Goal: Task Accomplishment & Management: Manage account settings

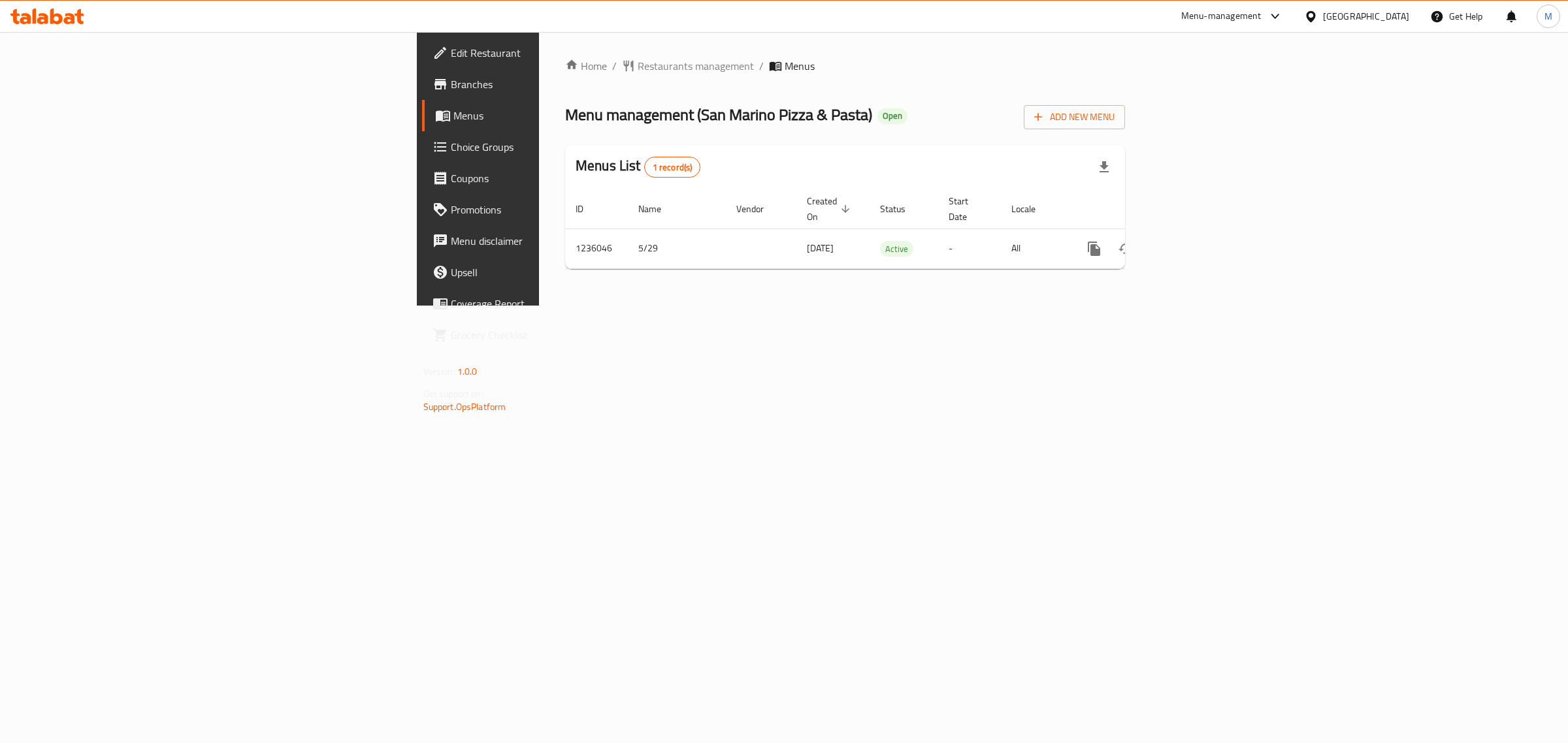
drag, startPoint x: 726, startPoint y: 320, endPoint x: 717, endPoint y: 293, distance: 28.5
click at [726, 306] on div "Home / Restaurants management / Menus Menu management ( San Marino Pizza & Past…" at bounding box center [845, 168] width 612 height 273
click at [539, 306] on div "Home / Restaurants management / Menus Menu management ( San Marino Pizza & Past…" at bounding box center [845, 168] width 612 height 273
click at [932, 306] on div "Home / Restaurants management / Menus Menu management ( San Marino Pizza & Past…" at bounding box center [845, 168] width 612 height 273
click at [1151, 306] on div "Home / Restaurants management / Menus Menu management ( San Marino Pizza & Past…" at bounding box center [845, 168] width 612 height 273
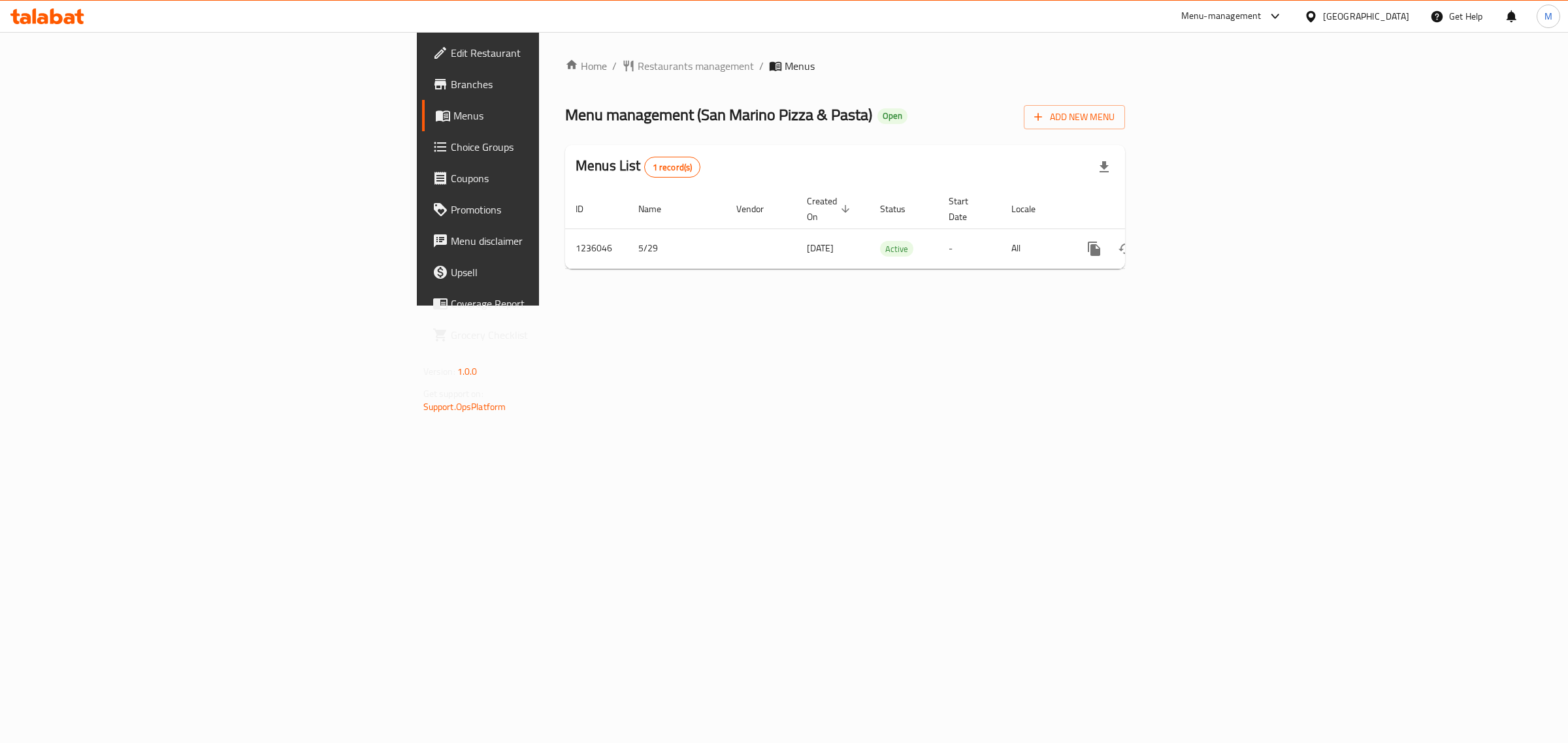
click at [783, 306] on div "Home / Restaurants management / Menus Menu management ( San Marino Pizza & Past…" at bounding box center [845, 168] width 612 height 273
drag, startPoint x: 861, startPoint y: 478, endPoint x: 861, endPoint y: 471, distance: 7.0
click at [861, 306] on div "Home / Restaurants management / Menus Menu management ( San Marino Pizza & Past…" at bounding box center [845, 168] width 612 height 273
click at [1048, 306] on div "Home / Restaurants management / Menus Menu management ( San Marino Pizza & Past…" at bounding box center [845, 168] width 612 height 273
click at [1196, 241] on icon "enhanced table" at bounding box center [1188, 248] width 15 height 15
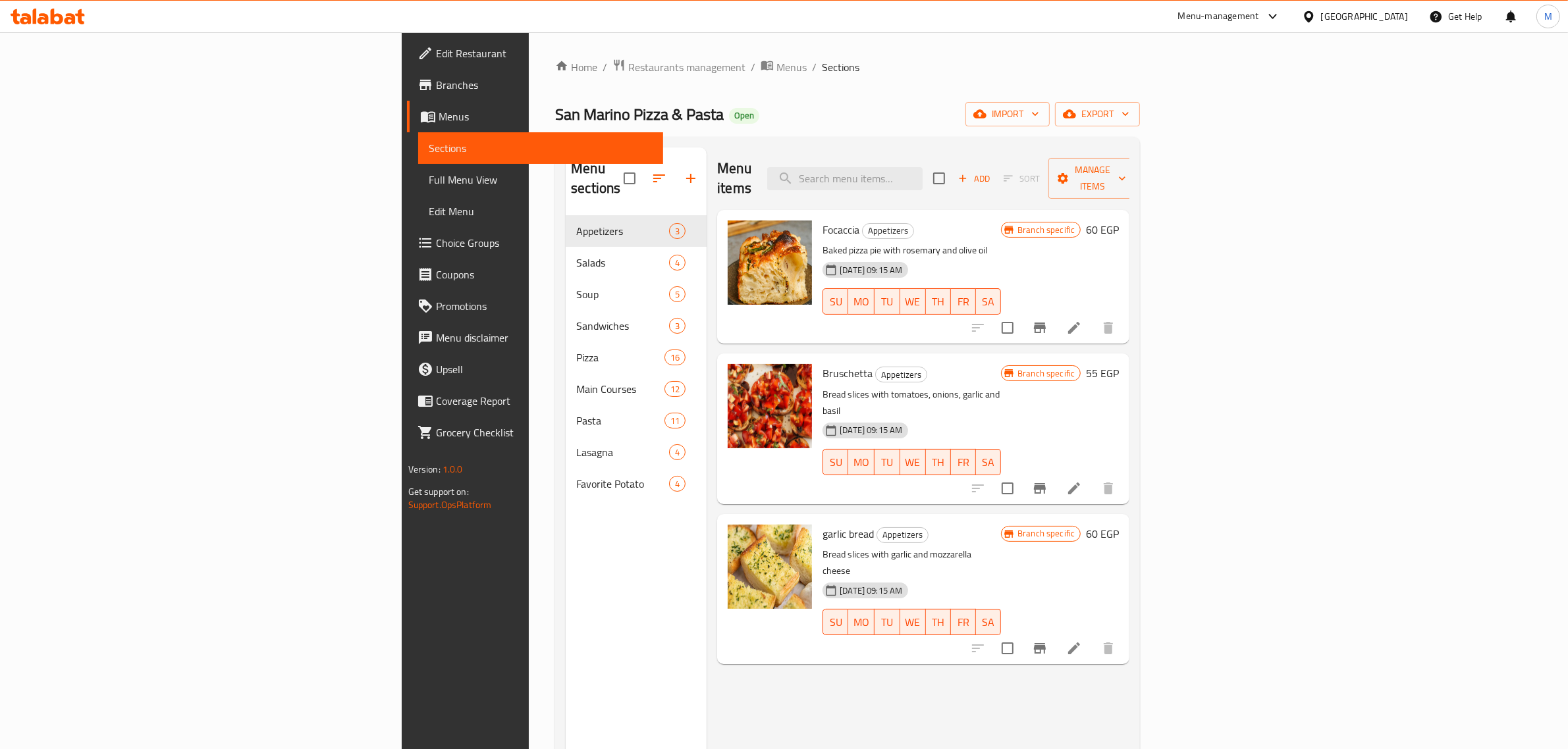
click at [649, 64] on ol "Home / Restaurants management / Menus / Sections" at bounding box center [847, 67] width 585 height 17
drag, startPoint x: 1323, startPoint y: 234, endPoint x: 1315, endPoint y: 239, distance: 9.4
drag, startPoint x: 1315, startPoint y: 239, endPoint x: 1184, endPoint y: 196, distance: 137.9
click at [1006, 215] on div "Focaccia Appetizers Baked pizza pie with rosemary and olive oil [DATE] 09:15 AM…" at bounding box center [911, 277] width 189 height 123
click at [1046, 323] on icon "Branch-specific-item" at bounding box center [1040, 328] width 12 height 11
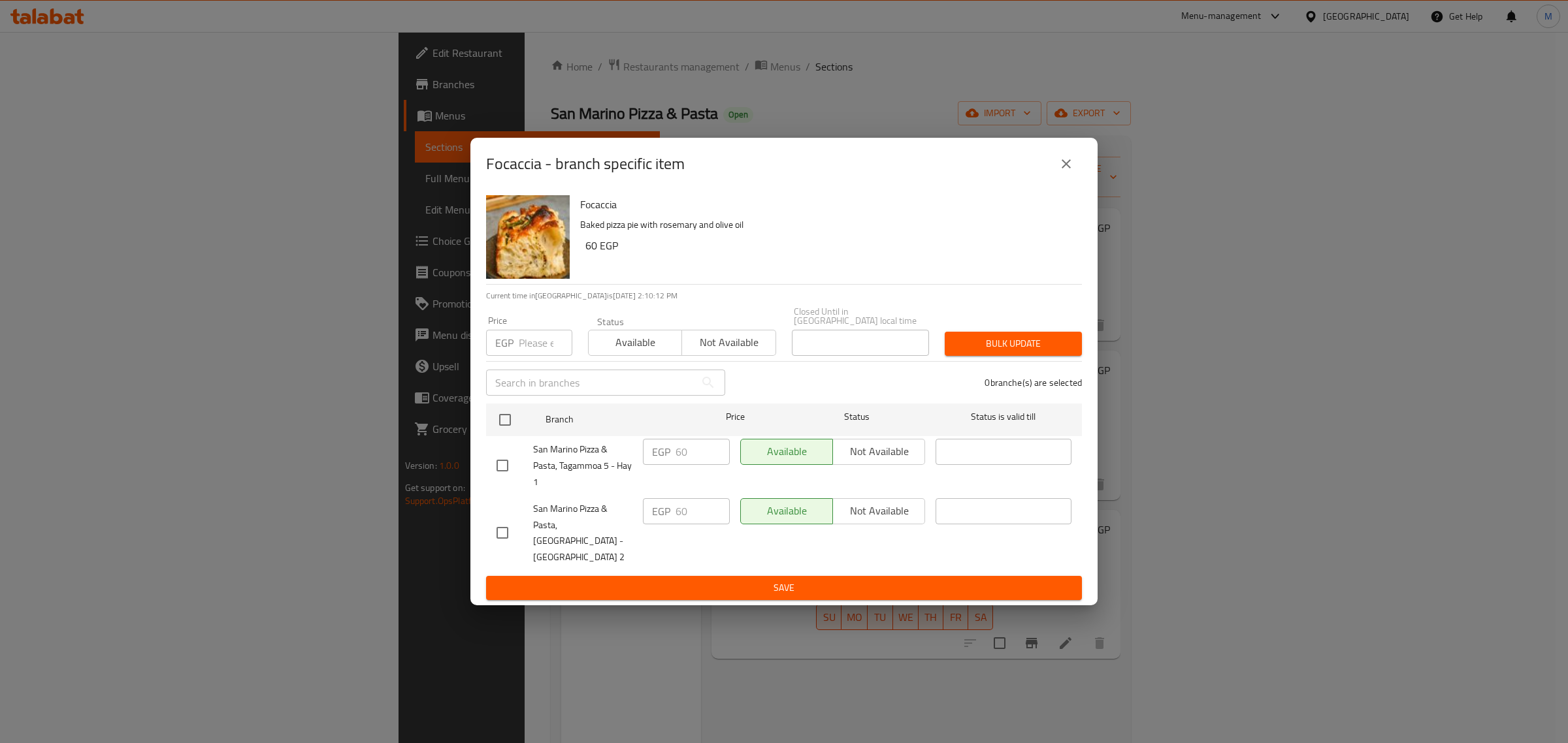
click at [1063, 172] on icon "close" at bounding box center [1067, 164] width 15 height 15
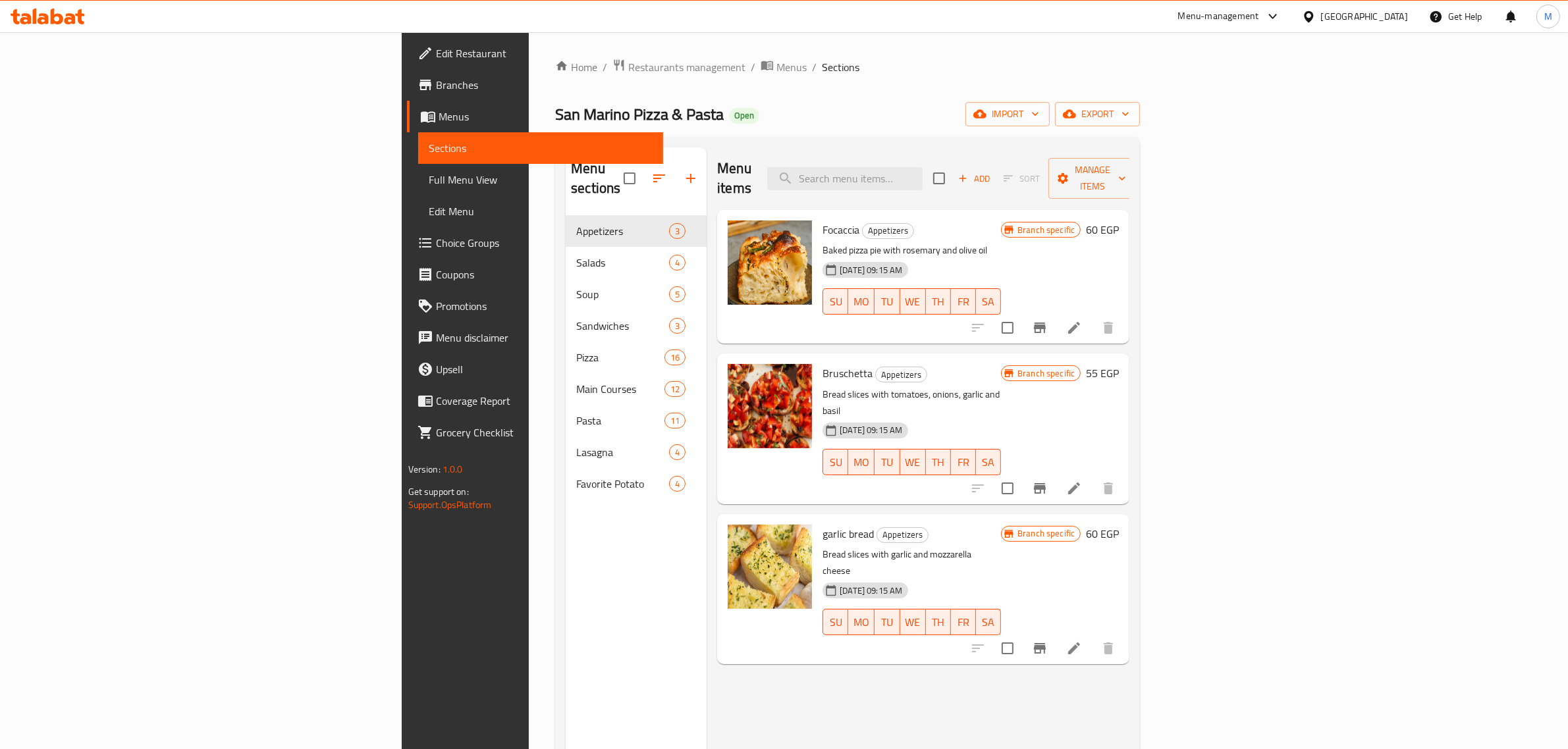
click at [1082, 320] on icon at bounding box center [1074, 328] width 16 height 16
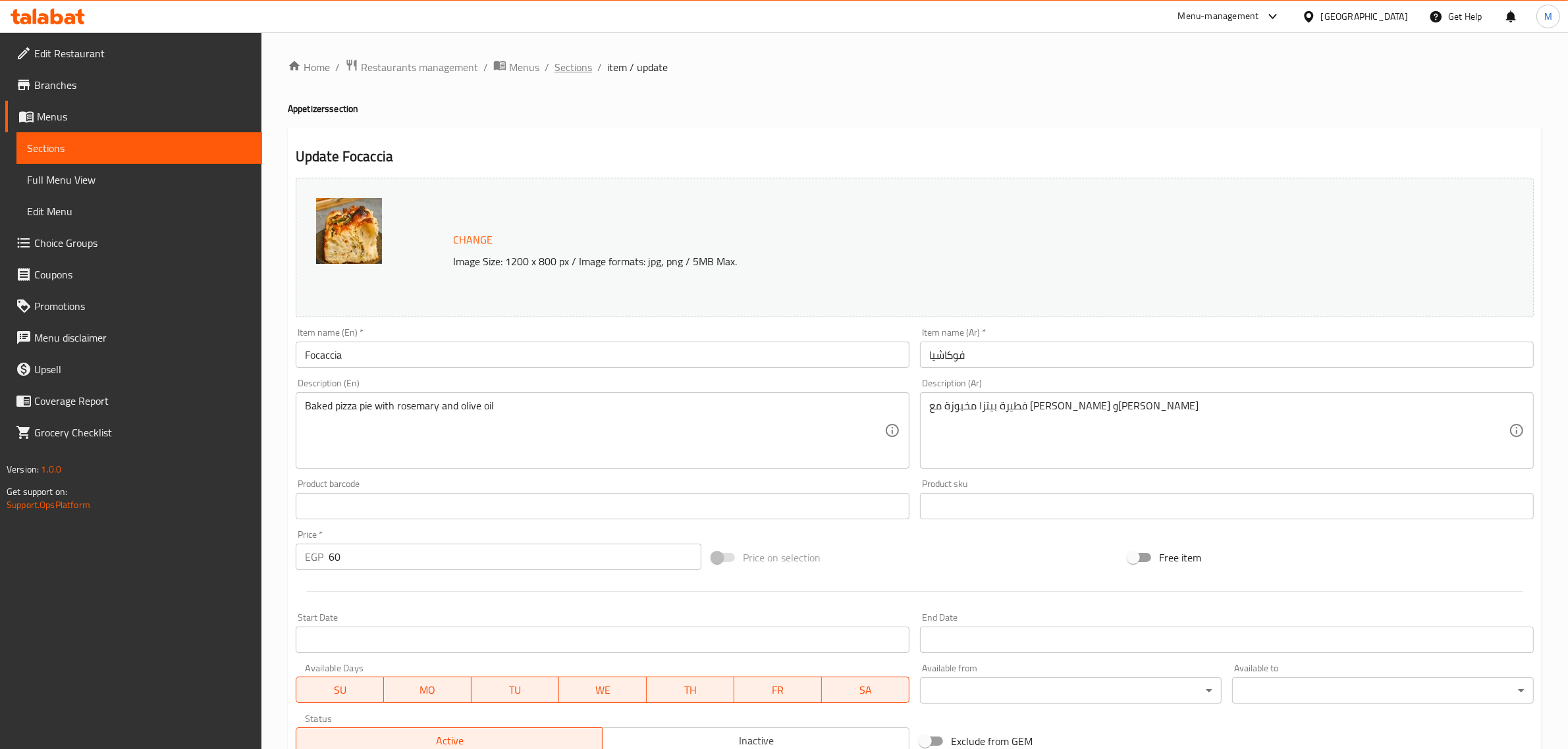
click at [580, 67] on span "Sections" at bounding box center [573, 67] width 38 height 16
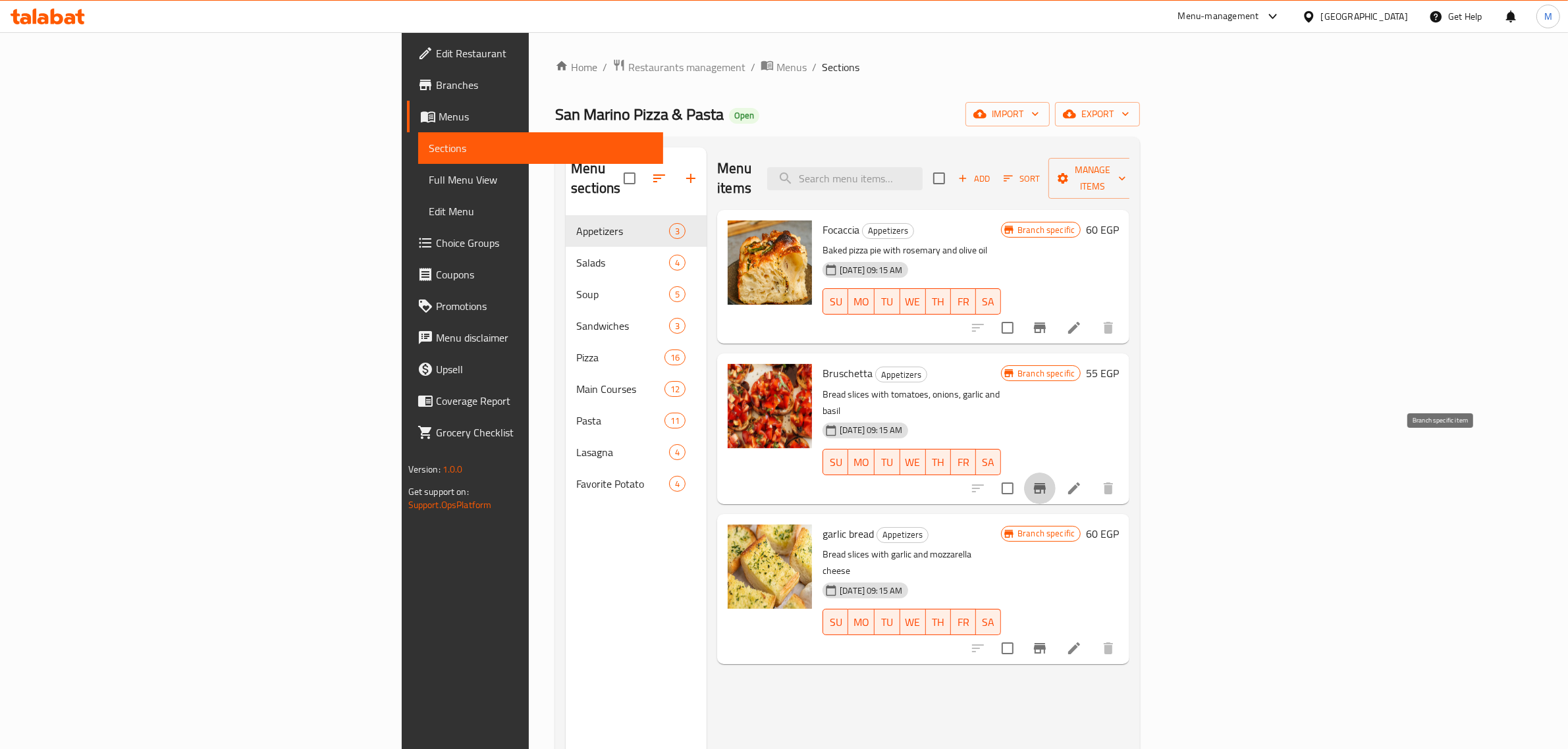
click at [1048, 480] on icon "Branch-specific-item" at bounding box center [1040, 488] width 16 height 16
click at [1119, 364] on h6 "55 EGP" at bounding box center [1102, 373] width 33 height 18
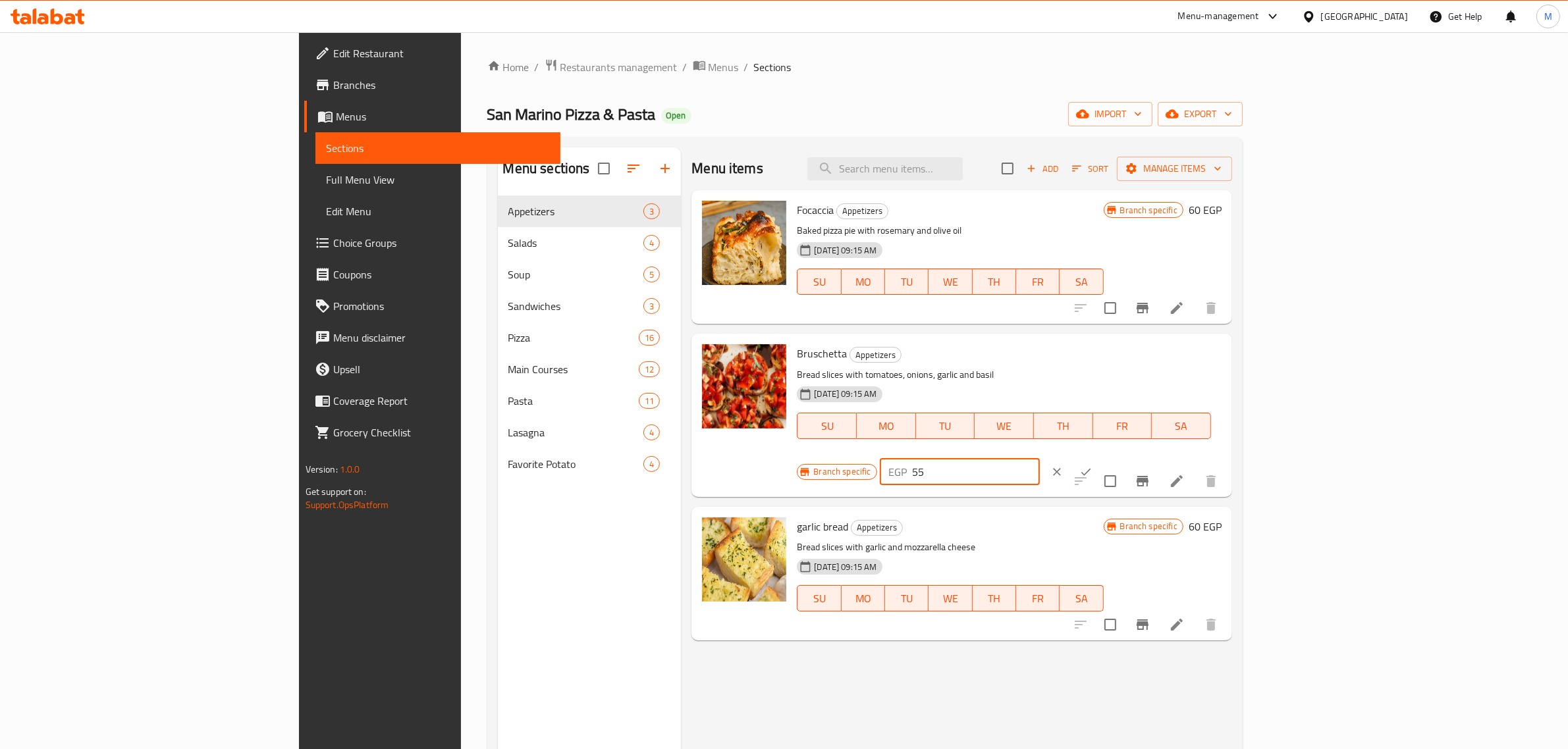
drag, startPoint x: 1364, startPoint y: 354, endPoint x: 1309, endPoint y: 364, distance: 55.9
click at [1040, 459] on div "EGP 55 ​" at bounding box center [960, 472] width 160 height 26
type input "60"
click at [1100, 458] on button "ok" at bounding box center [1086, 472] width 29 height 29
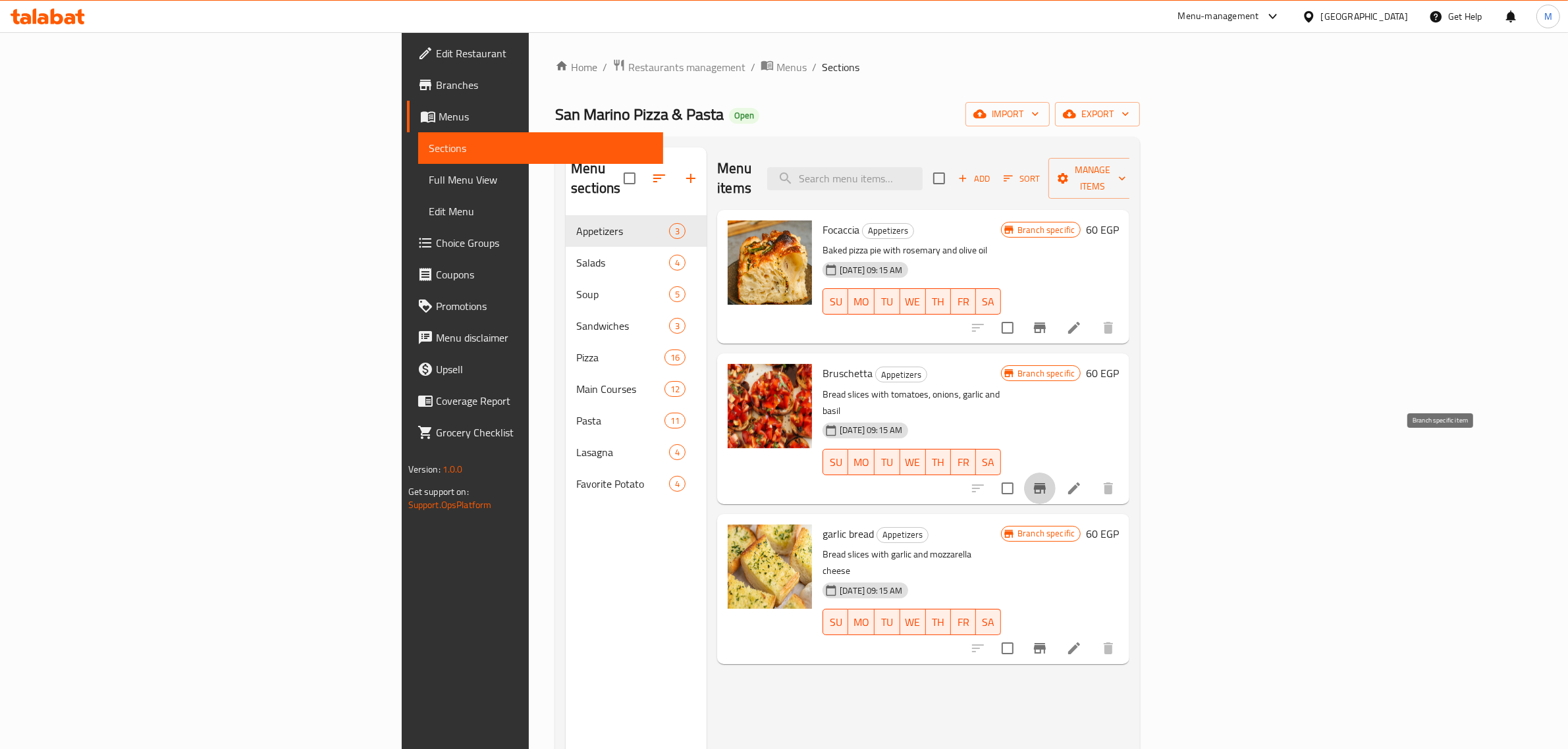
click at [1046, 483] on icon "Branch-specific-item" at bounding box center [1040, 488] width 12 height 11
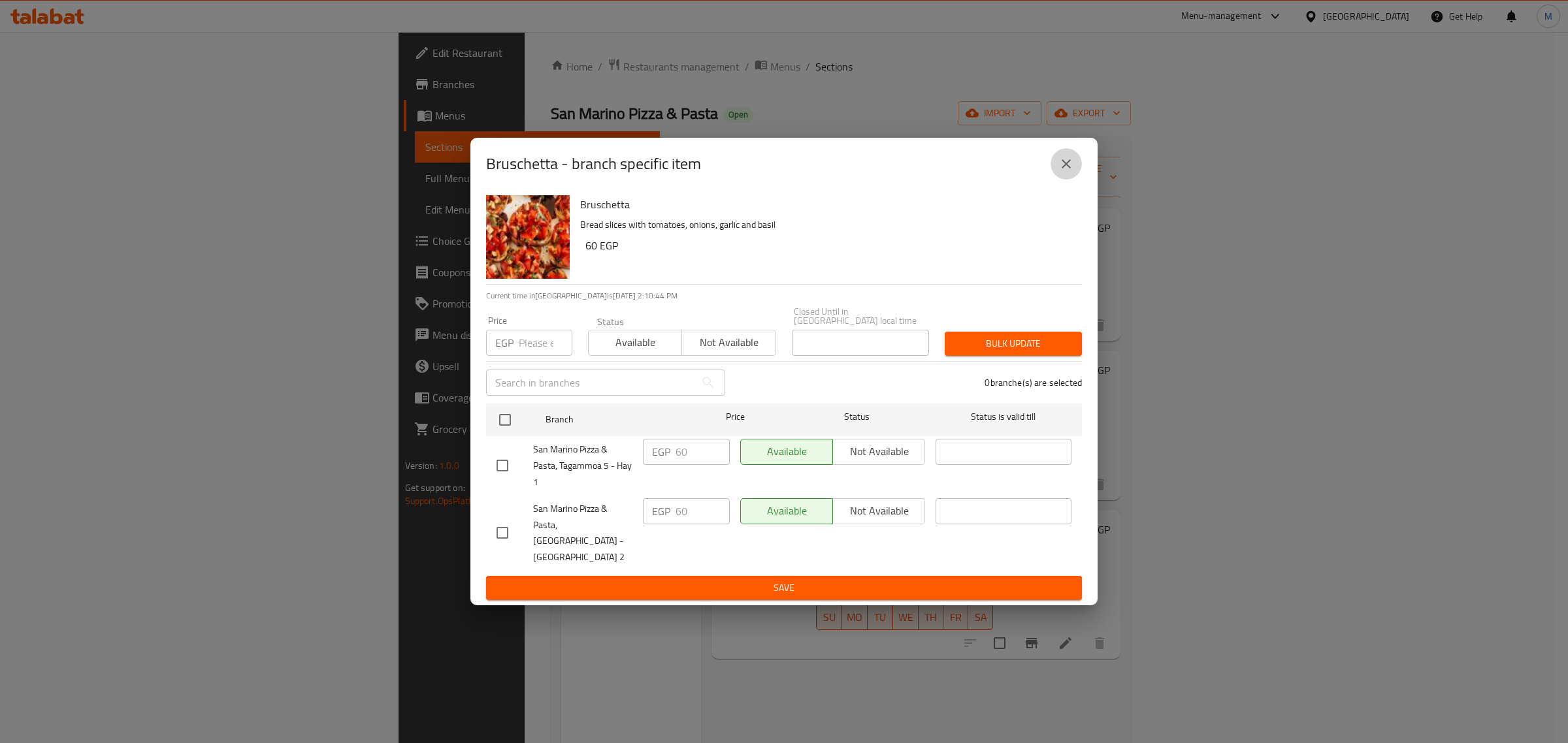
click at [1067, 168] on icon "close" at bounding box center [1067, 164] width 15 height 15
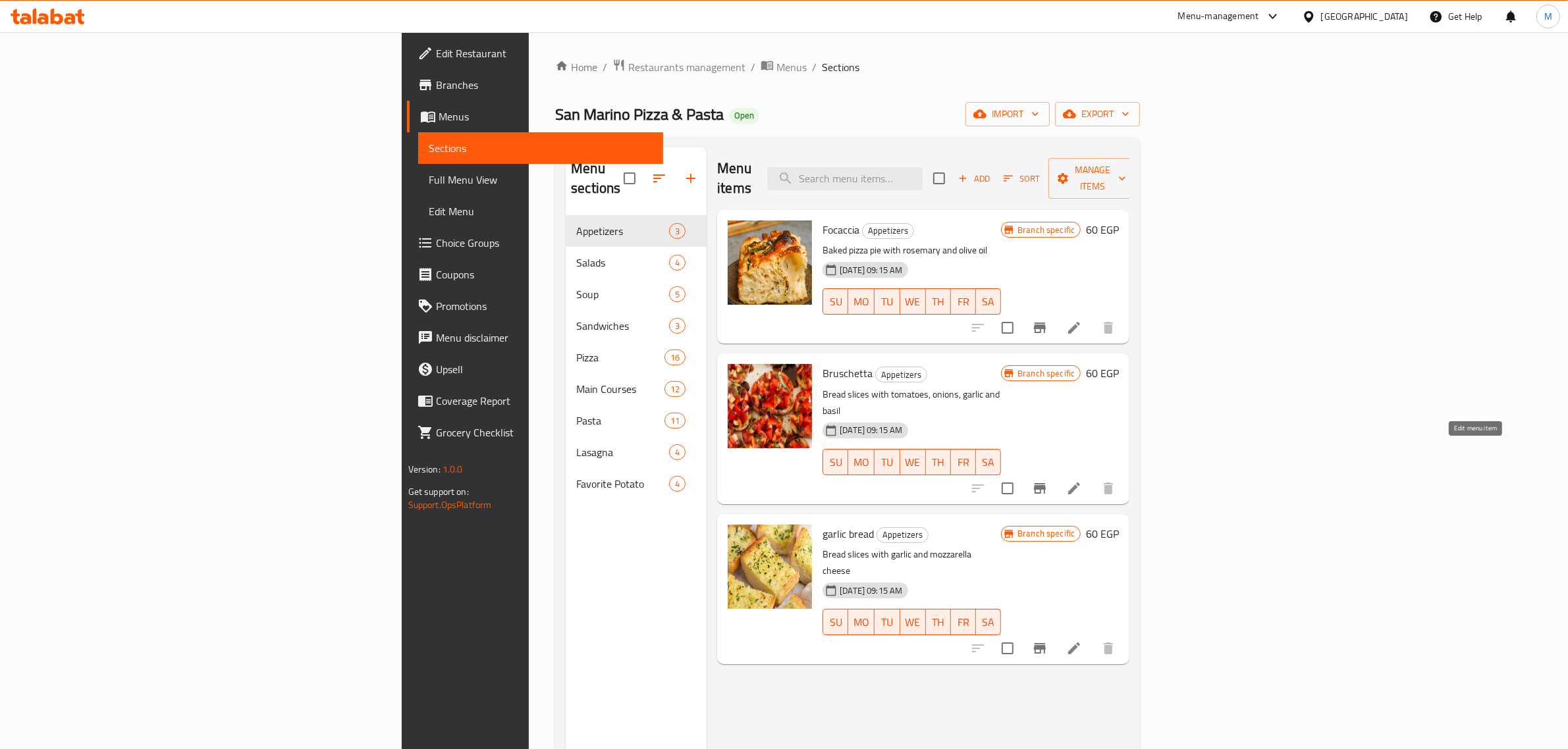
click at [1082, 480] on icon at bounding box center [1074, 488] width 16 height 16
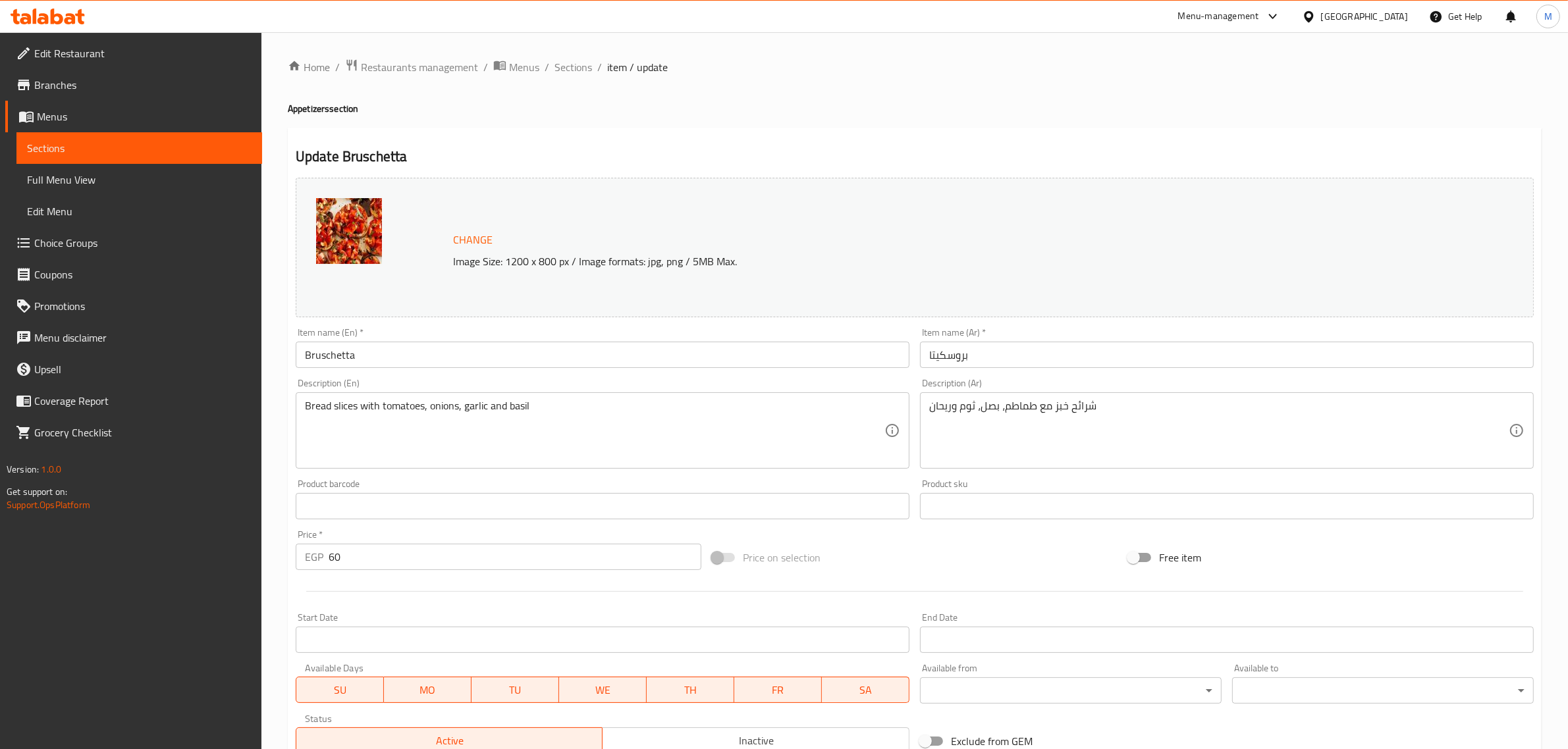
click at [966, 535] on div "Change Image Size: 1200 x 800 px / Image formats: jpg, png / 5MB Max. Item name…" at bounding box center [914, 466] width 1249 height 587
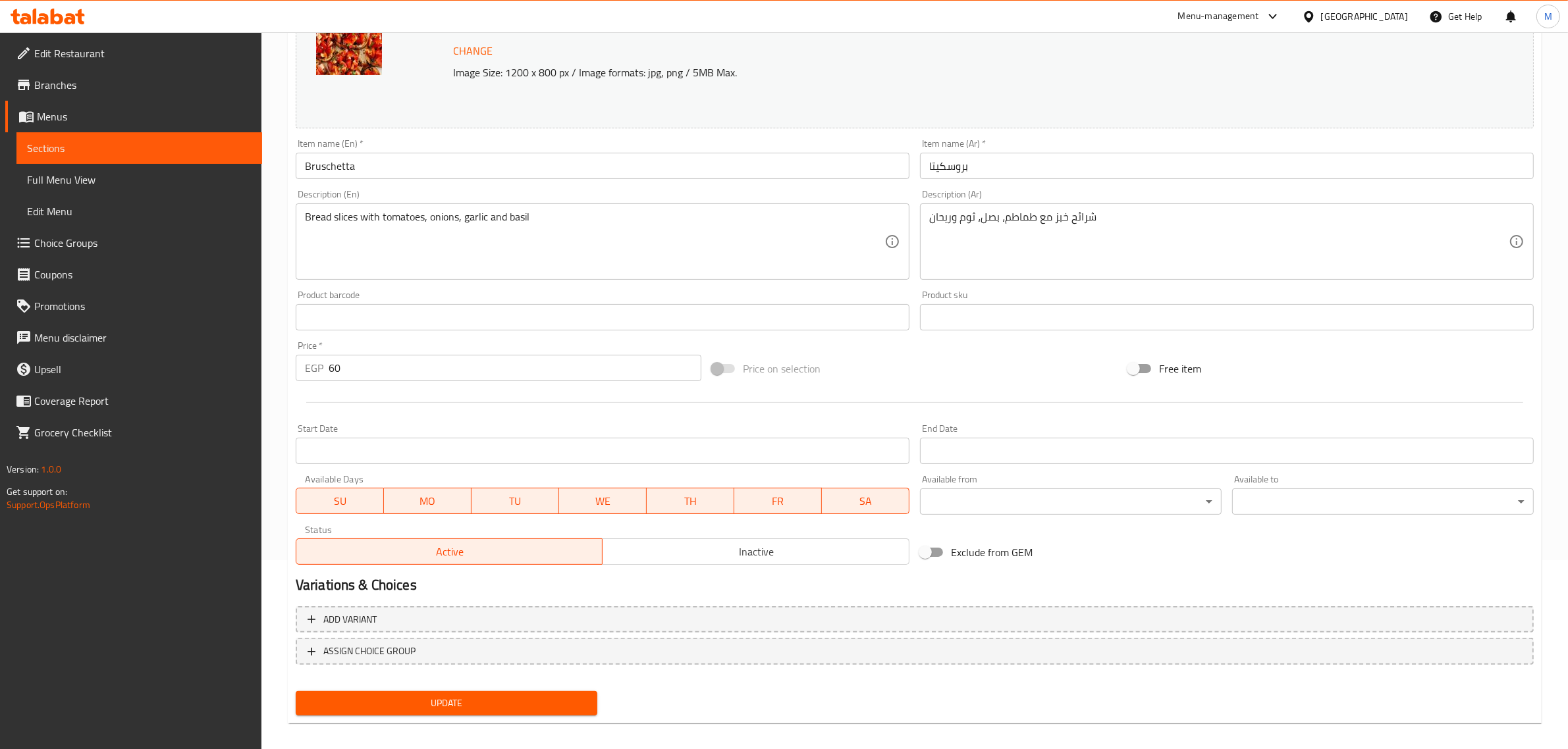
scroll to position [198, 0]
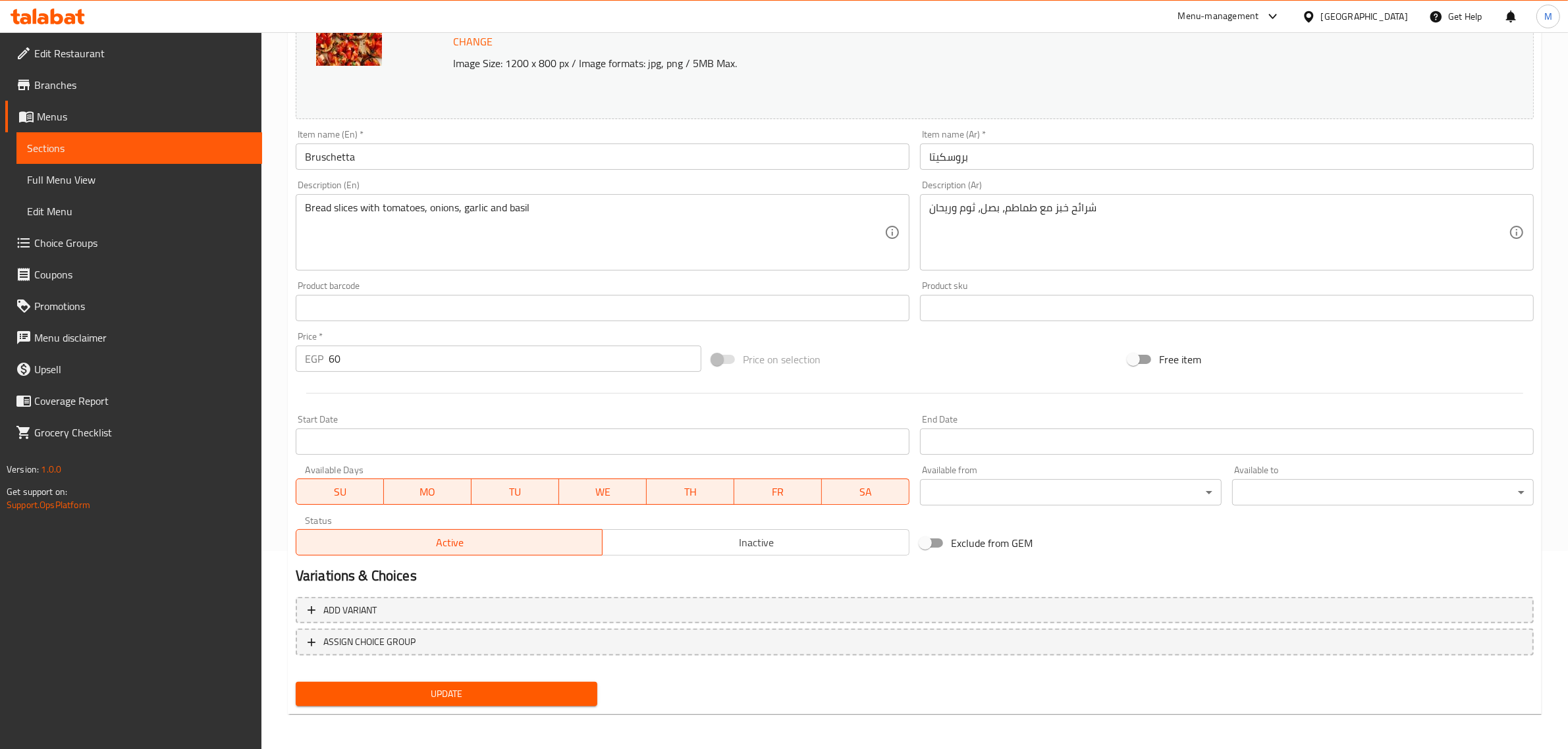
click at [555, 692] on span "Update" at bounding box center [446, 694] width 280 height 16
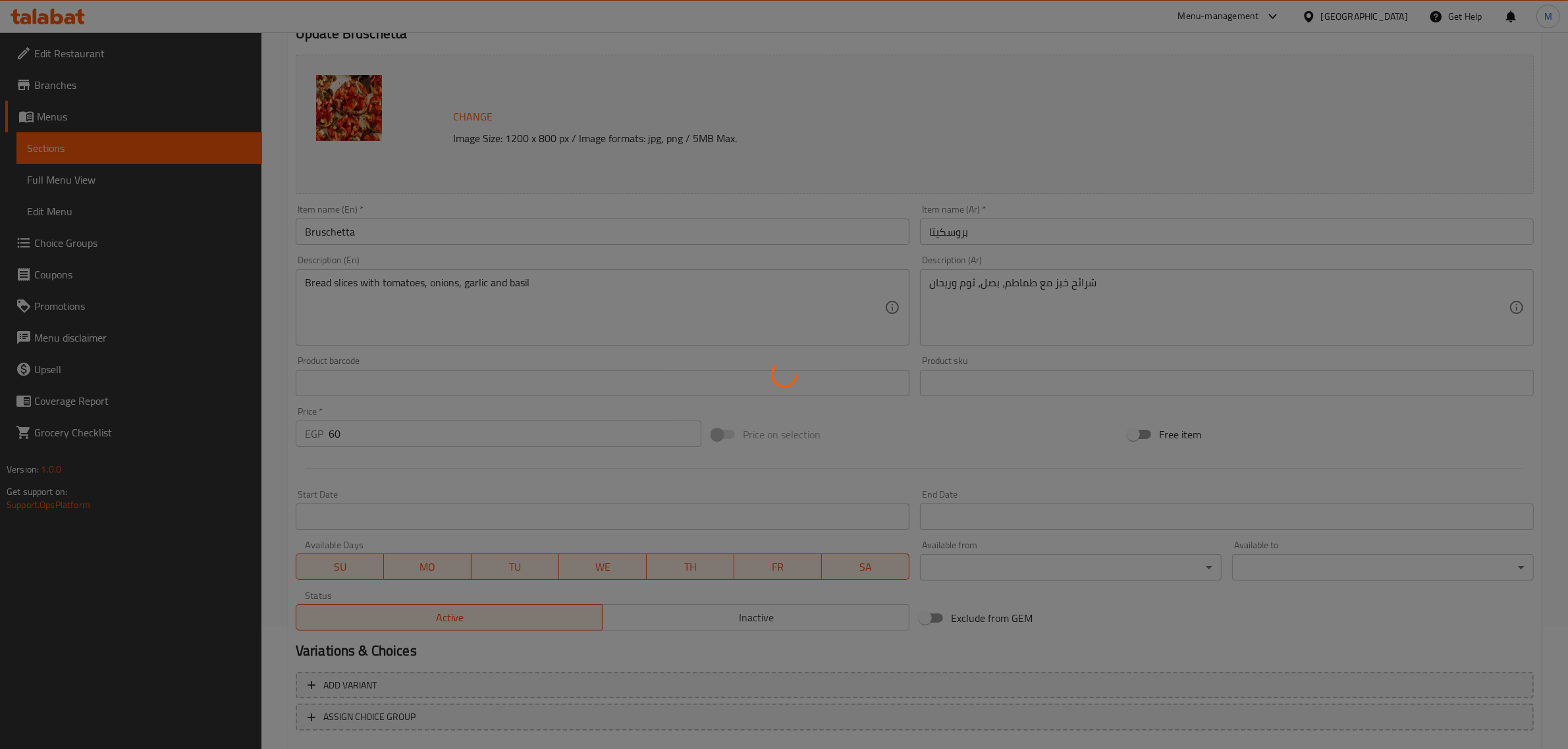
scroll to position [0, 0]
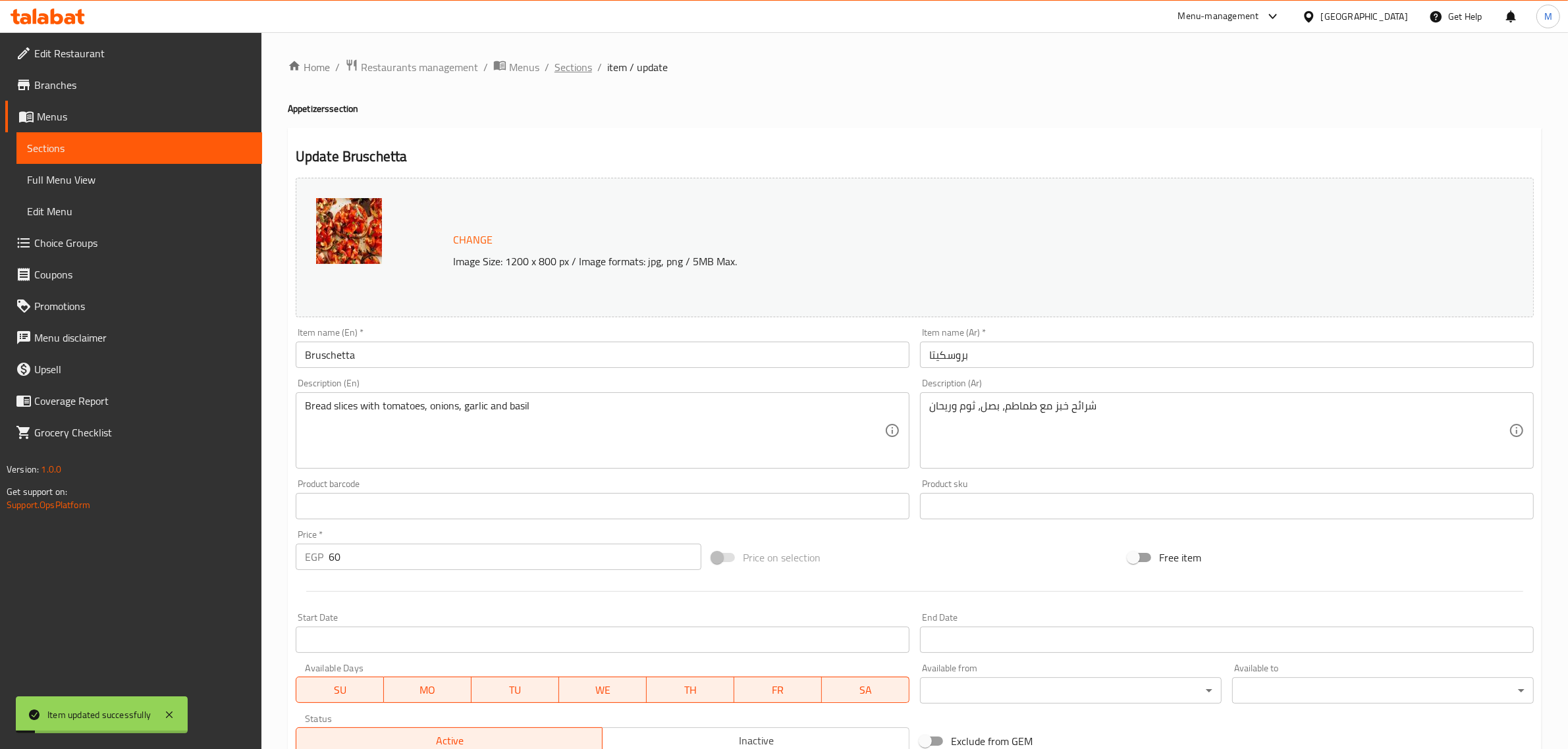
click at [565, 71] on span "Sections" at bounding box center [573, 67] width 38 height 16
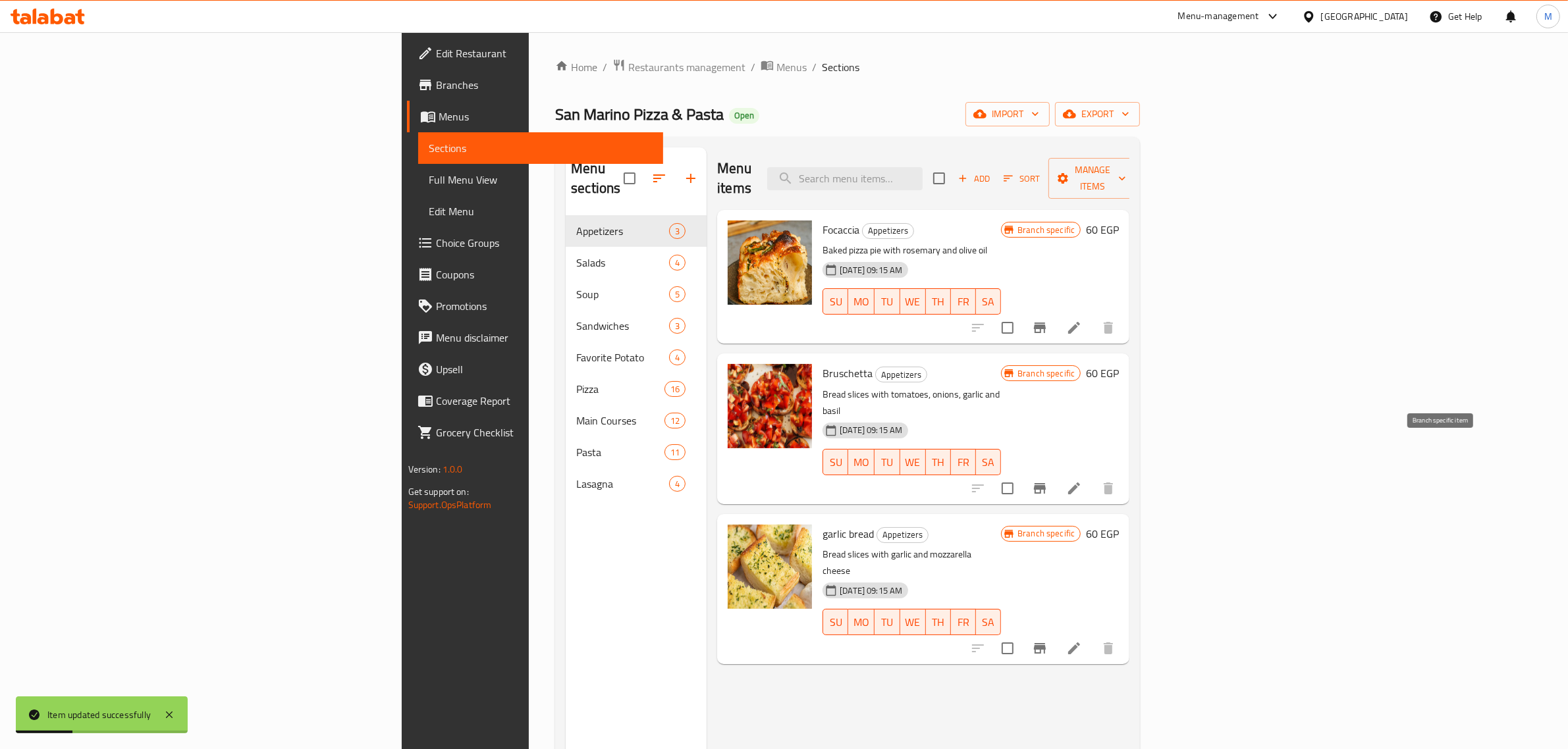
click at [1046, 483] on icon "Branch-specific-item" at bounding box center [1040, 488] width 12 height 11
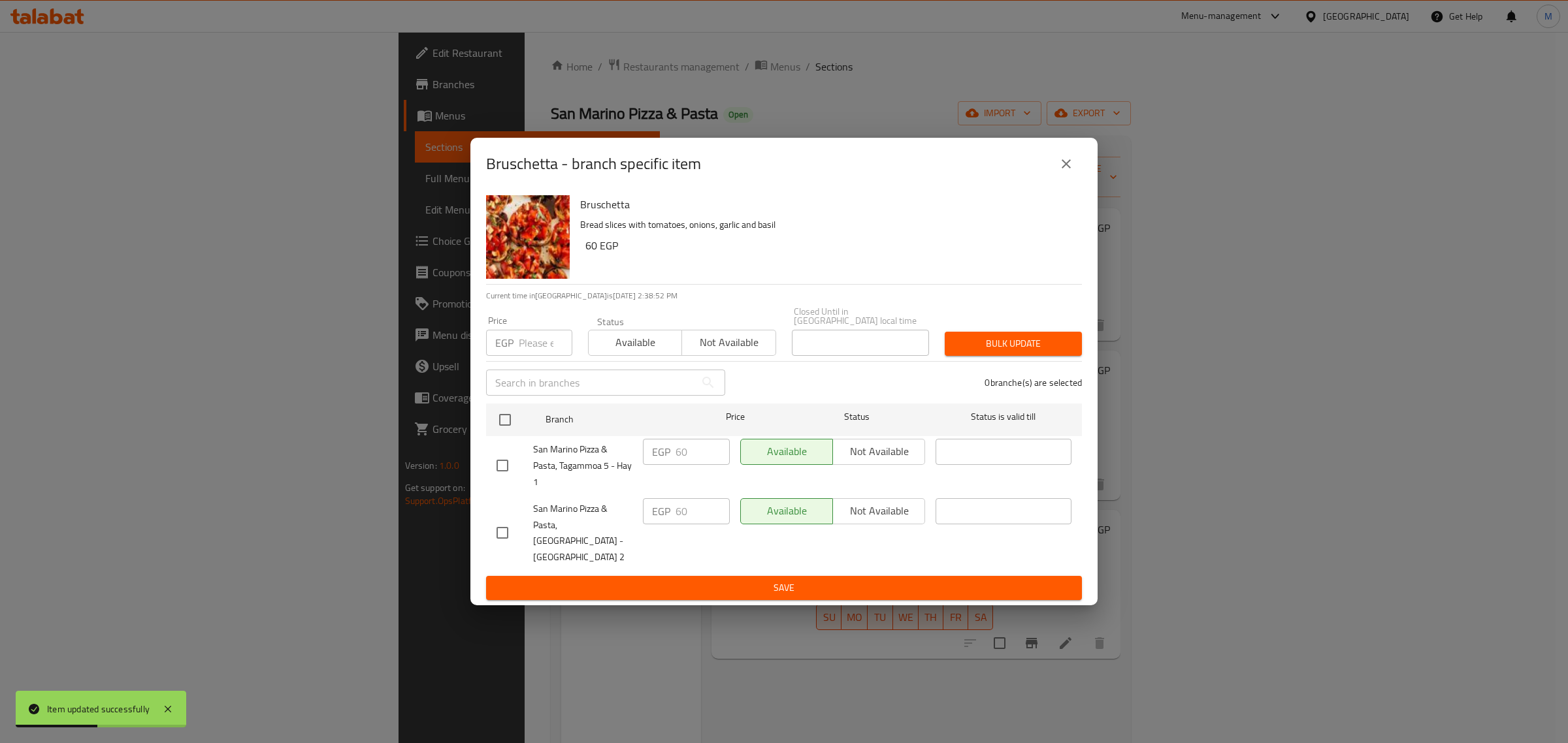
click at [1063, 172] on icon "close" at bounding box center [1067, 164] width 15 height 15
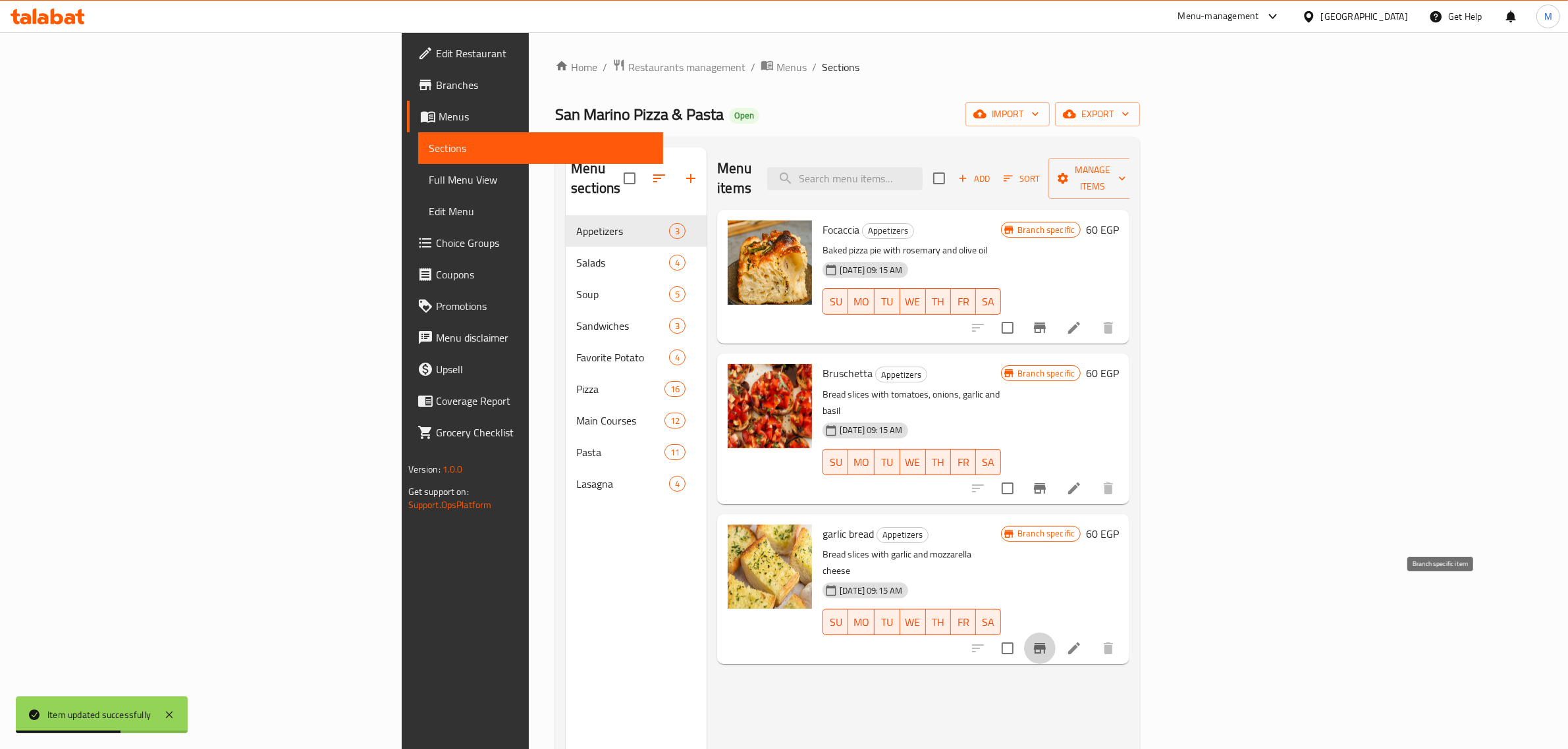
click at [1046, 643] on icon "Branch-specific-item" at bounding box center [1040, 648] width 12 height 11
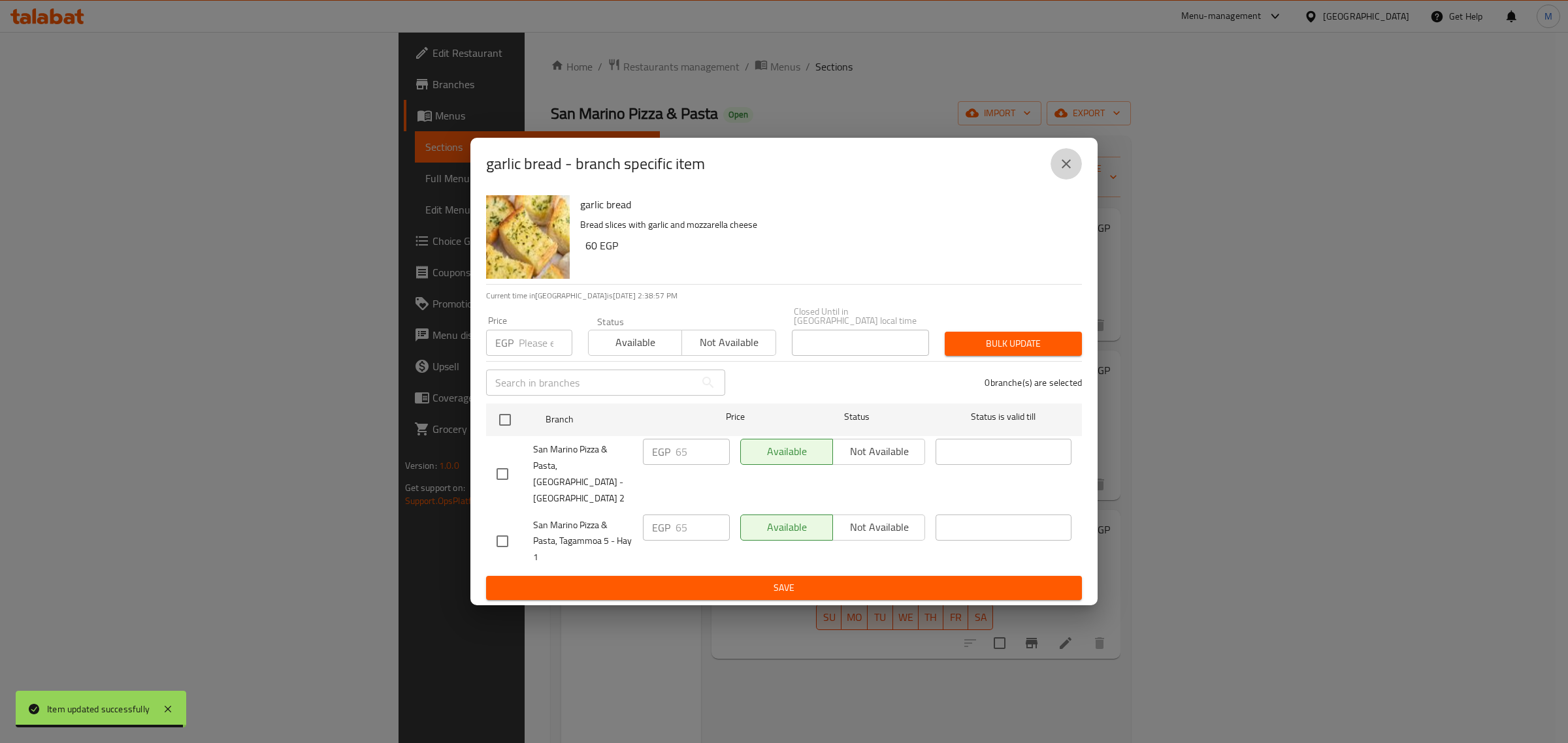
click at [1072, 172] on icon "close" at bounding box center [1067, 164] width 15 height 15
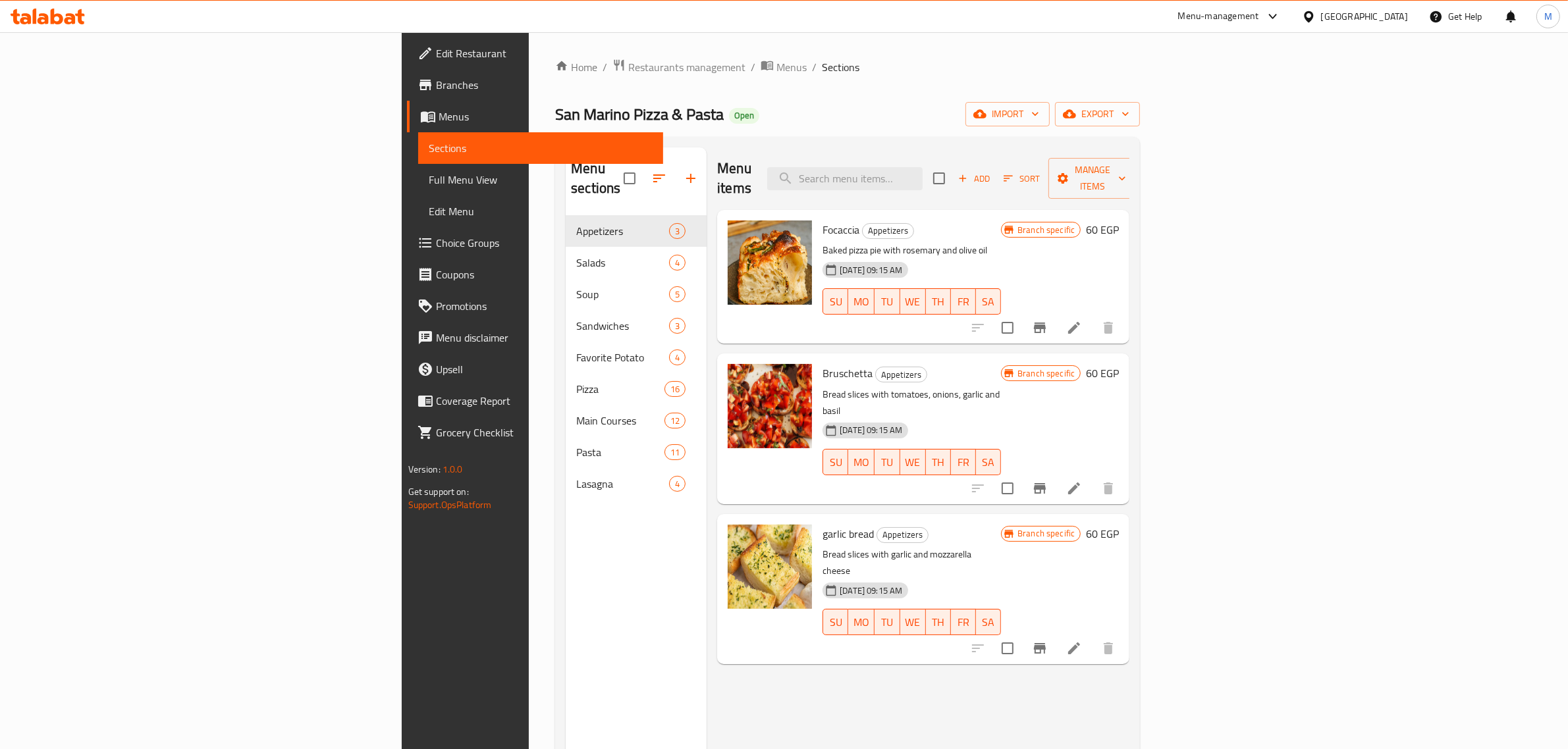
click at [1119, 525] on h6 "60 EGP" at bounding box center [1102, 534] width 33 height 18
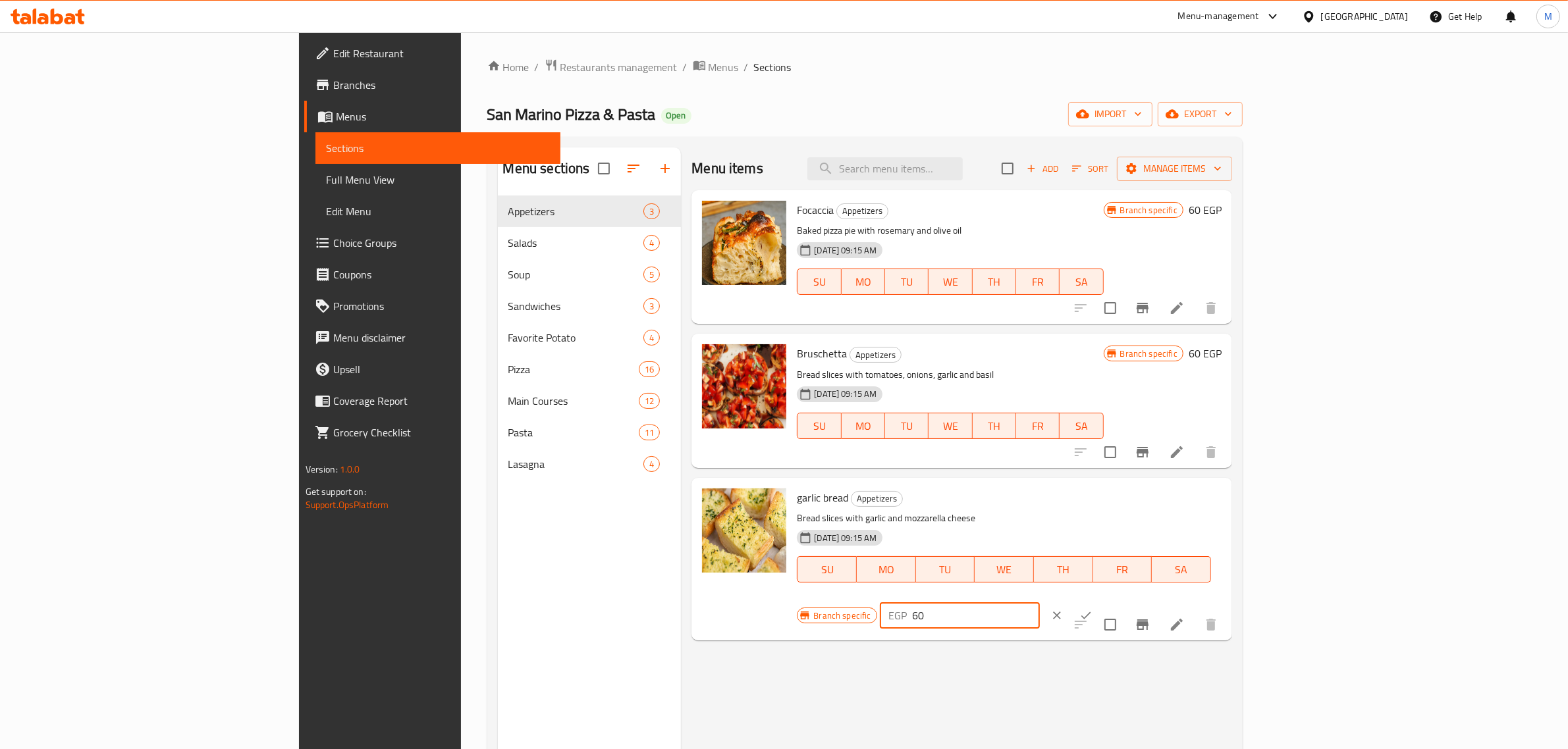
drag, startPoint x: 1348, startPoint y: 504, endPoint x: 1314, endPoint y: 511, distance: 34.7
click at [1040, 602] on div "EGP 60 ​" at bounding box center [960, 615] width 160 height 26
type input "65"
click at [1093, 609] on icon "ok" at bounding box center [1086, 616] width 14 height 14
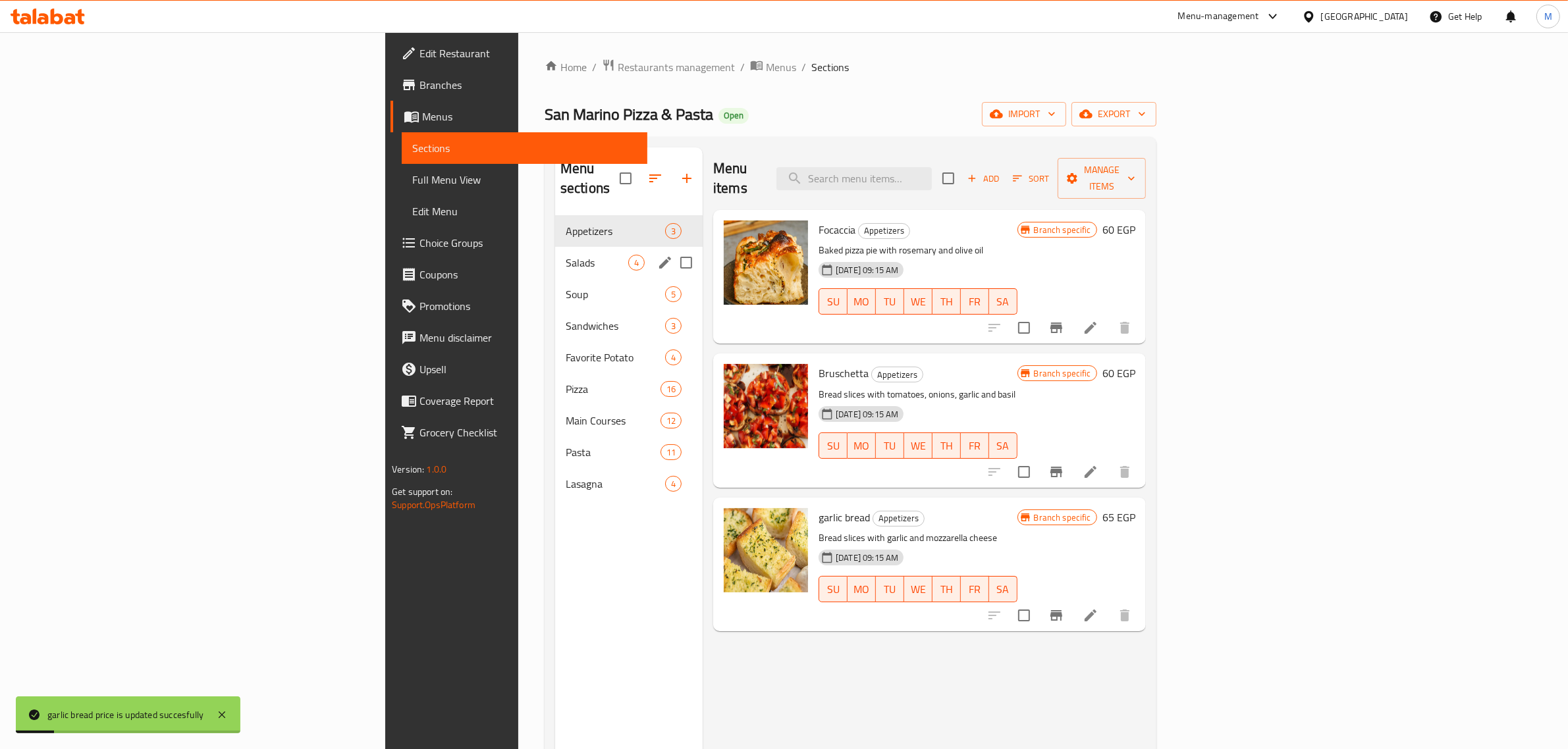
click at [566, 255] on span "Salads" at bounding box center [597, 263] width 62 height 16
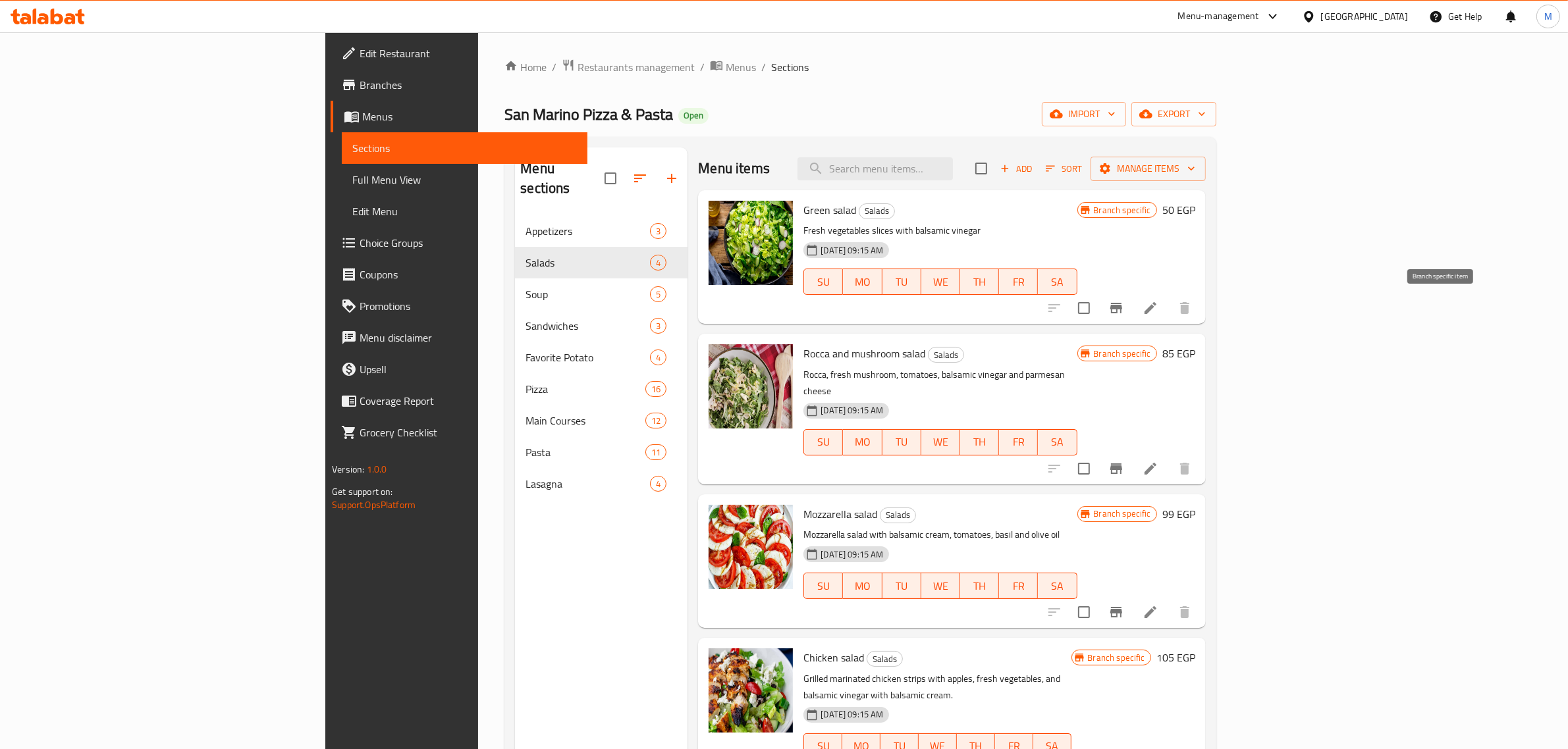
click at [1123, 307] on icon "Branch-specific-item" at bounding box center [1116, 308] width 12 height 11
click at [1159, 461] on icon at bounding box center [1151, 469] width 16 height 16
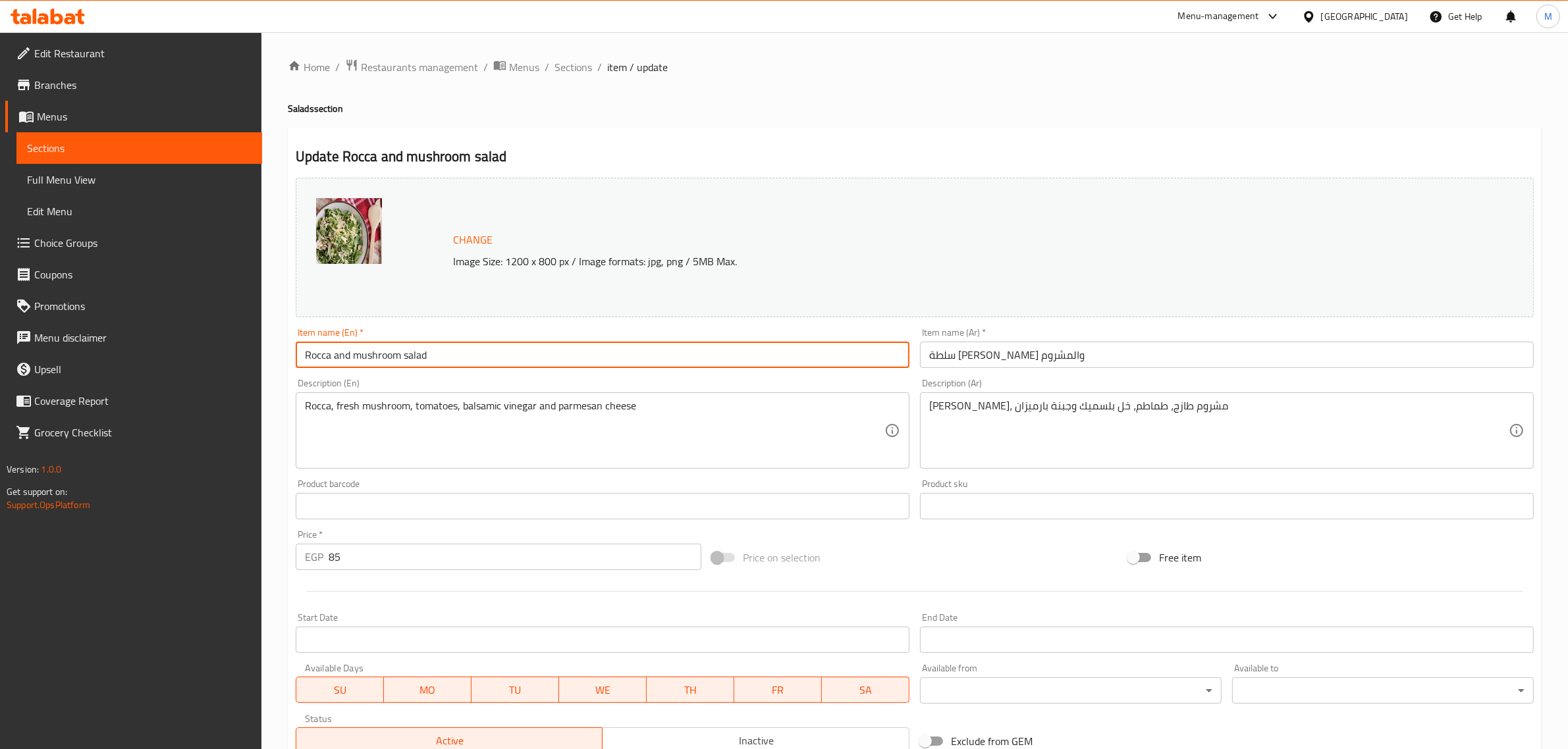
drag, startPoint x: 331, startPoint y: 353, endPoint x: 317, endPoint y: 352, distance: 14.0
click at [317, 352] on input "Rocca and mushroom salad" at bounding box center [603, 354] width 614 height 26
click at [515, 353] on input "Rocula and mushroom salad" at bounding box center [603, 354] width 614 height 26
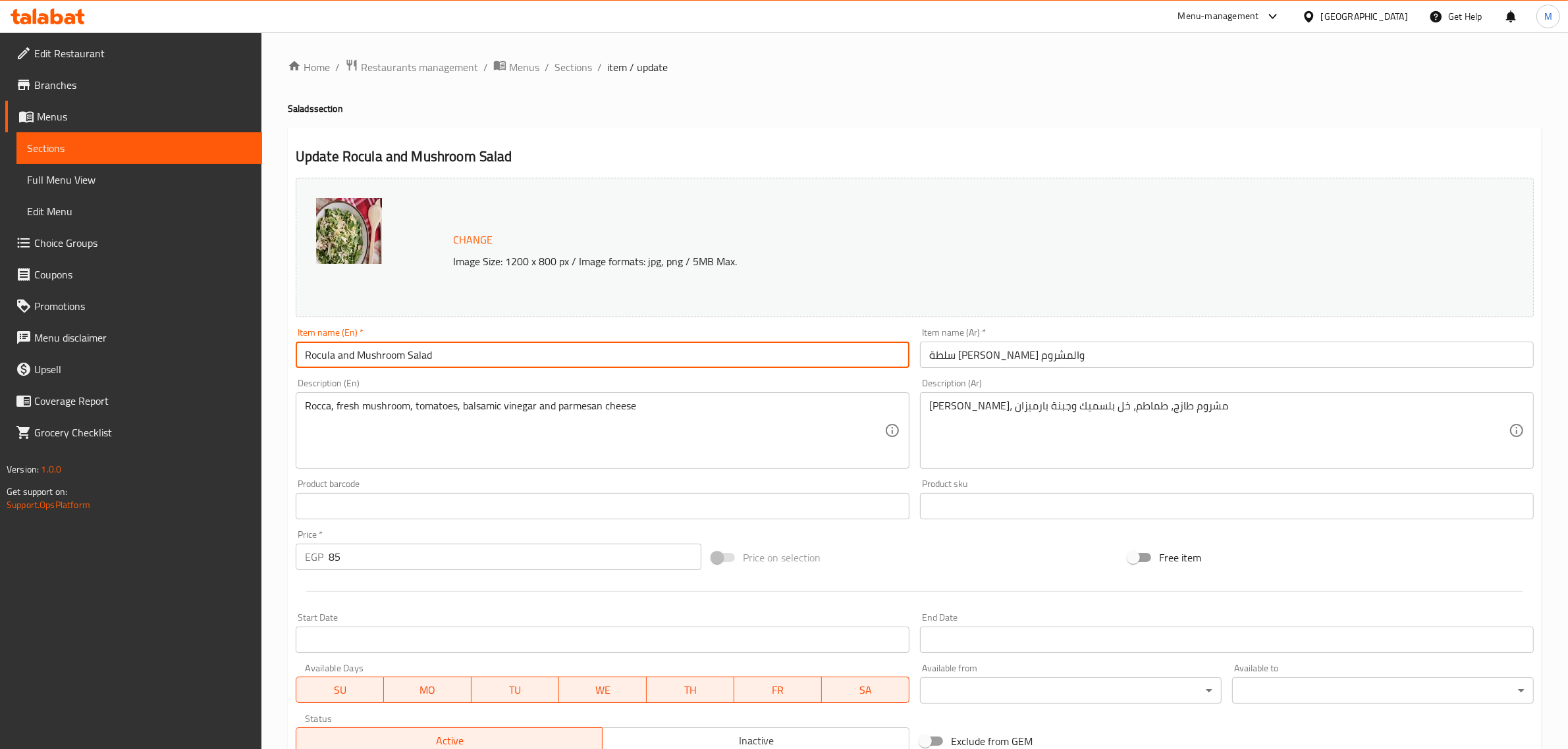
type input "Rocula and Mushroom Salad"
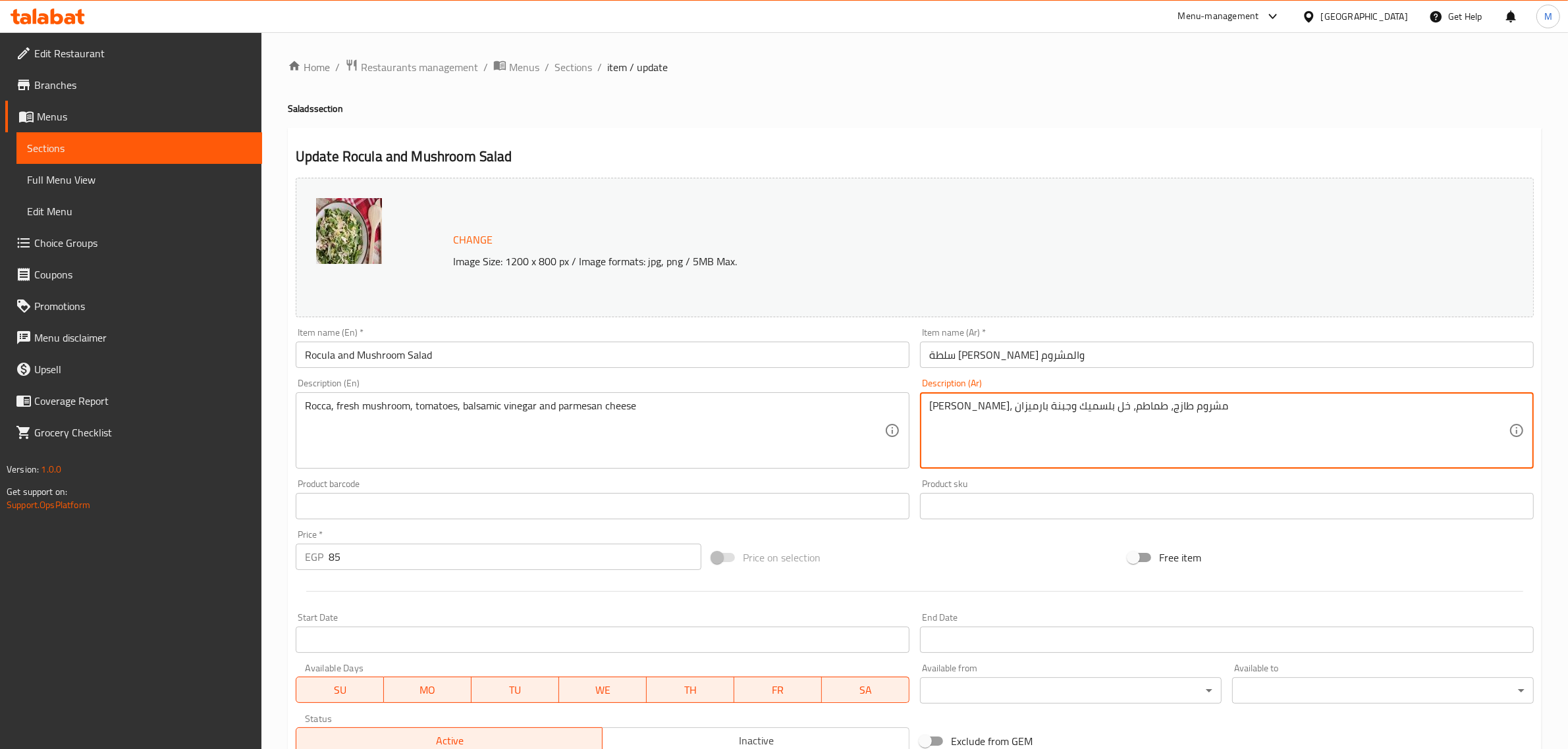
drag, startPoint x: 1034, startPoint y: 408, endPoint x: 1042, endPoint y: 408, distance: 8.0
type textarea "[PERSON_NAME]، مشروم طازج، طماطم مع كريمة البلسميك وجبنة بارميزان"
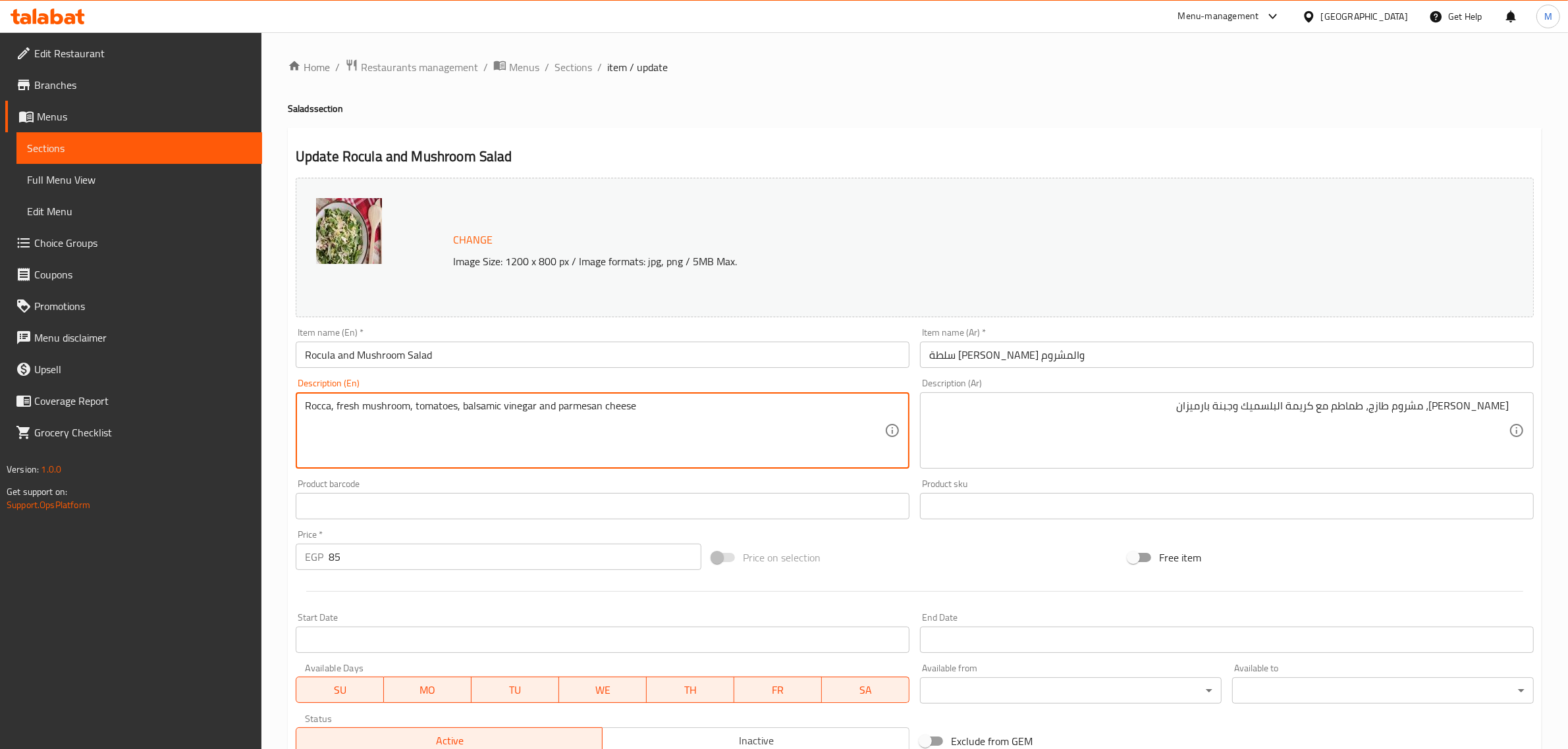
drag, startPoint x: 505, startPoint y: 410, endPoint x: 535, endPoint y: 411, distance: 30.0
click at [804, 448] on textarea "Rocca, fresh mushroom, tomatoes, balsamic cream and parmesan cheese" at bounding box center [594, 431] width 579 height 62
type textarea "Rocca, fresh mushroom, tomatoes, balsamic cream and parmesan cheese."
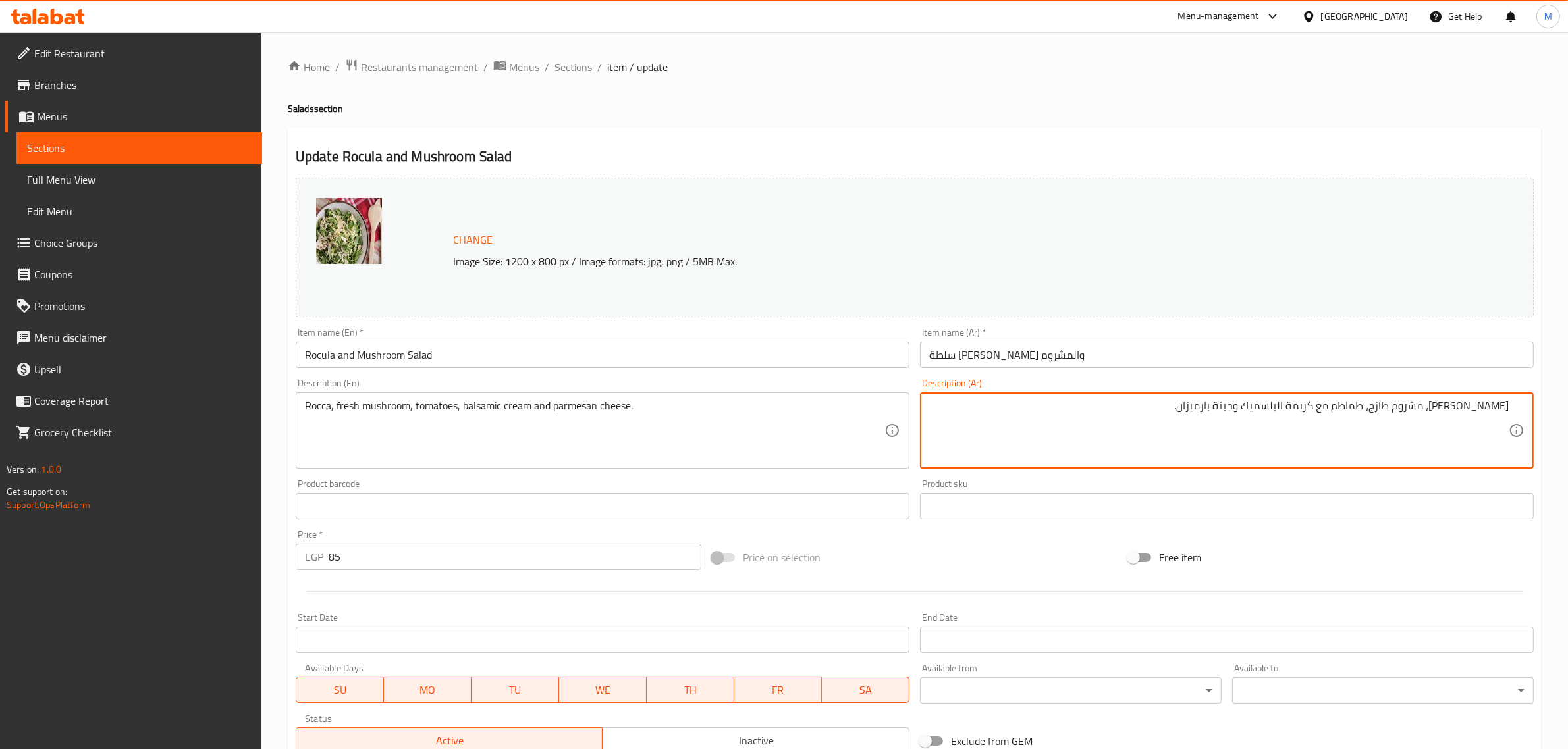
type textarea "[PERSON_NAME]، مشروم طازج، طماطم مع كريمة البلسميك وجبنة بارميزان."
click at [510, 546] on input "85" at bounding box center [515, 557] width 373 height 26
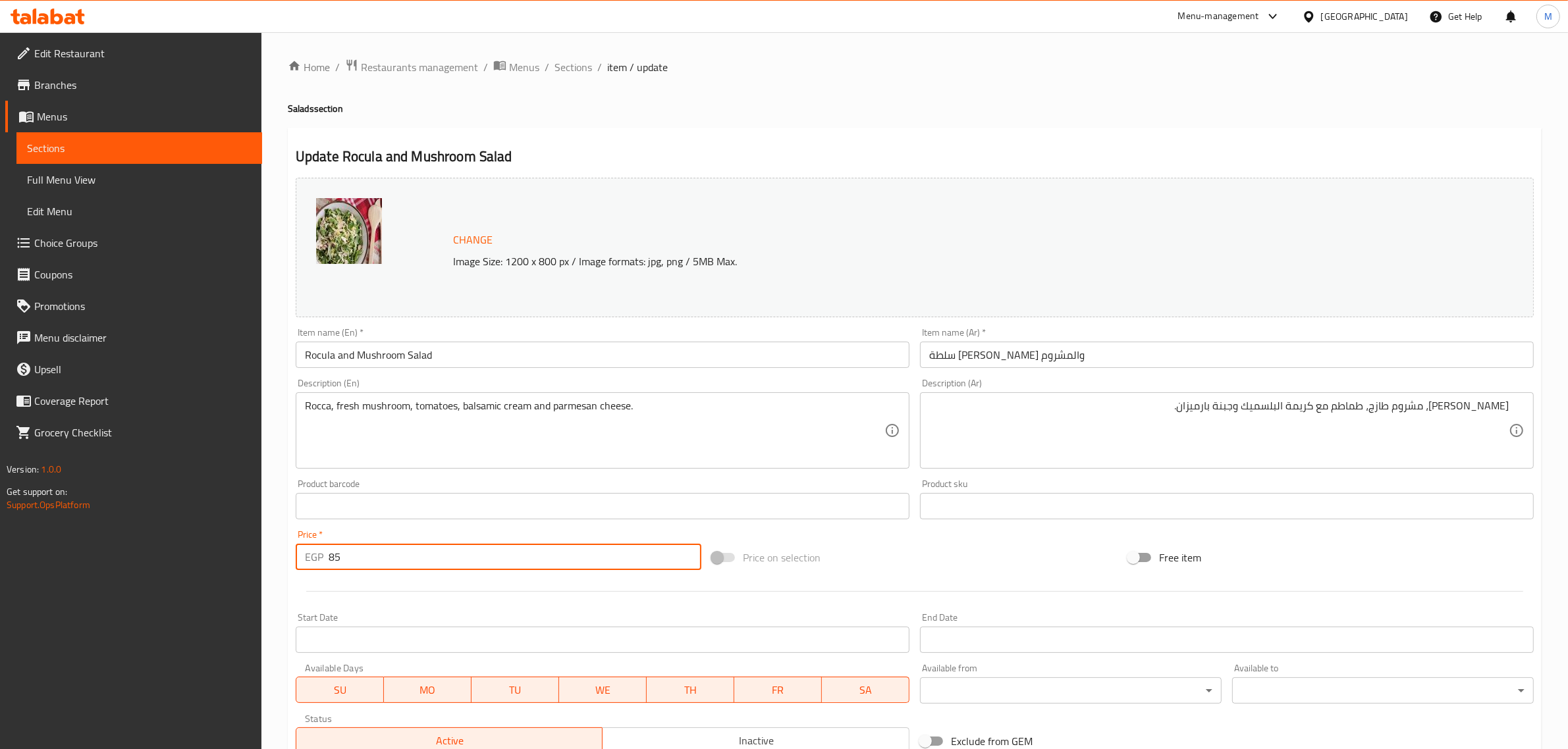
click at [510, 546] on input "85" at bounding box center [515, 557] width 373 height 26
type input "99"
click at [835, 537] on div "Change Image Size: 1200 x 800 px / Image formats: jpg, png / 5MB Max. Item name…" at bounding box center [914, 466] width 1249 height 587
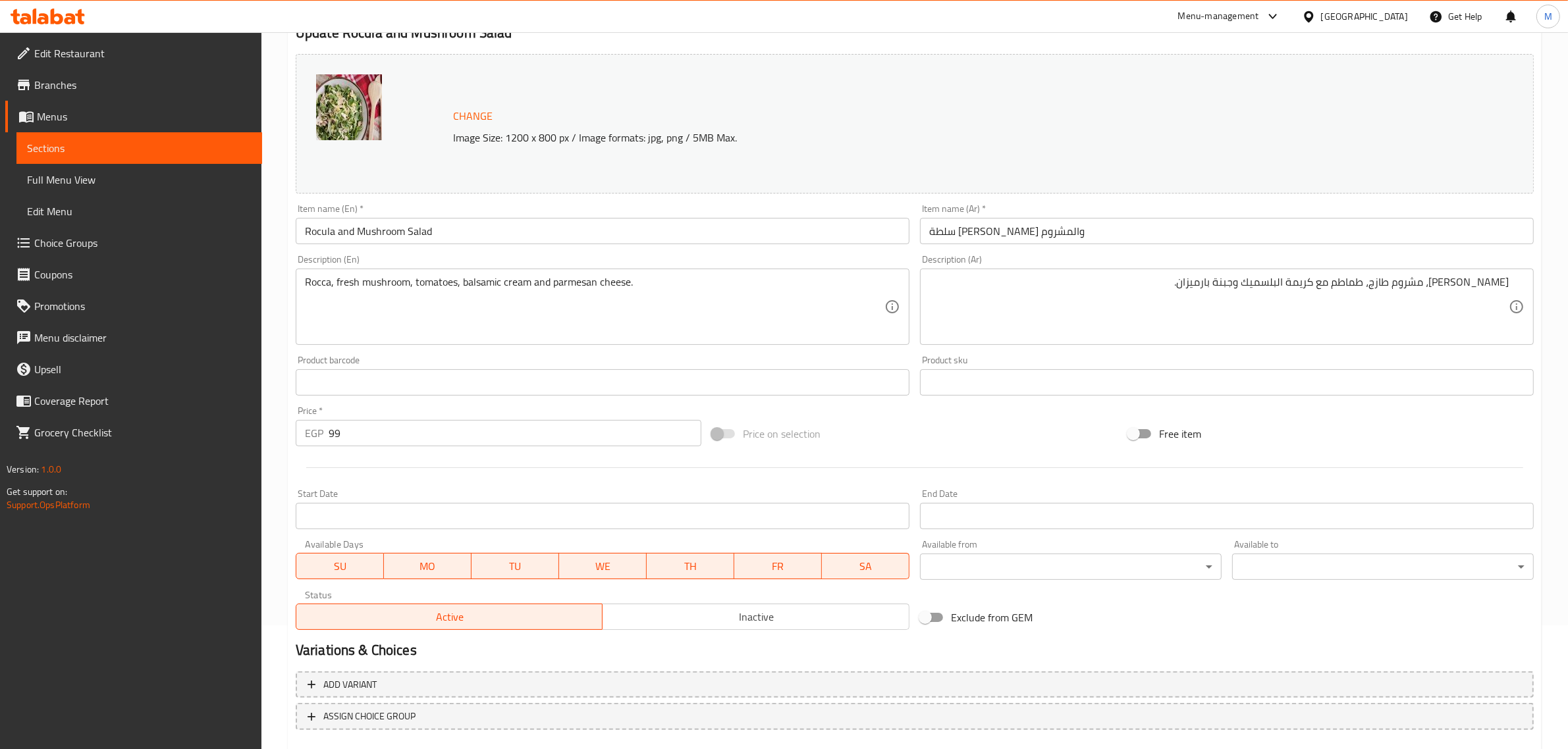
scroll to position [198, 0]
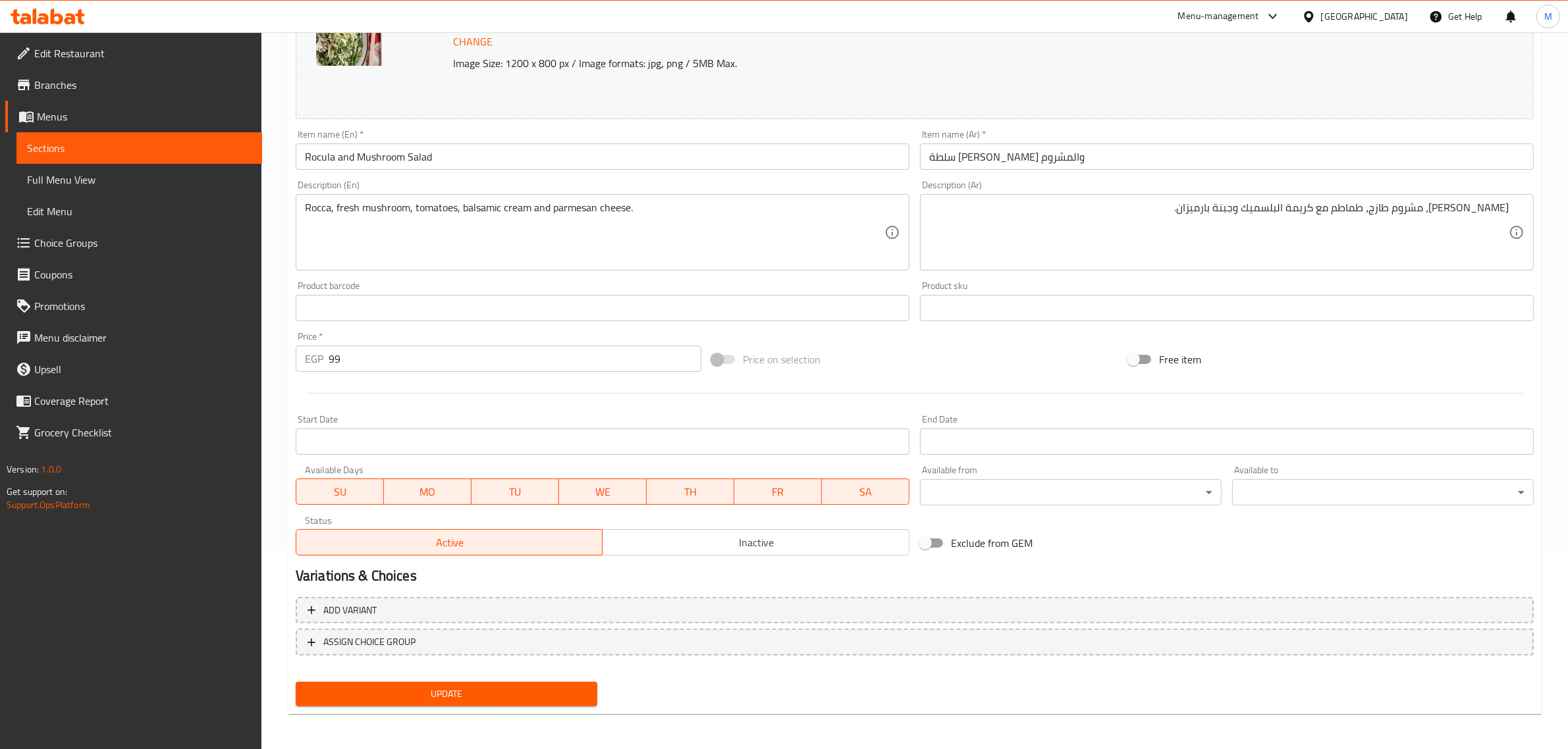
click at [412, 697] on span "Update" at bounding box center [446, 694] width 280 height 16
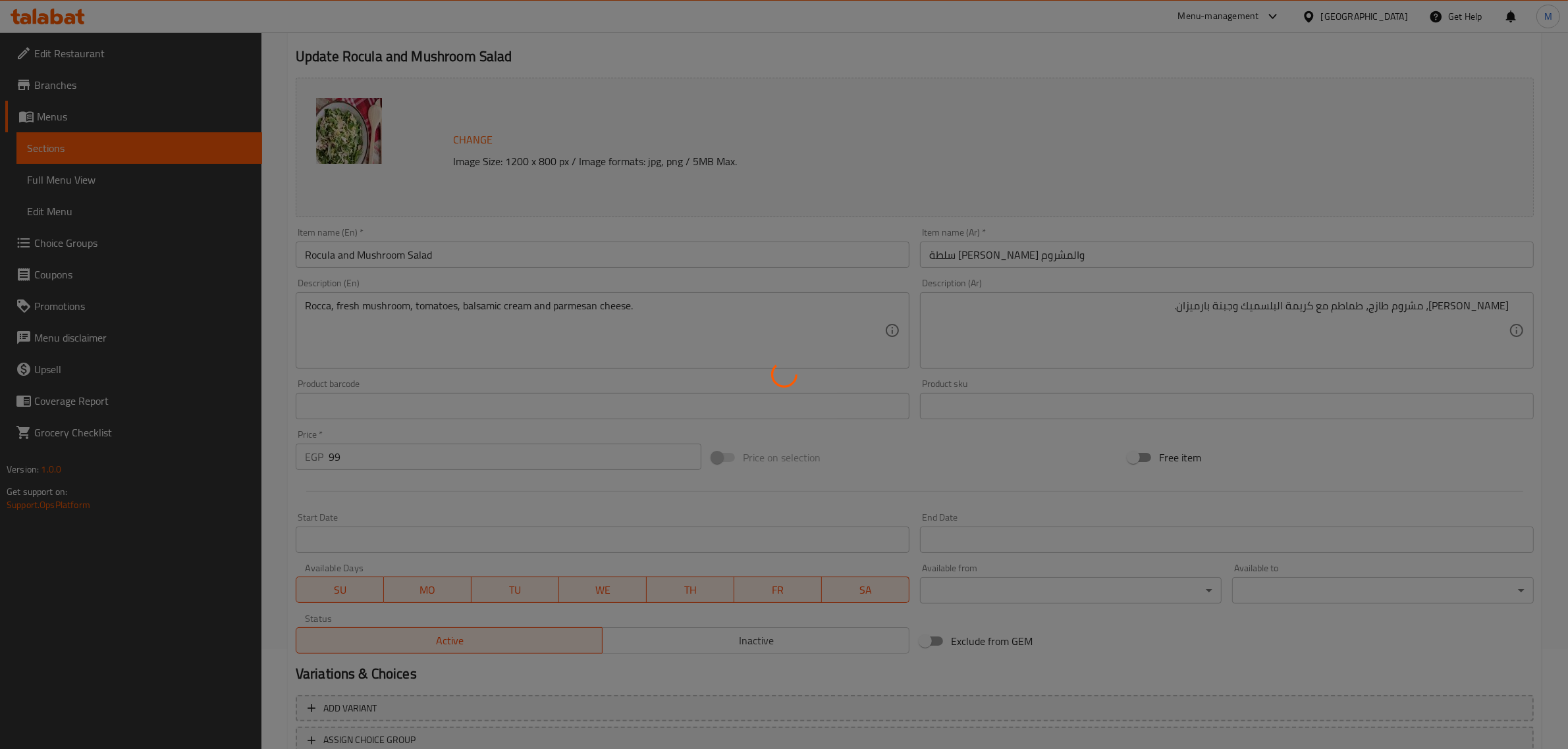
scroll to position [0, 0]
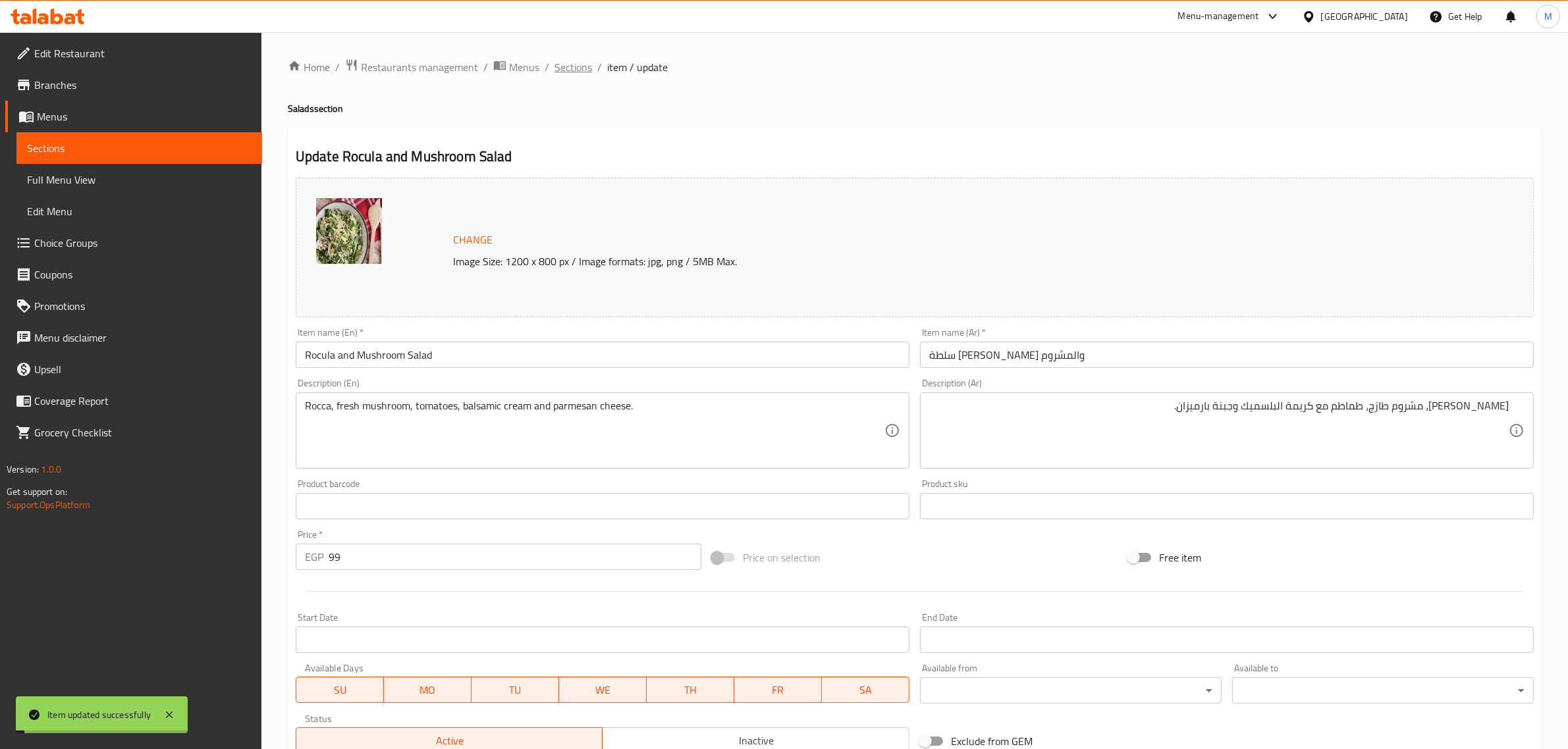
click at [577, 65] on span "Sections" at bounding box center [573, 67] width 38 height 16
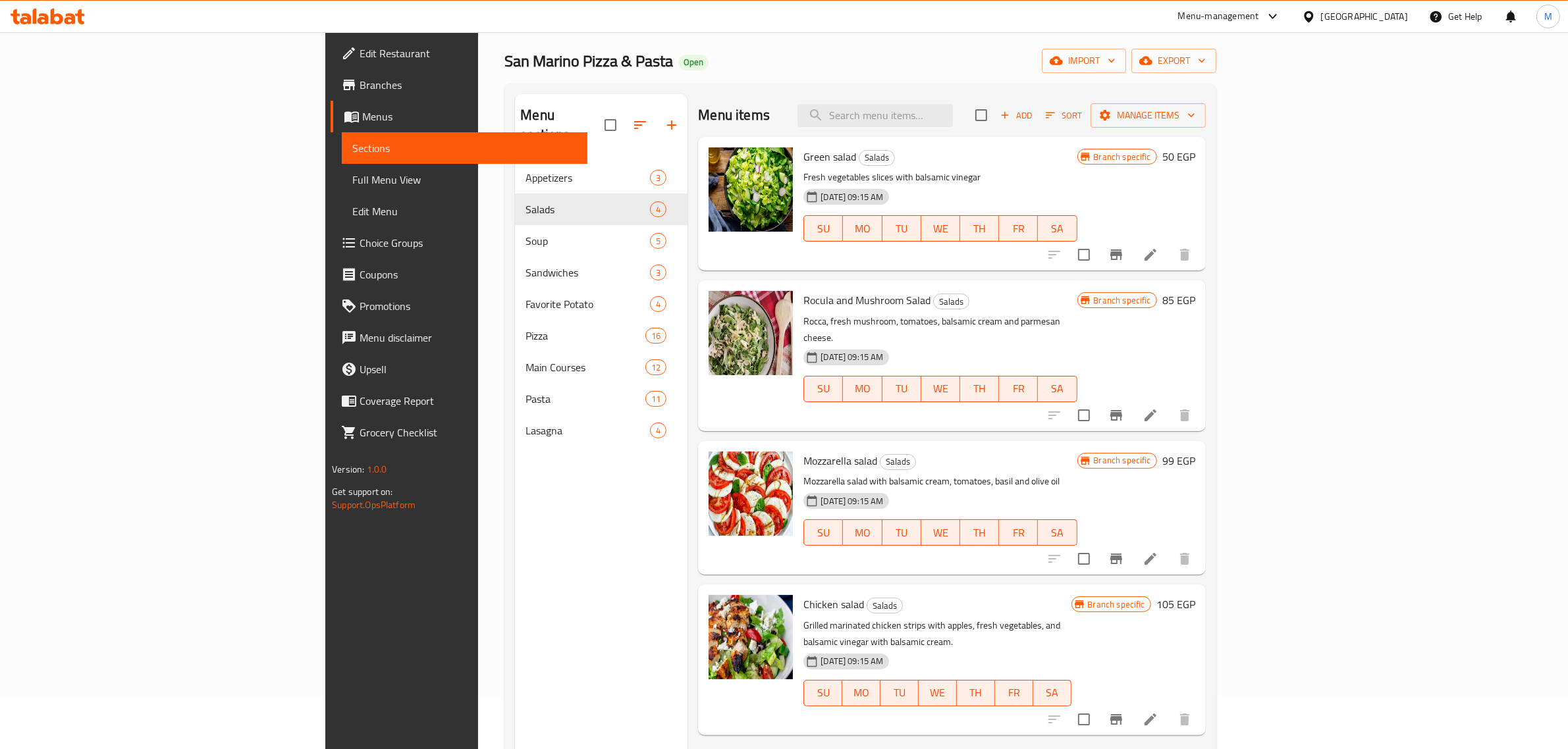
scroll to position [82, 0]
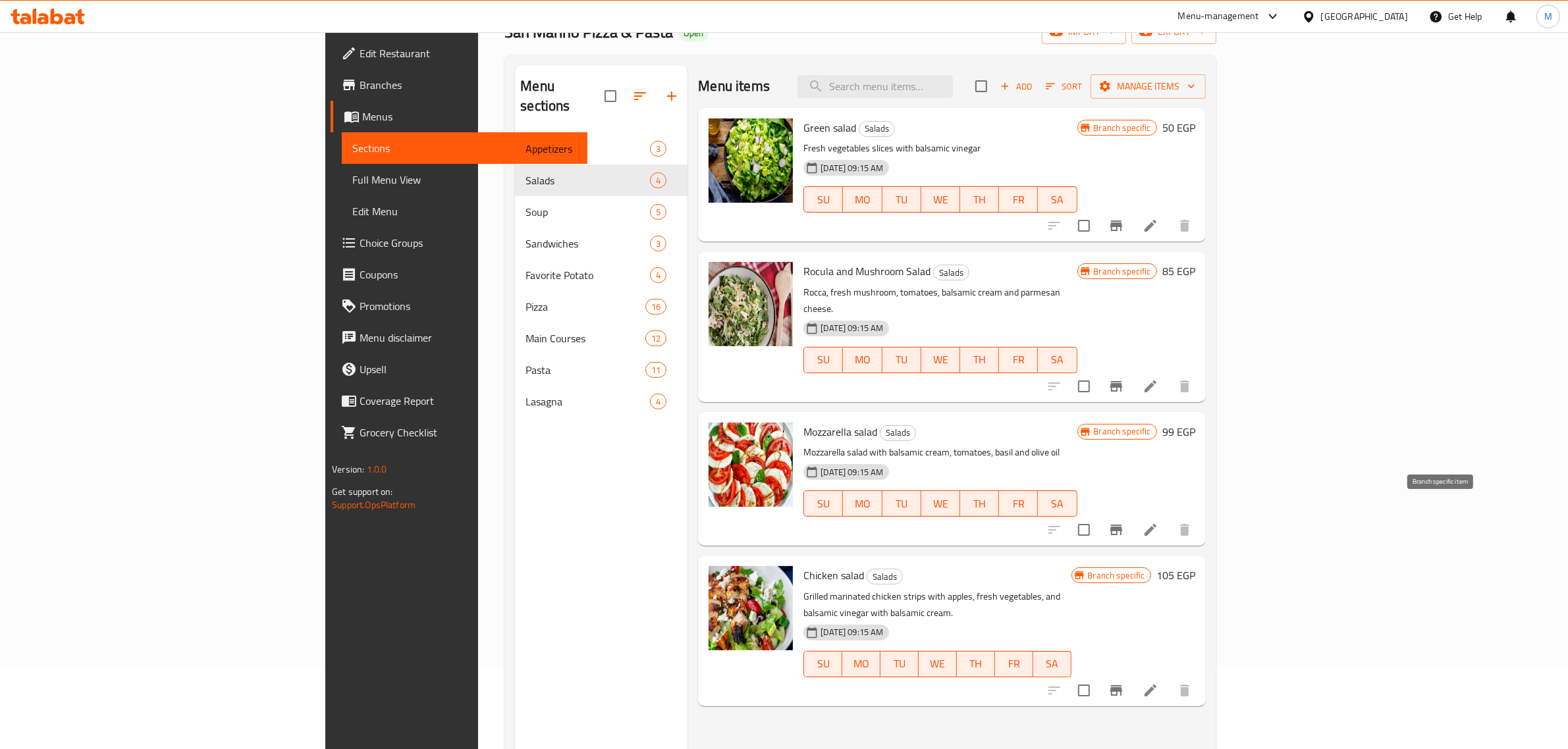
click at [1123, 525] on icon "Branch-specific-item" at bounding box center [1116, 530] width 12 height 11
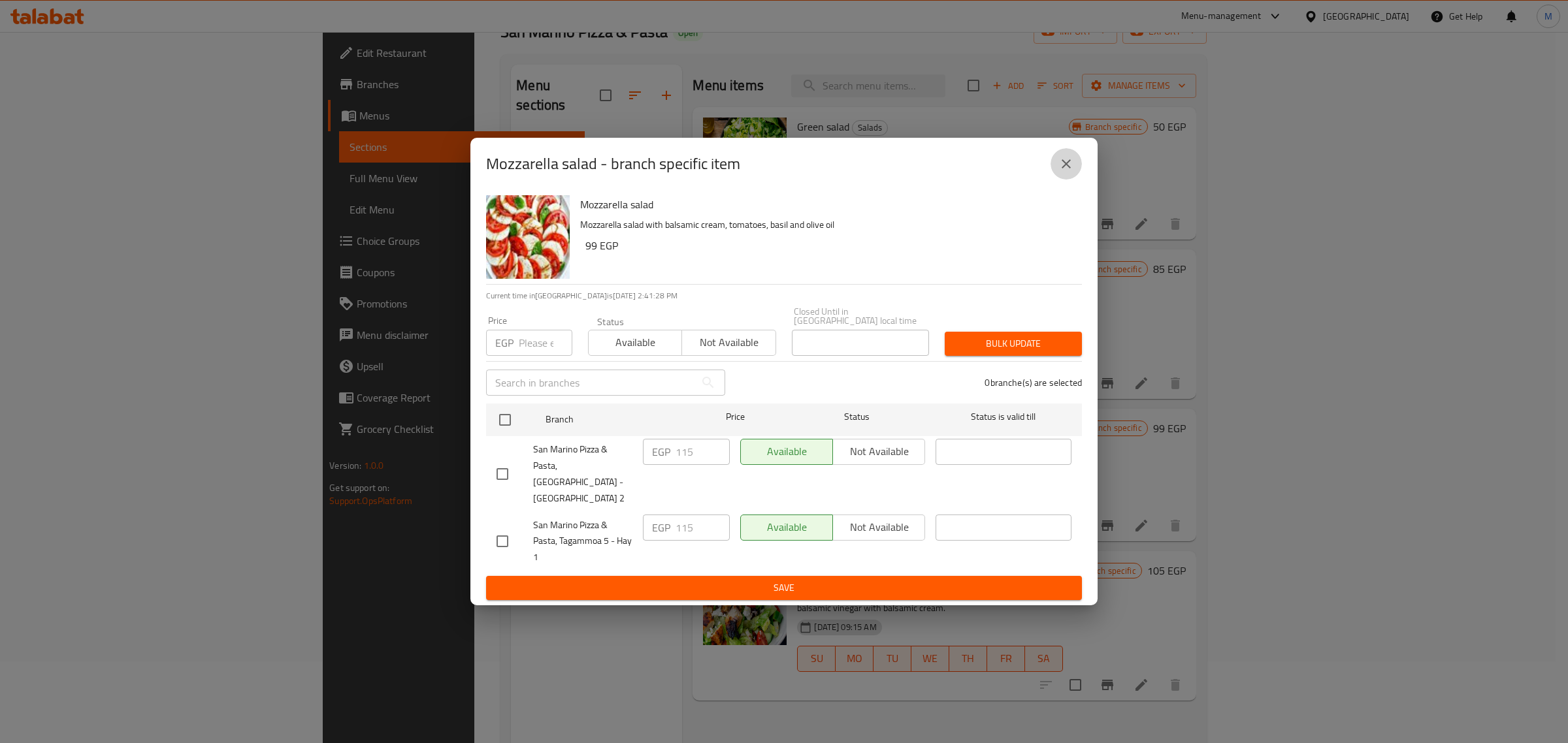
click at [1060, 172] on icon "close" at bounding box center [1067, 164] width 15 height 15
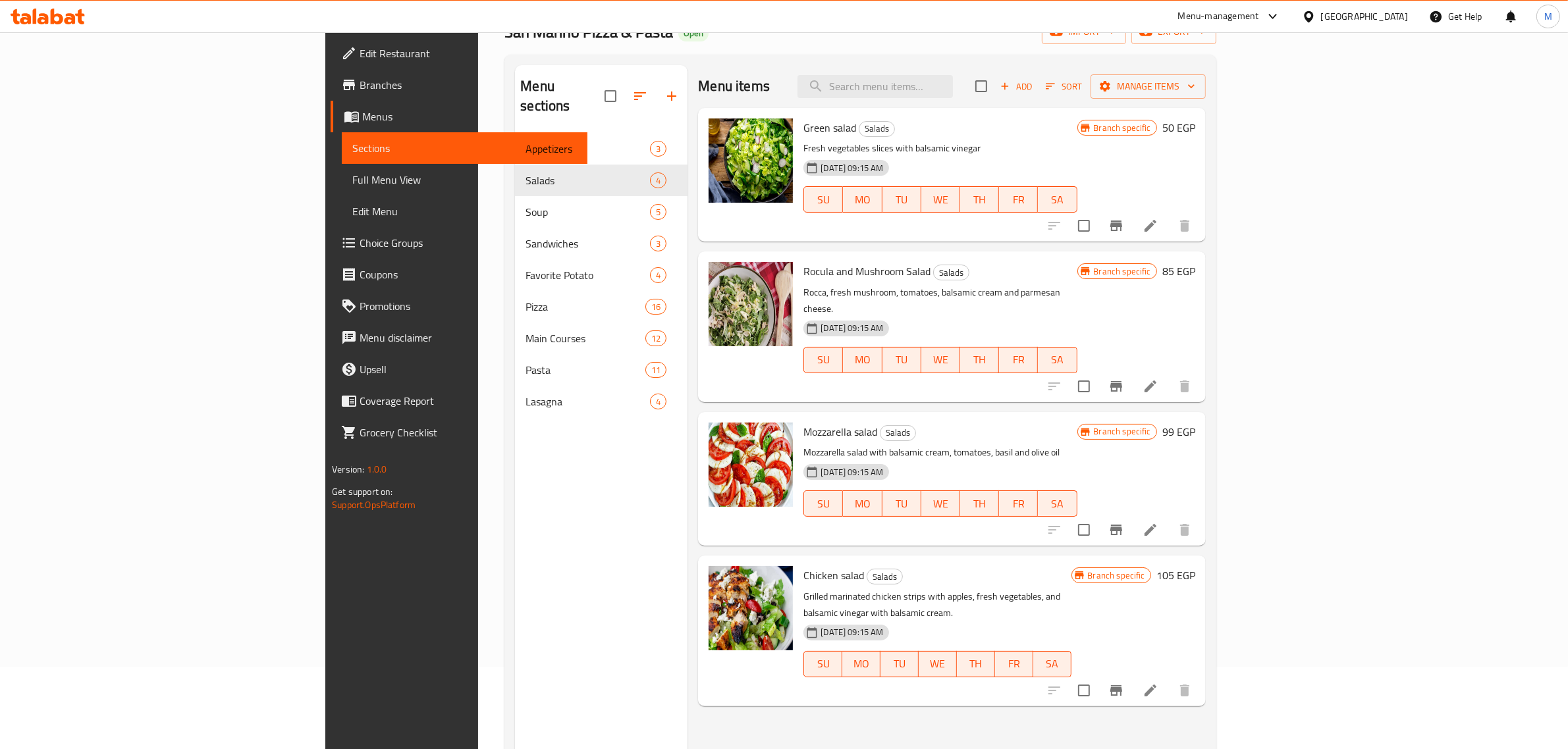
click at [1195, 423] on h6 "99 EGP" at bounding box center [1179, 432] width 33 height 18
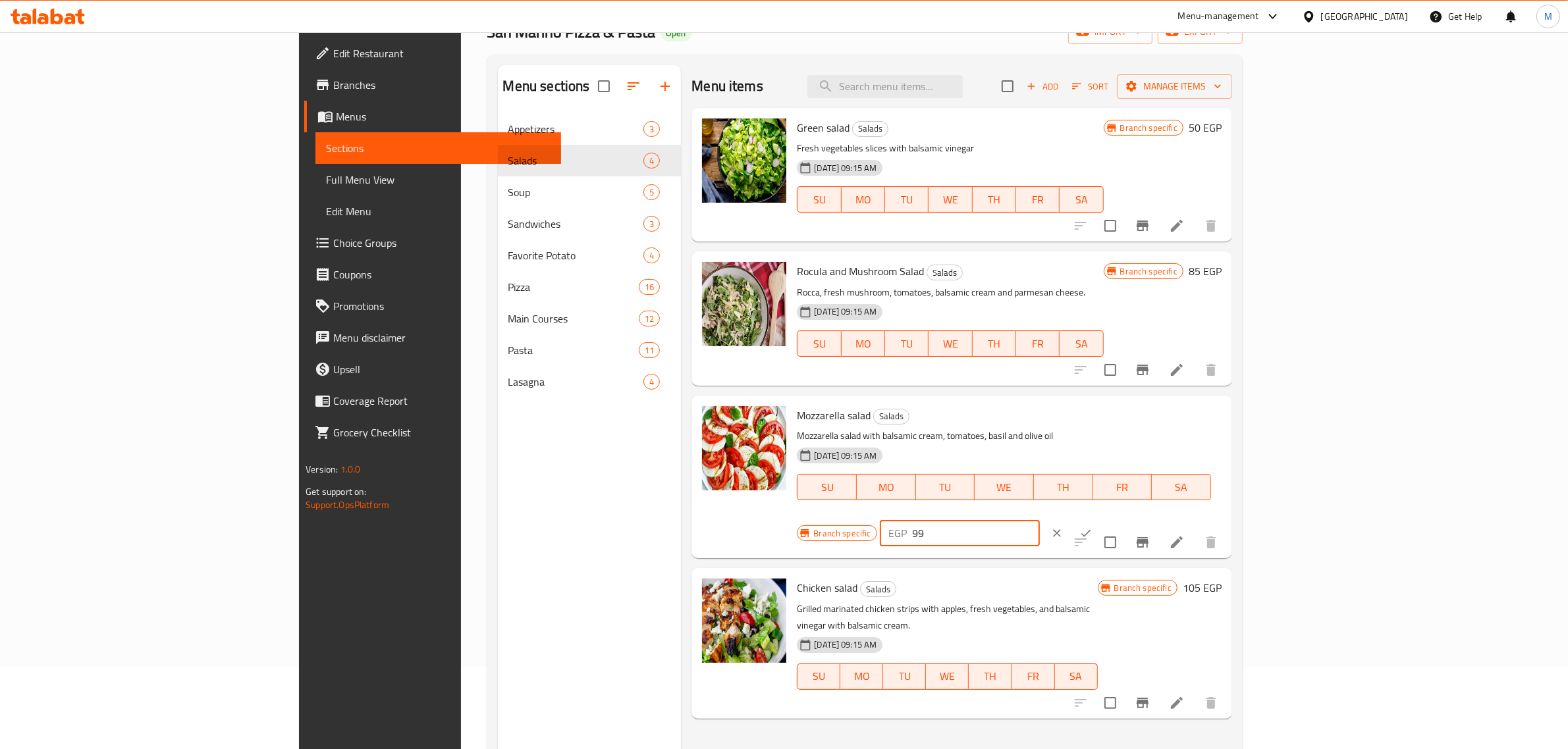
drag, startPoint x: 1352, startPoint y: 423, endPoint x: 1313, endPoint y: 425, distance: 39.1
click at [1040, 520] on div "EGP 99 ​" at bounding box center [960, 533] width 160 height 26
type input "115"
click at [1093, 527] on icon "ok" at bounding box center [1086, 534] width 14 height 14
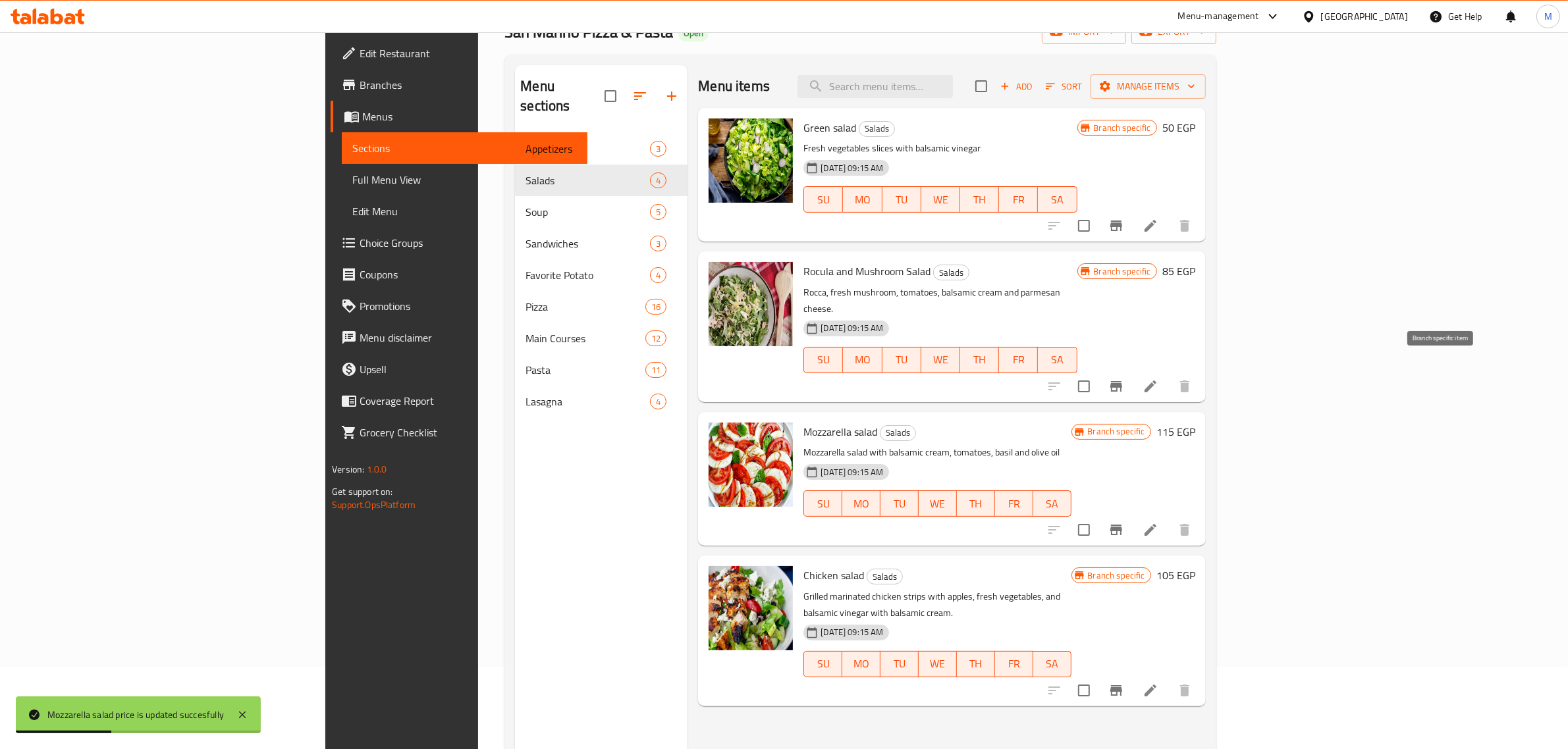
click at [1132, 371] on button "Branch-specific-item" at bounding box center [1116, 386] width 32 height 32
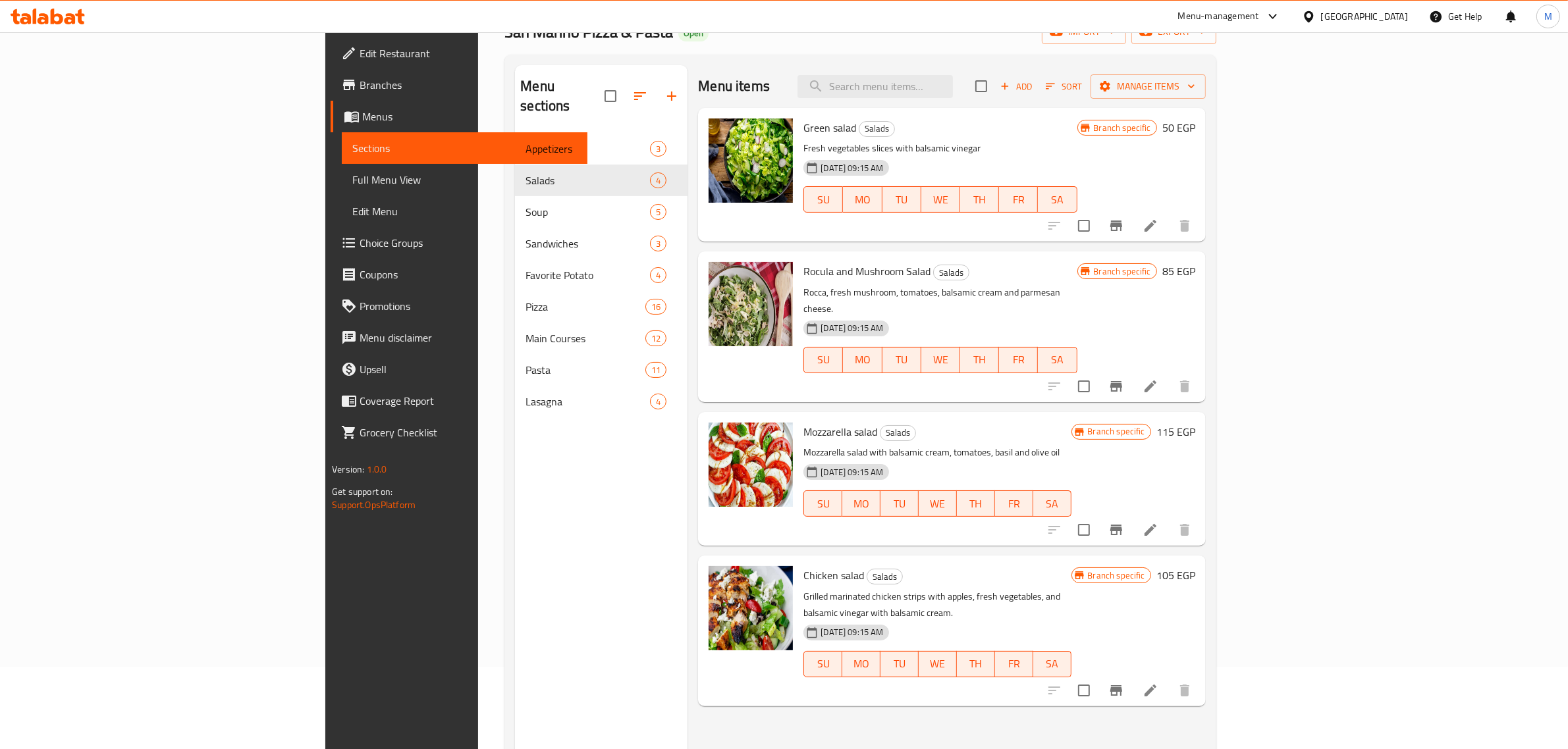
click at [1195, 272] on h6 "85 EGP" at bounding box center [1179, 271] width 33 height 18
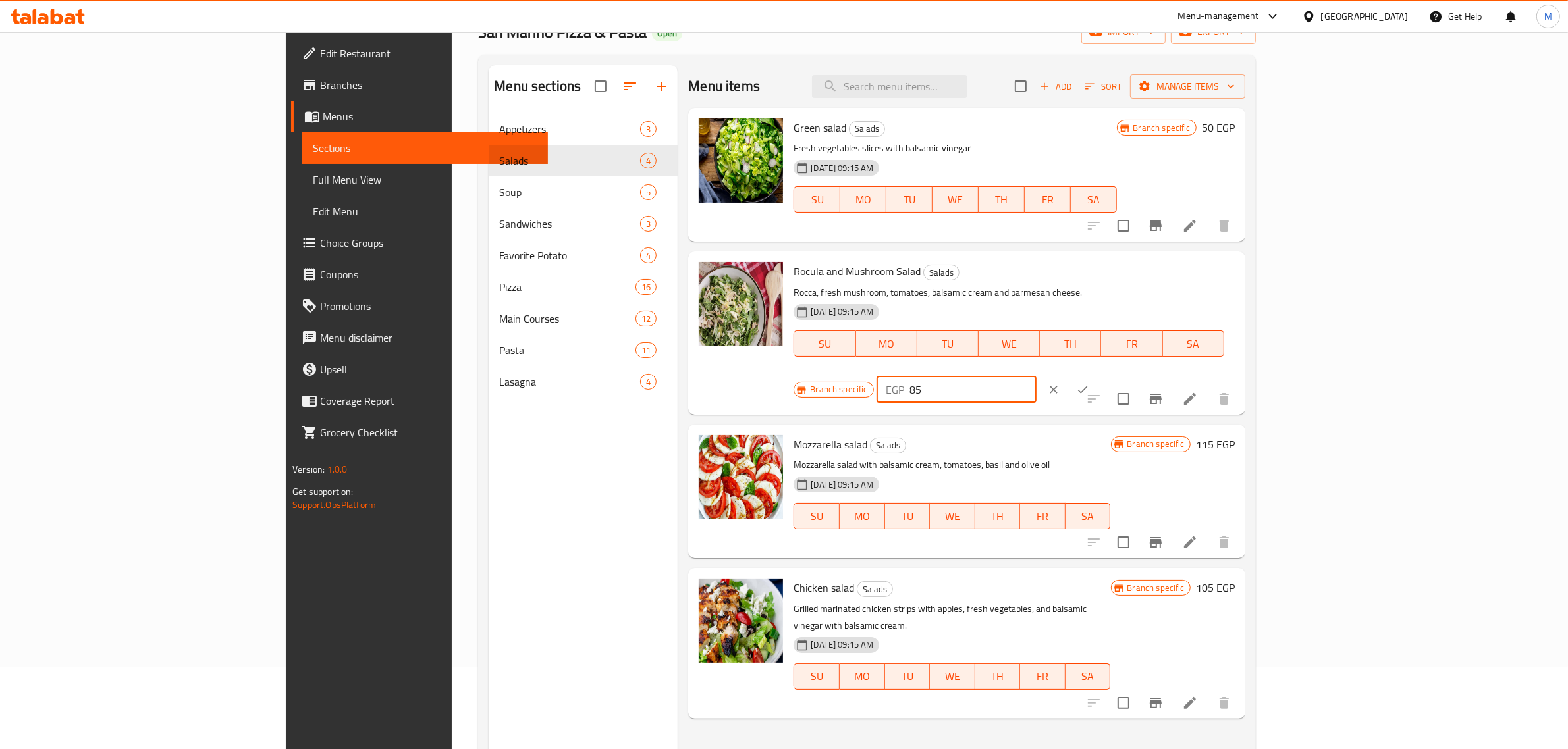
drag, startPoint x: 1358, startPoint y: 279, endPoint x: 1285, endPoint y: 290, distance: 73.8
click at [1116, 375] on div "Branch specific EGP 85 ​" at bounding box center [955, 390] width 323 height 29
type input "99"
click at [1090, 383] on icon "ok" at bounding box center [1083, 390] width 14 height 14
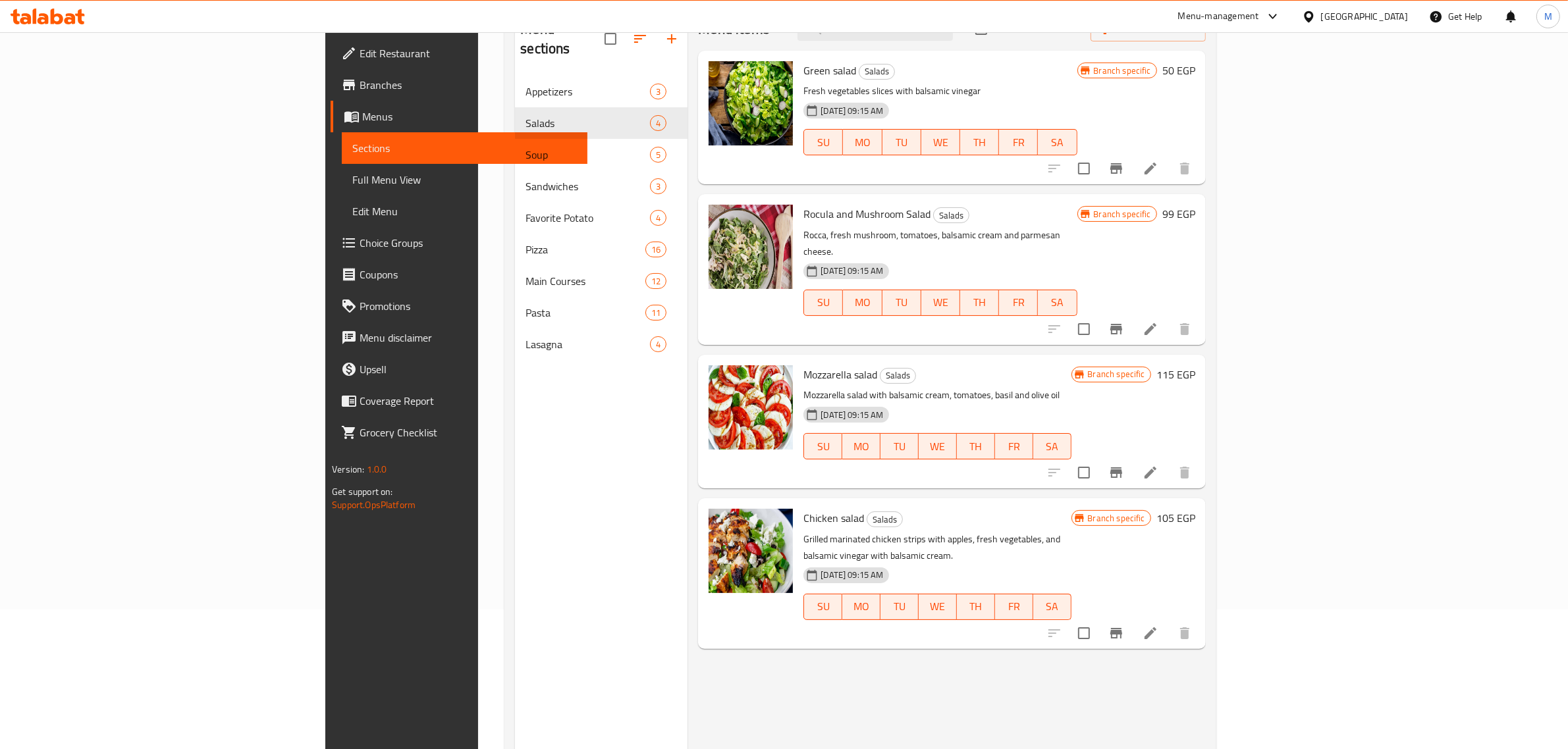
scroll to position [165, 0]
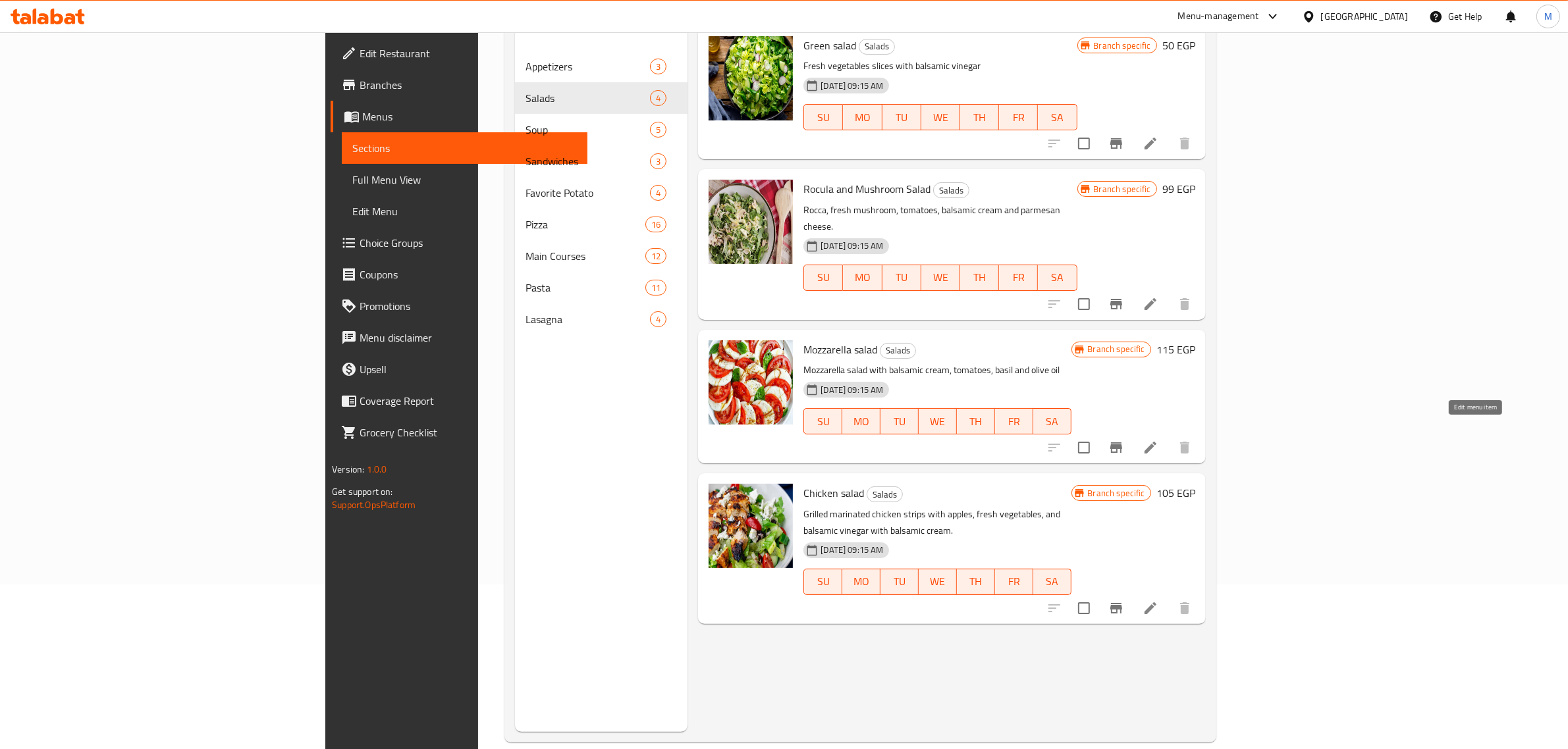
click at [1159, 440] on icon at bounding box center [1151, 447] width 16 height 16
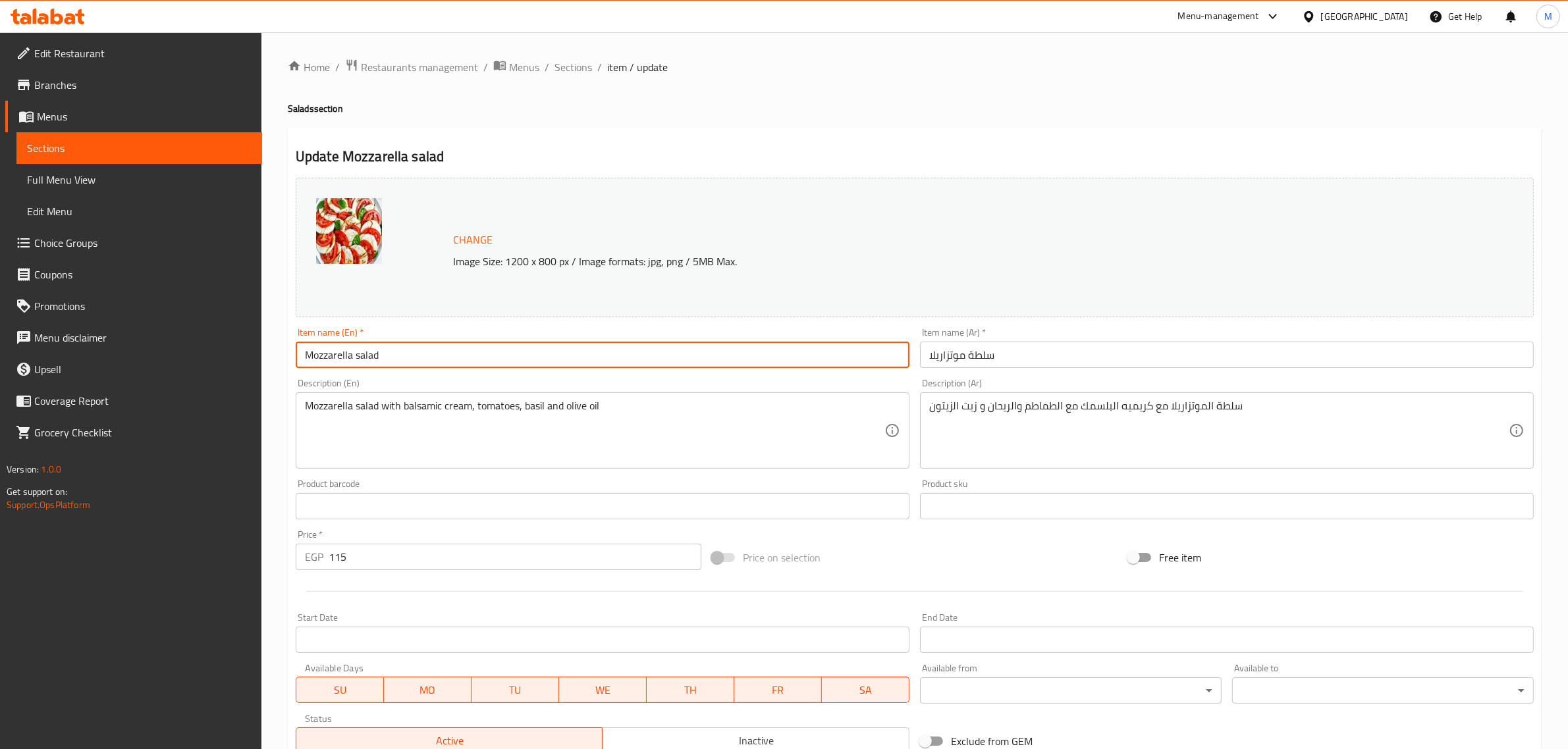
drag, startPoint x: 356, startPoint y: 360, endPoint x: 400, endPoint y: 356, distance: 44.2
click at [400, 356] on input "Mozzarella salad" at bounding box center [603, 354] width 614 height 26
type input "Mozzarella Caprese"
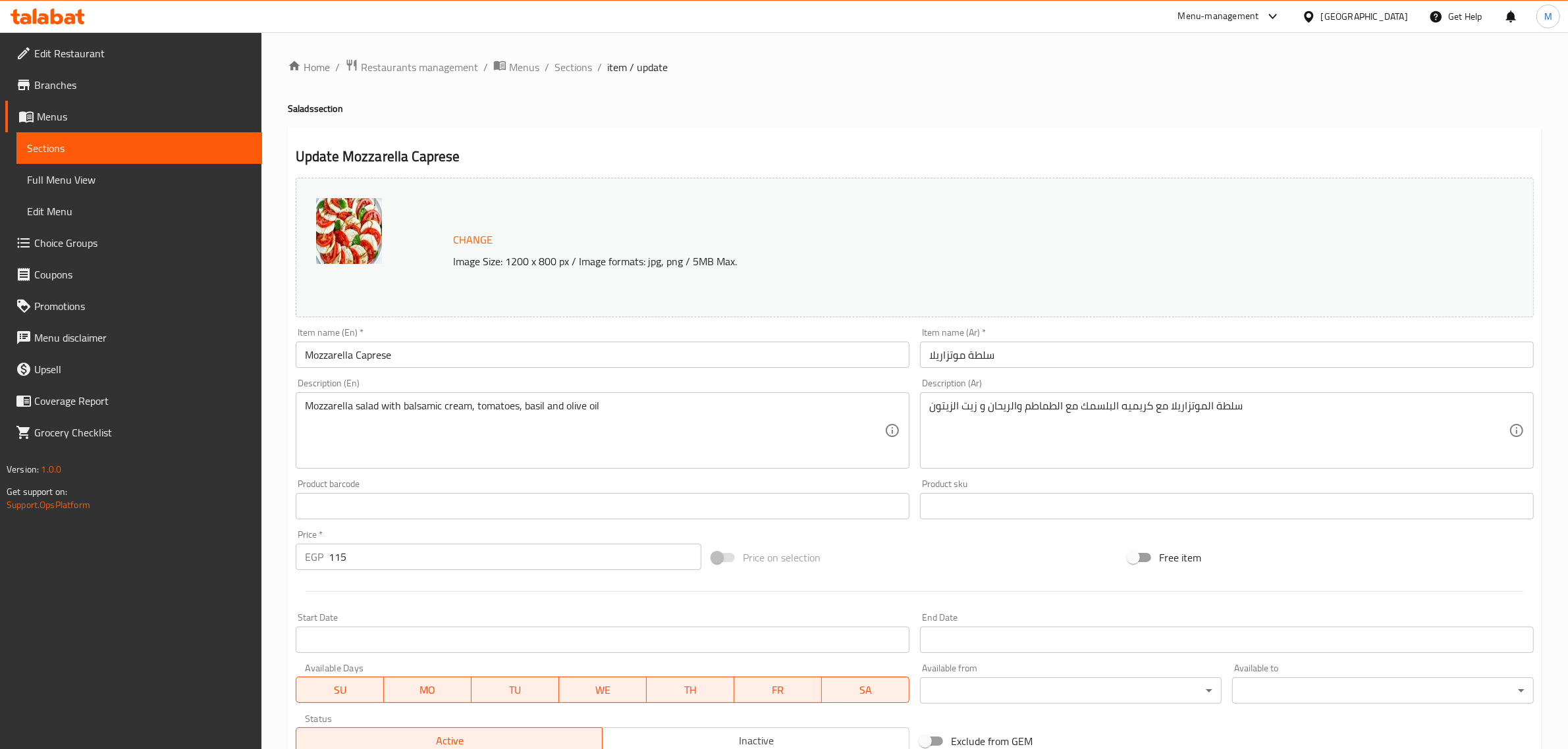
click at [1061, 364] on input "سلطة موتزاريلا" at bounding box center [1226, 354] width 614 height 26
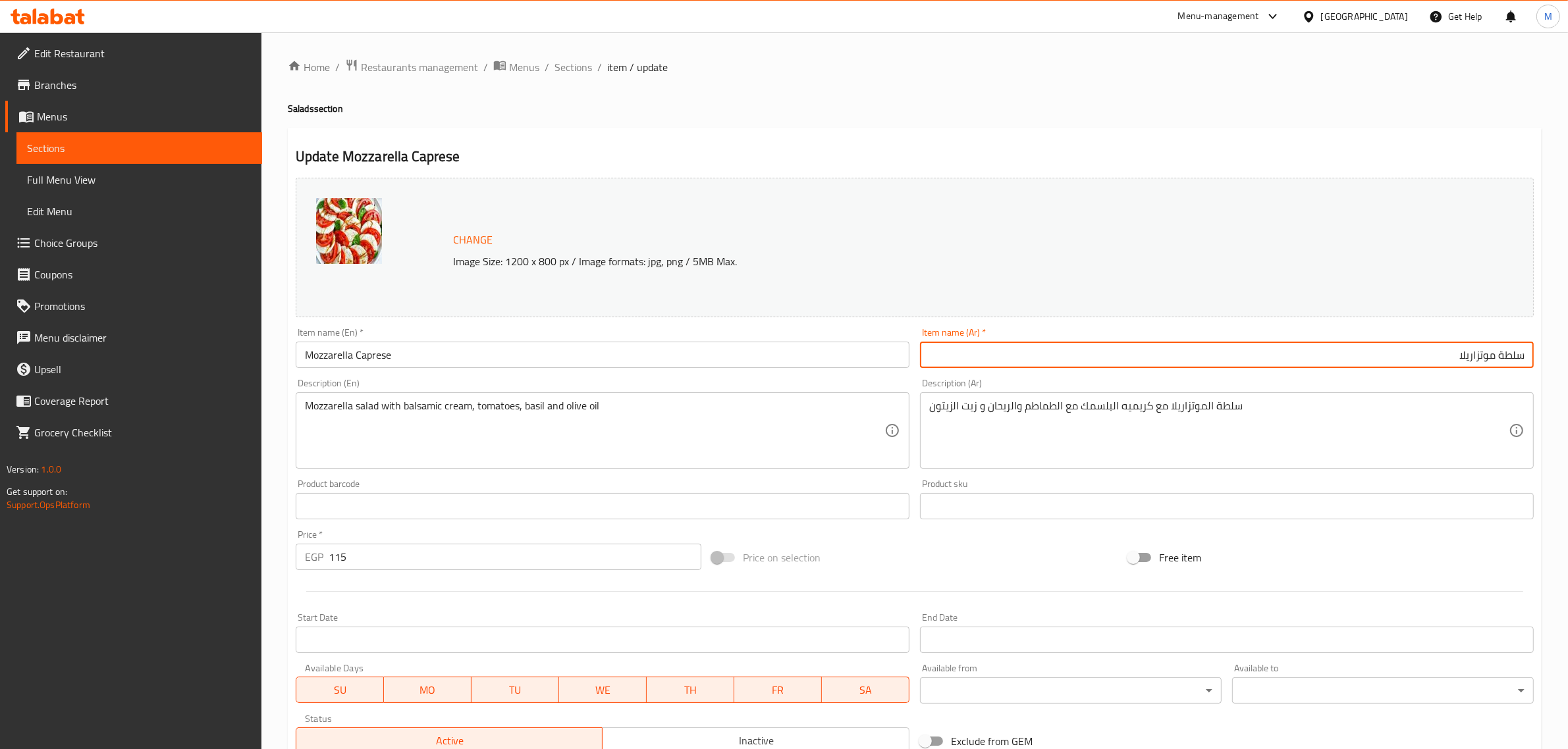
paste input "[PERSON_NAME]"
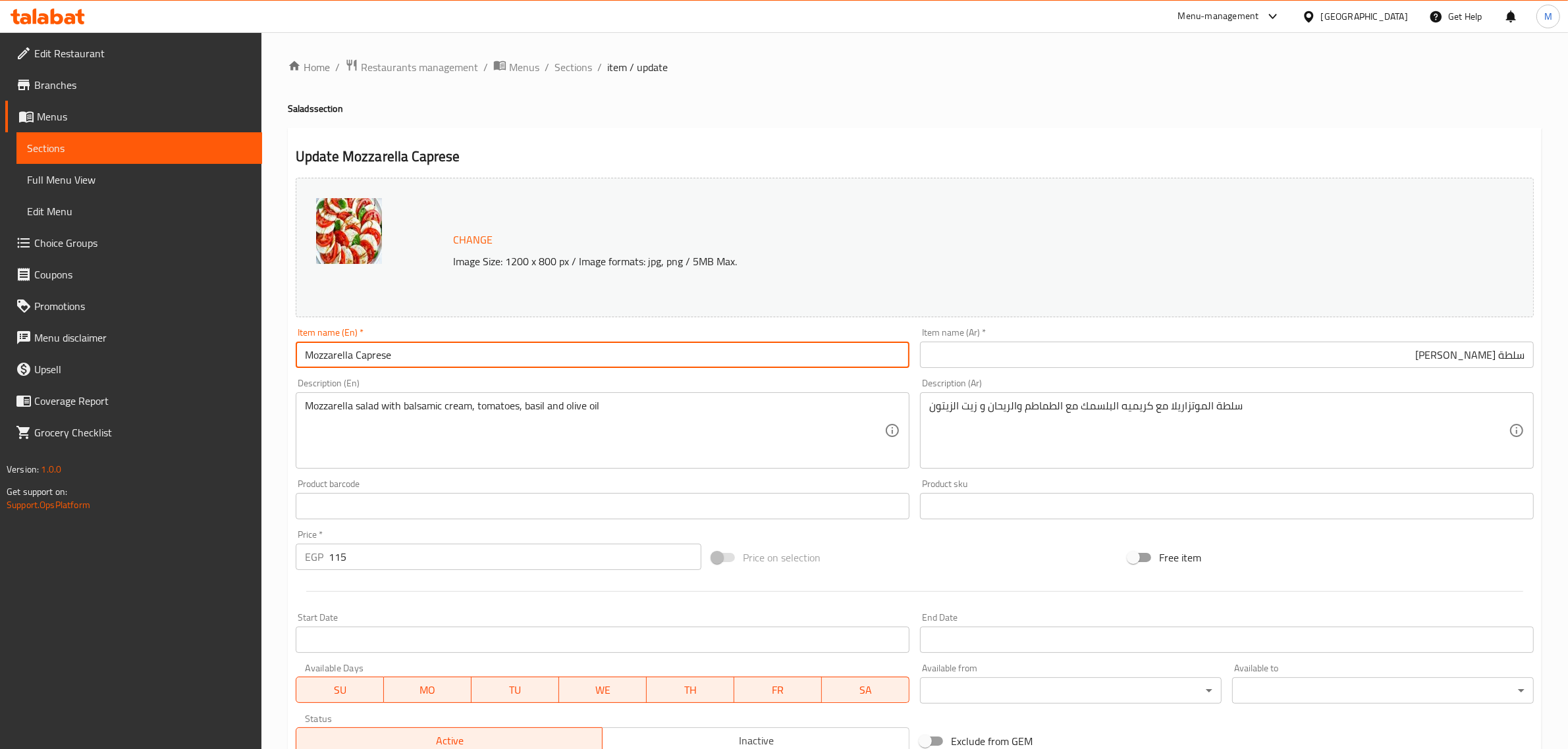
click at [340, 357] on input "Mozzarella Caprese" at bounding box center [603, 354] width 614 height 26
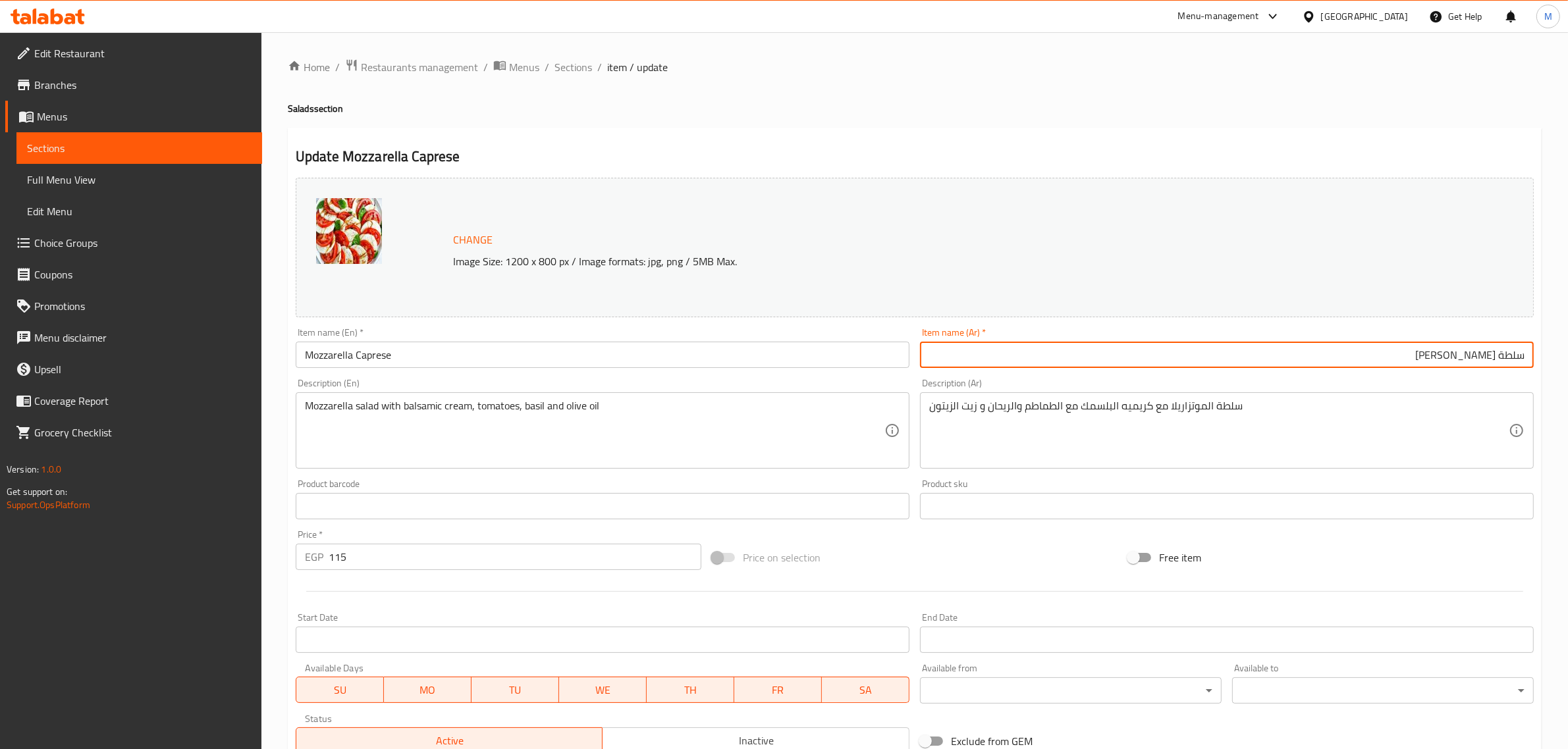
drag, startPoint x: 1426, startPoint y: 362, endPoint x: 1493, endPoint y: 363, distance: 67.0
click at [1493, 363] on input "سلطة [PERSON_NAME]" at bounding box center [1226, 354] width 614 height 26
paste input "جبنة [PERSON_NAME]"
click at [1493, 363] on input "سلطة جبنة [PERSON_NAME]" at bounding box center [1226, 354] width 614 height 26
type input "سلطة [PERSON_NAME]"
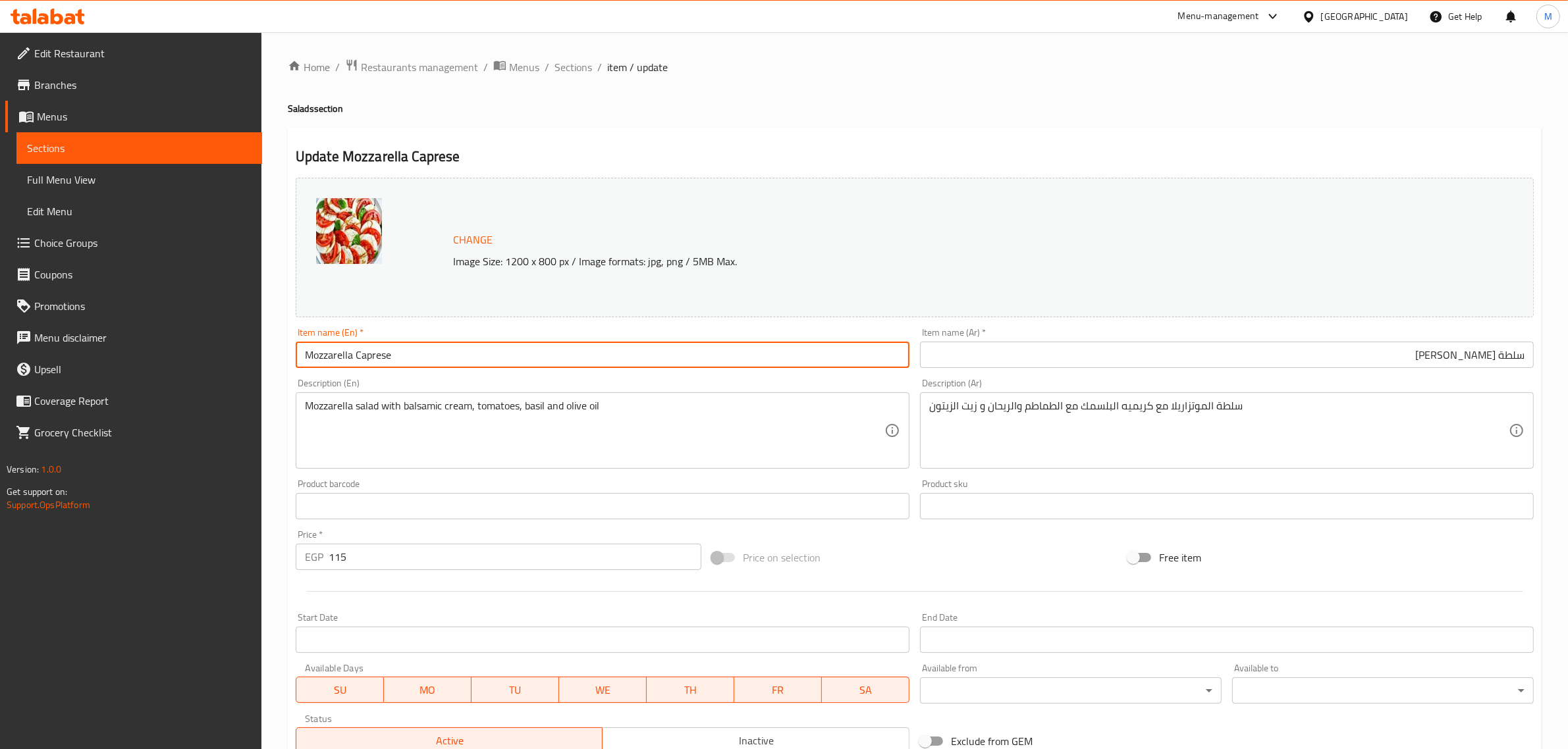
click at [600, 361] on input "Mozzarella Caprese" at bounding box center [603, 354] width 614 height 26
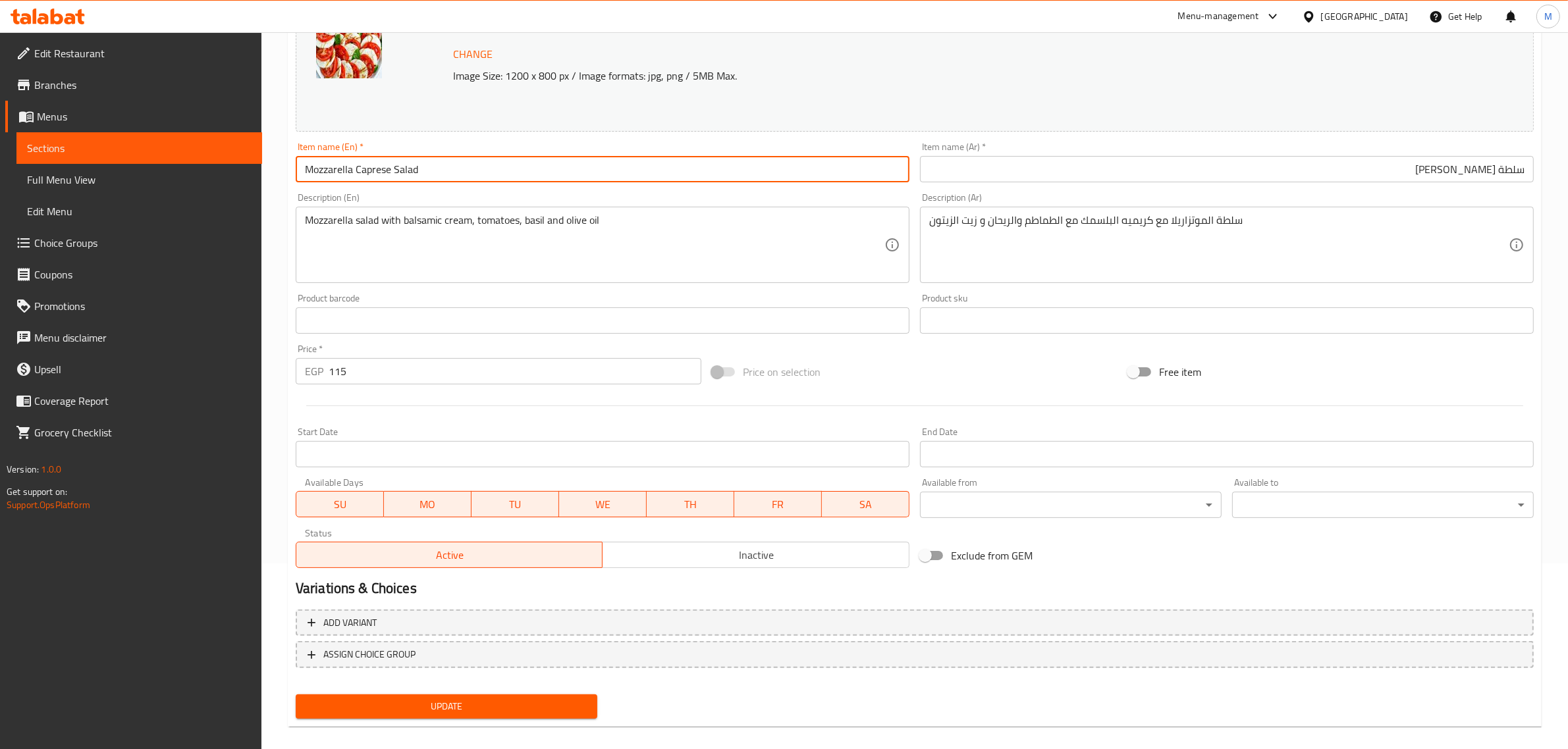
scroll to position [198, 0]
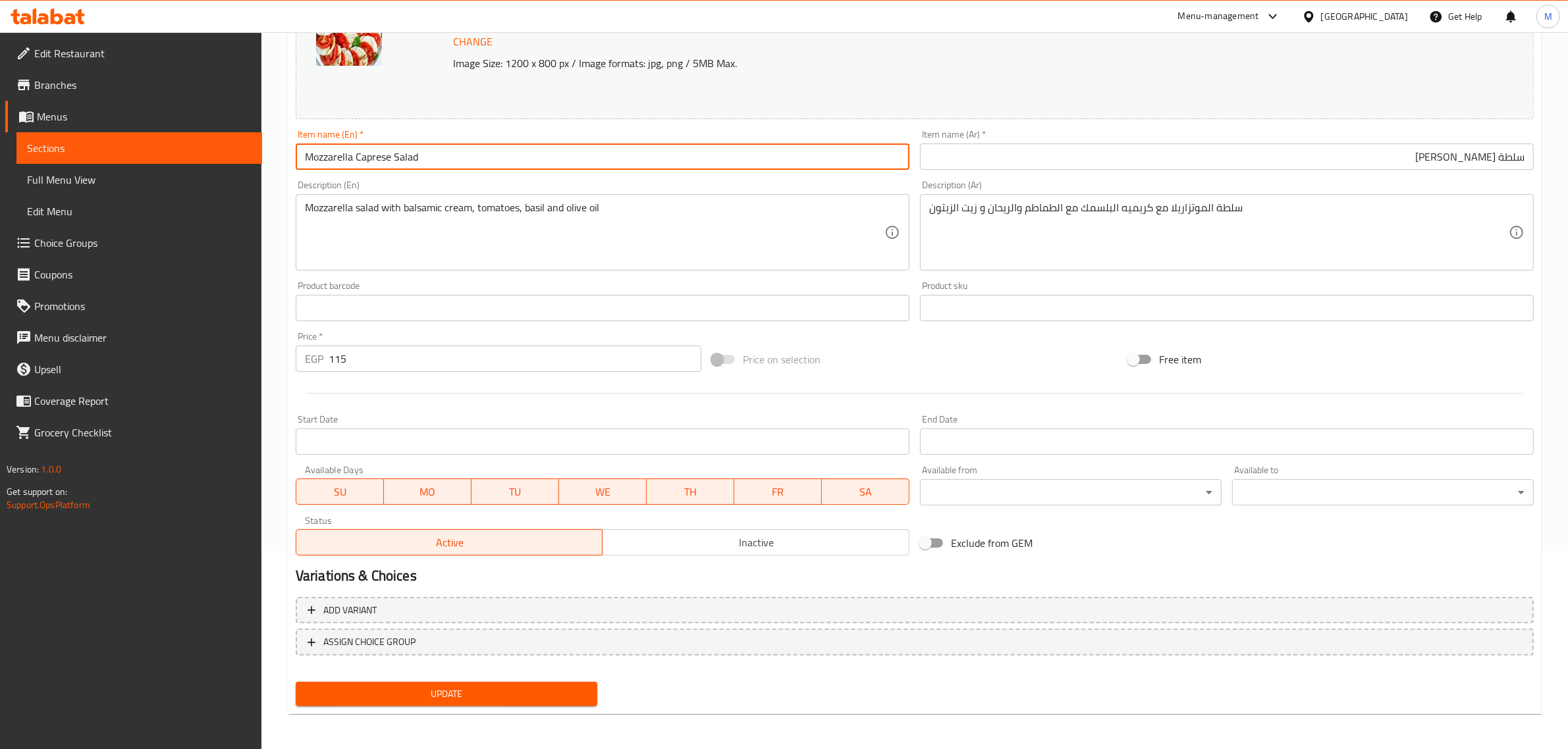
type input "Mozzarella Caprese Salad"
click at [535, 689] on span "Update" at bounding box center [446, 694] width 280 height 16
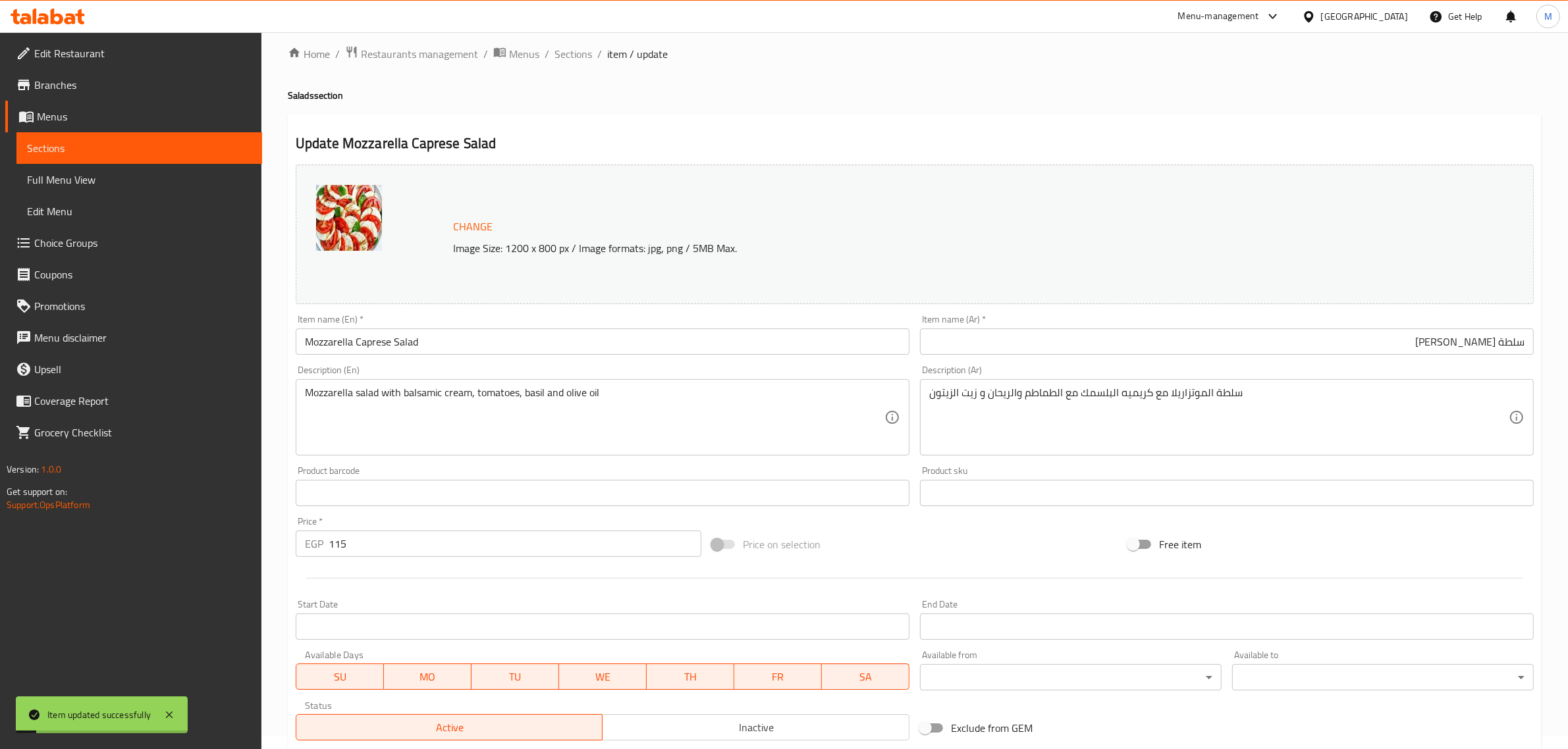
scroll to position [0, 0]
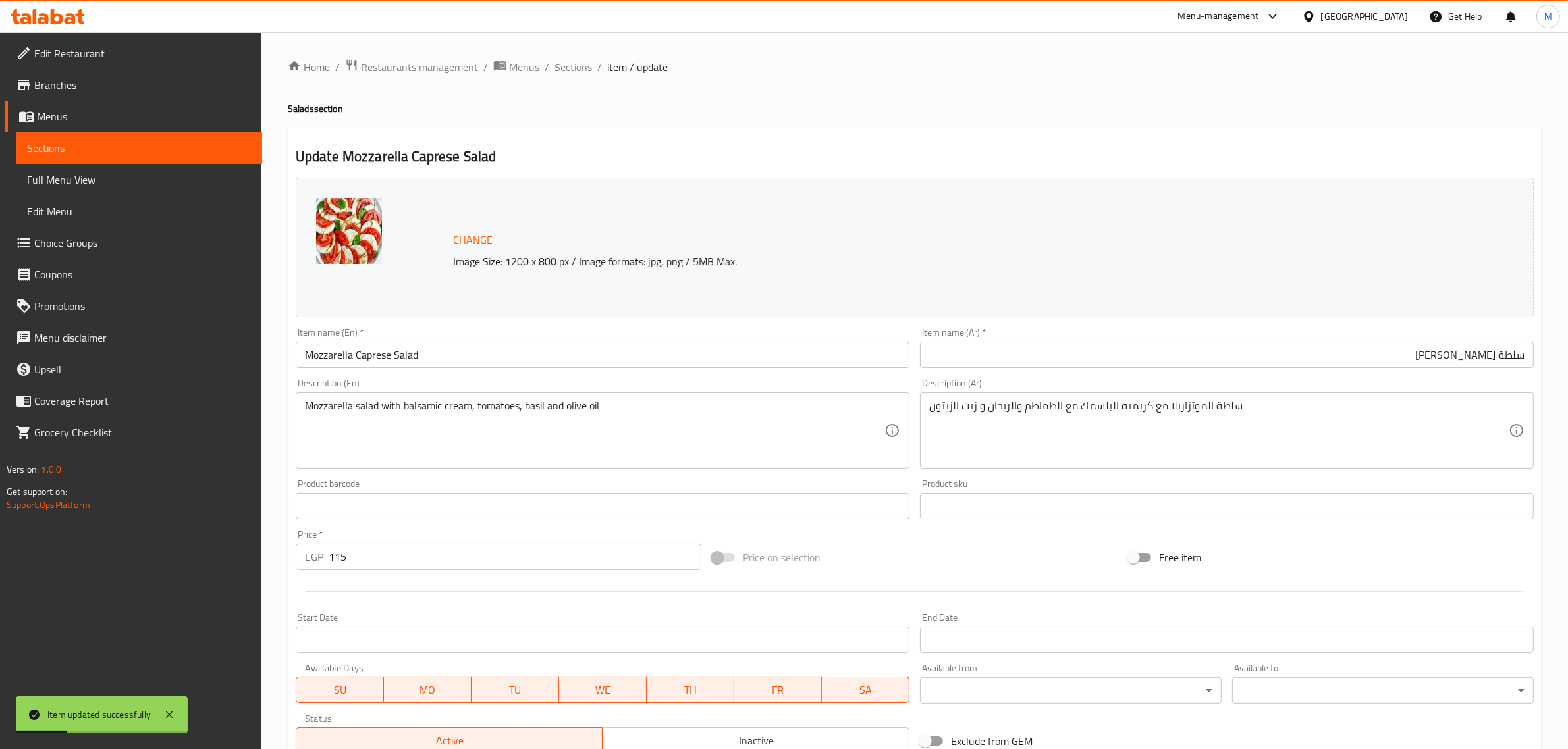
click at [583, 66] on span "Sections" at bounding box center [573, 67] width 38 height 16
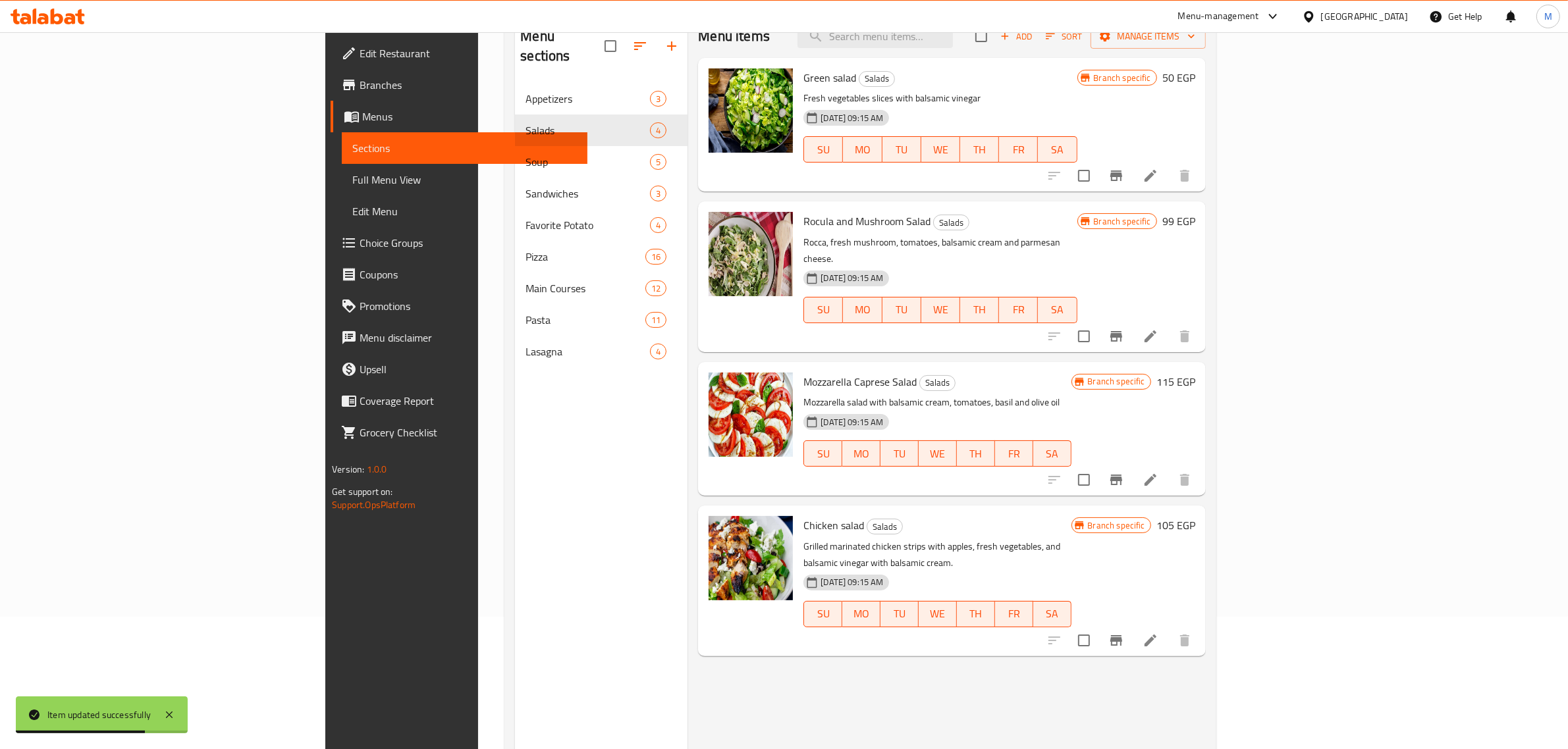
scroll to position [165, 0]
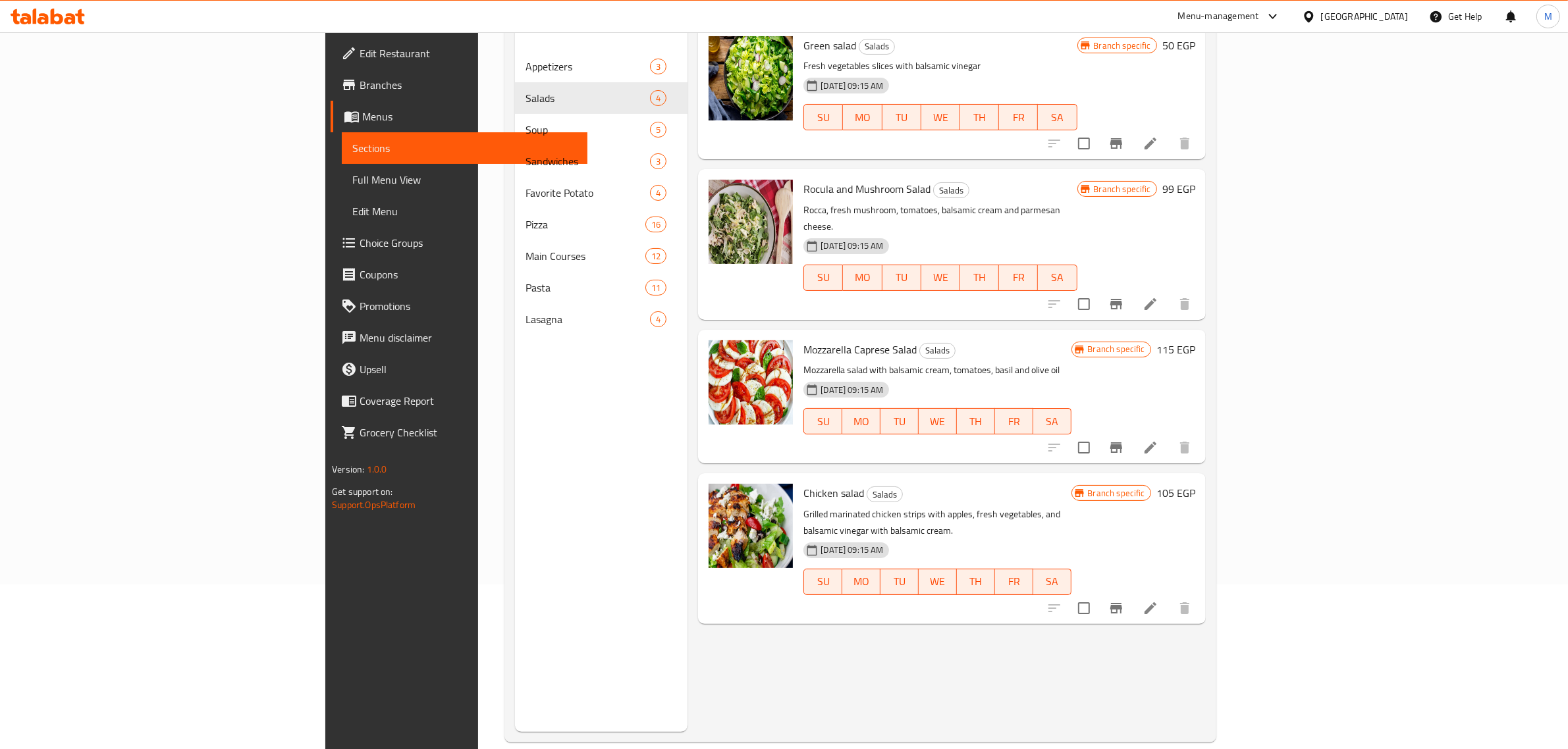
click at [1195, 484] on h6 "105 EGP" at bounding box center [1176, 493] width 39 height 18
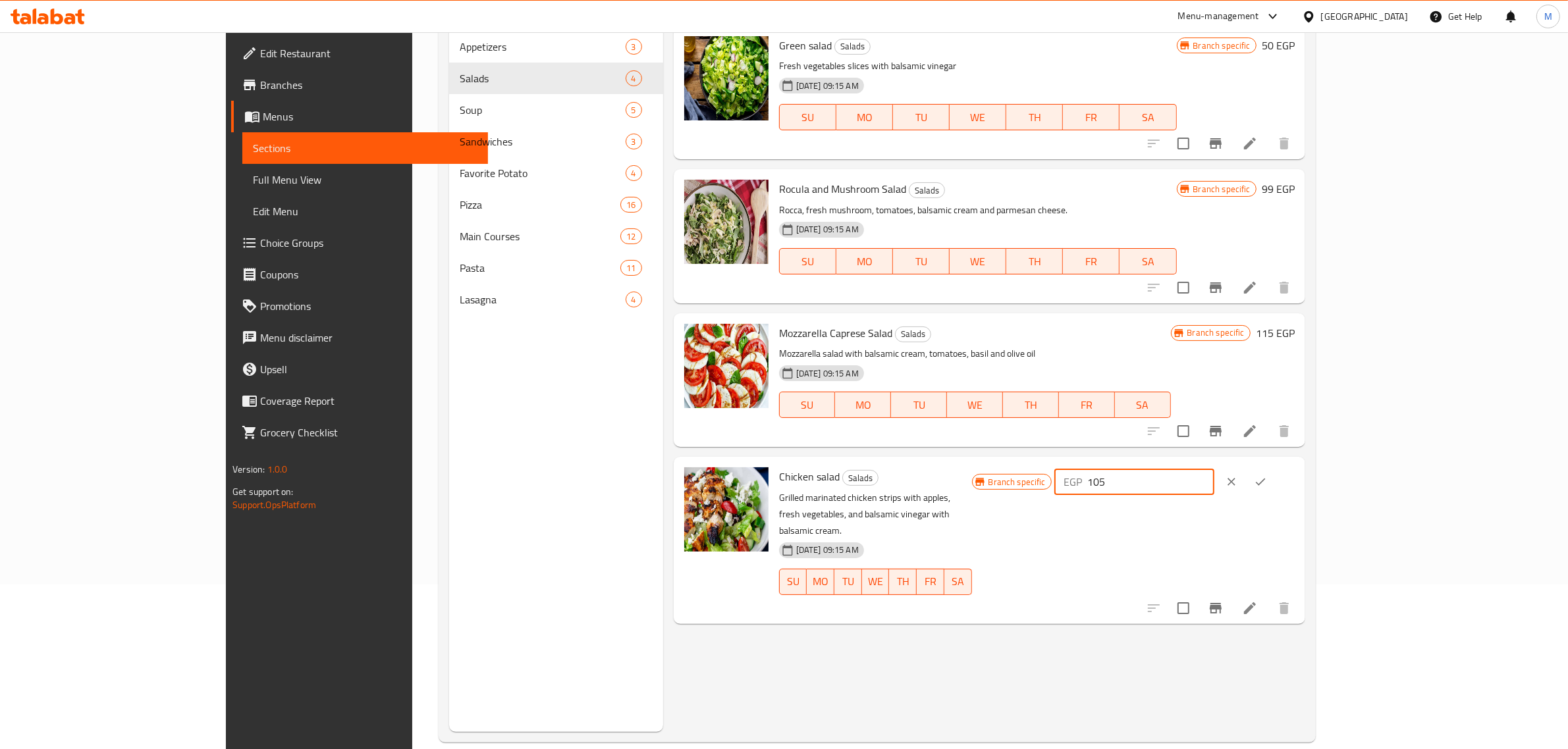
drag, startPoint x: 1375, startPoint y: 487, endPoint x: 1327, endPoint y: 489, distance: 48.0
click at [1215, 489] on div "EGP 105 ​" at bounding box center [1134, 481] width 160 height 26
type input "125"
click at [1275, 474] on button "ok" at bounding box center [1260, 482] width 29 height 29
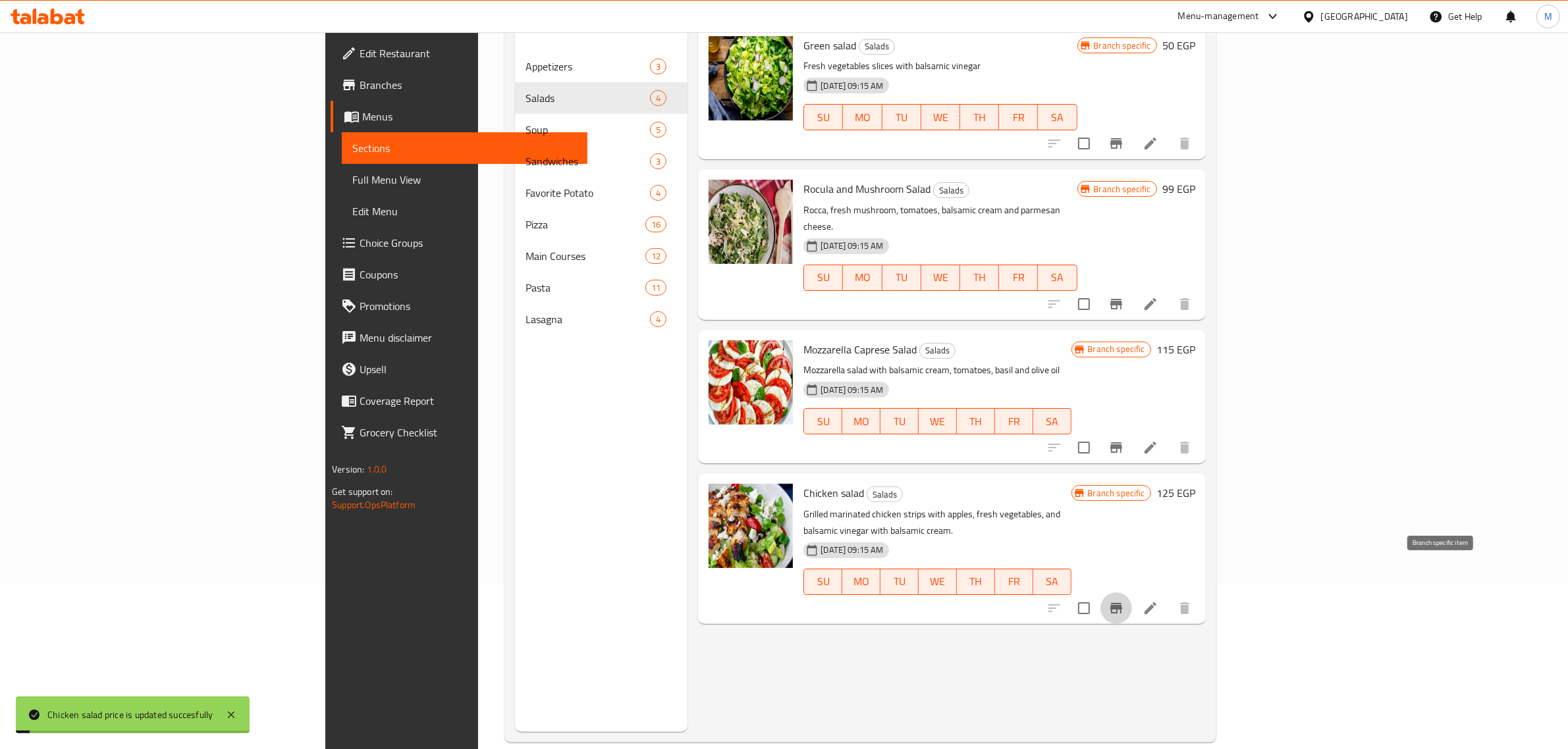
click at [1125, 601] on icon "Branch-specific-item" at bounding box center [1116, 608] width 16 height 16
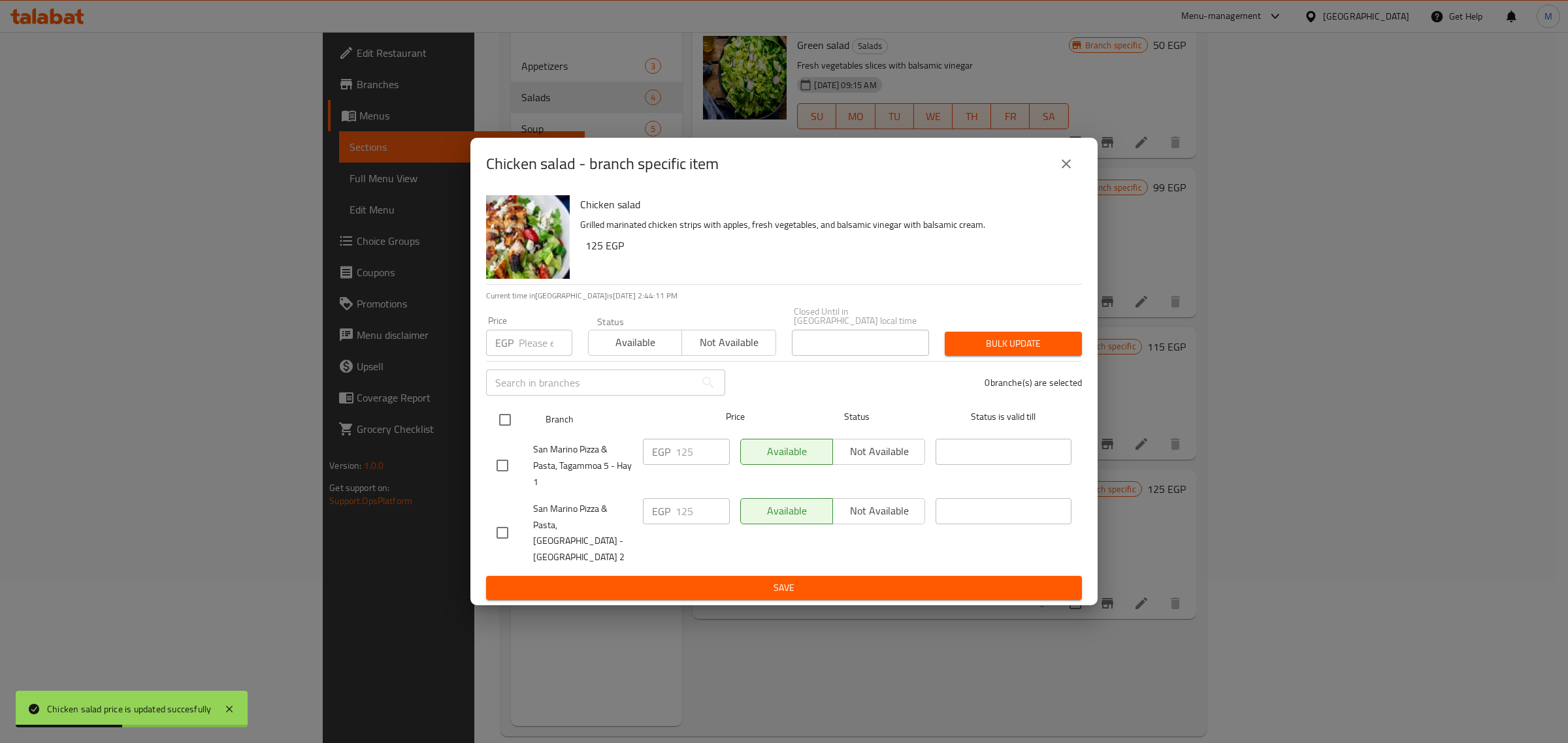
click at [501, 426] on input "checkbox" at bounding box center [504, 420] width 28 height 28
checkbox input "true"
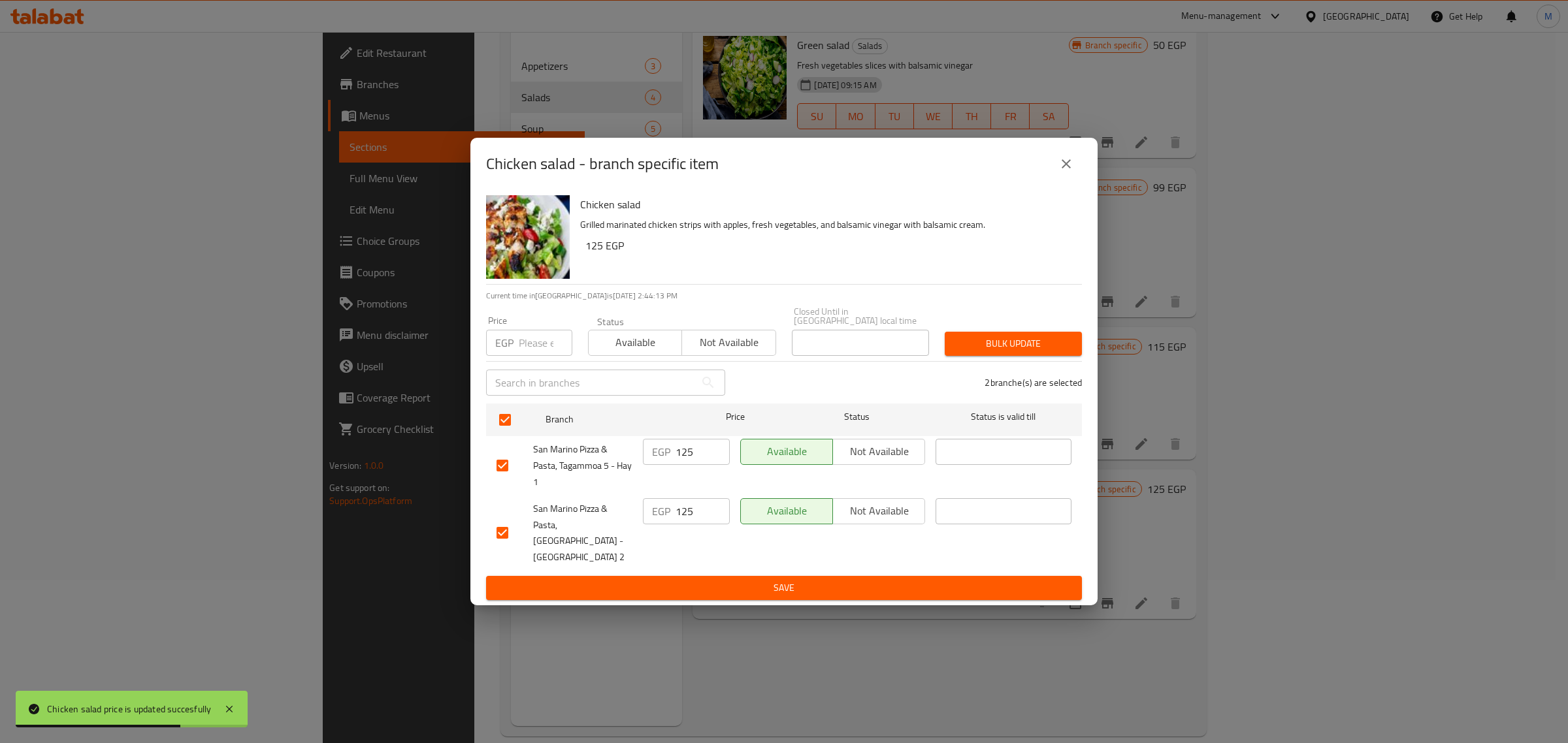
click at [910, 576] on button "Save" at bounding box center [784, 588] width 596 height 24
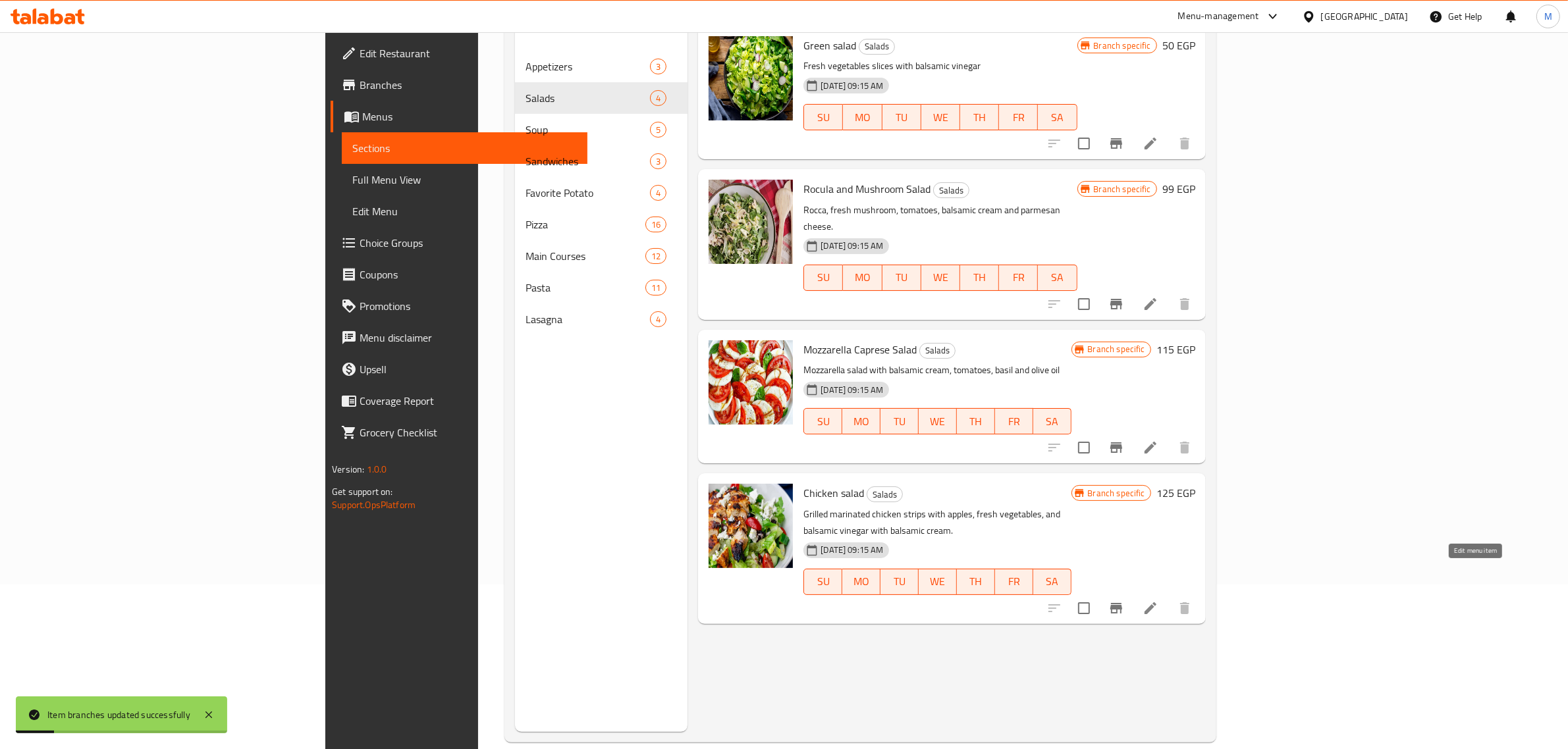
click at [1159, 601] on icon at bounding box center [1151, 608] width 16 height 16
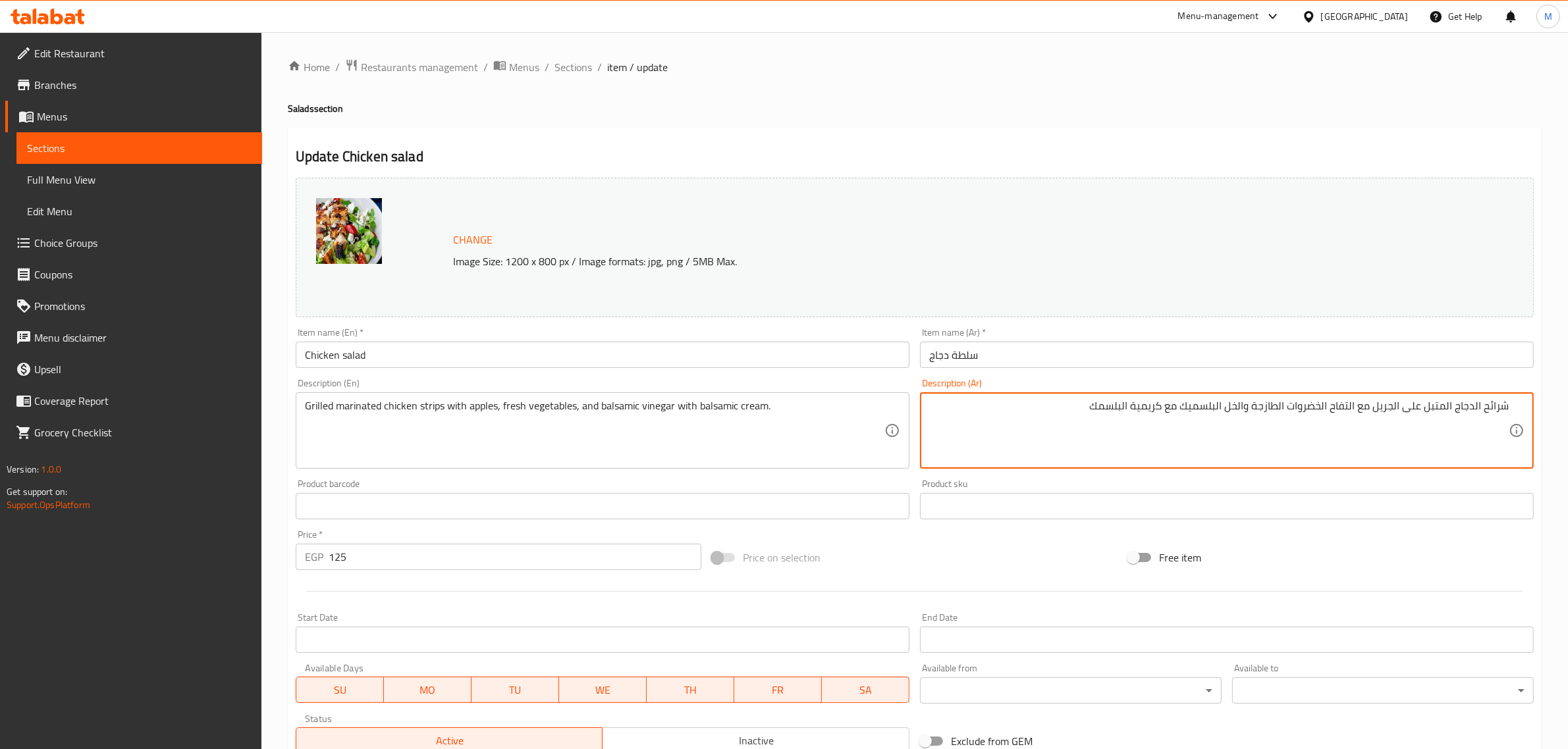
scroll to position [82, 0]
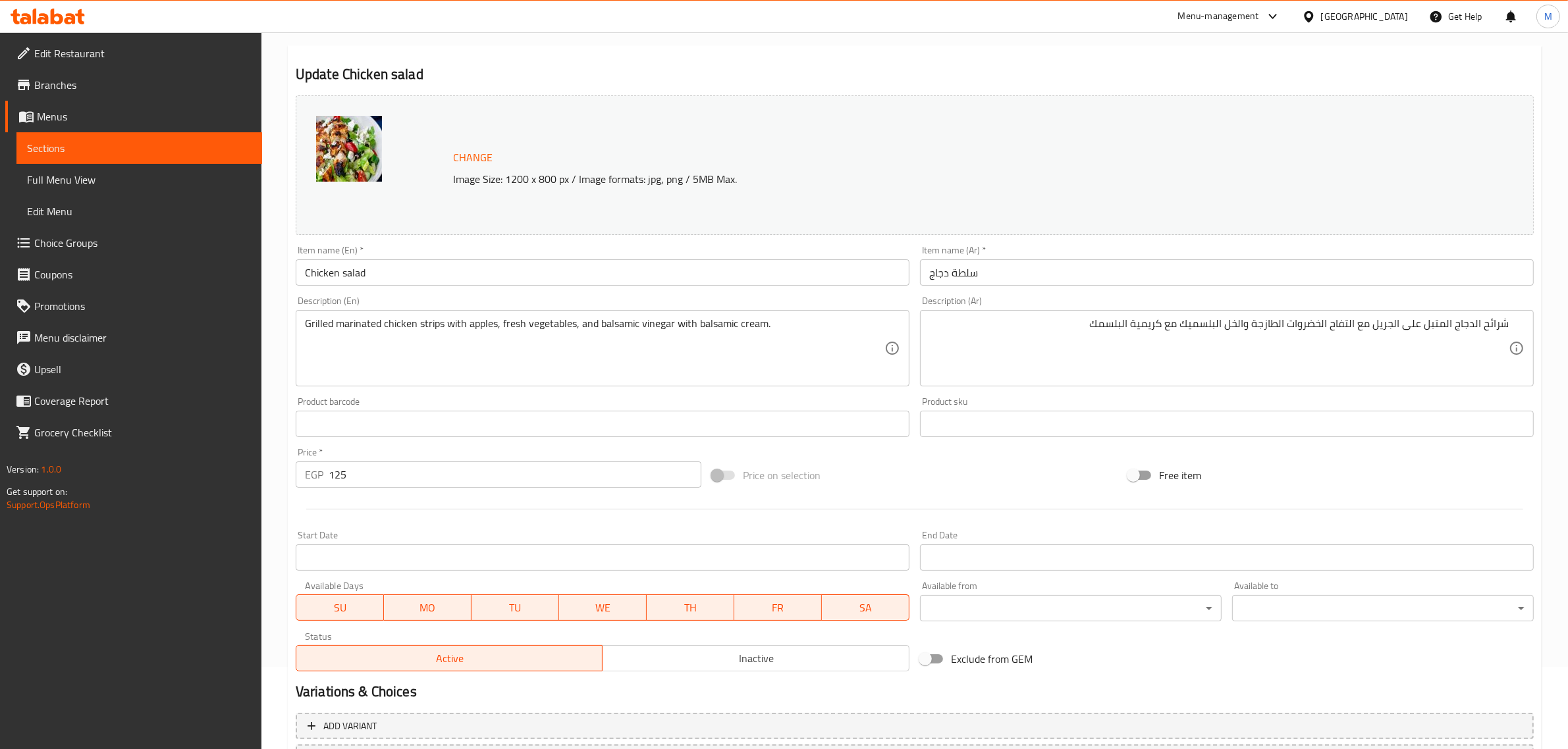
click at [1391, 5] on div "[GEOGRAPHIC_DATA]" at bounding box center [1355, 16] width 127 height 32
click at [1389, 14] on div "[GEOGRAPHIC_DATA]" at bounding box center [1365, 16] width 87 height 15
click at [1249, 344] on div "[GEOGRAPHIC_DATA]" at bounding box center [1265, 344] width 87 height 15
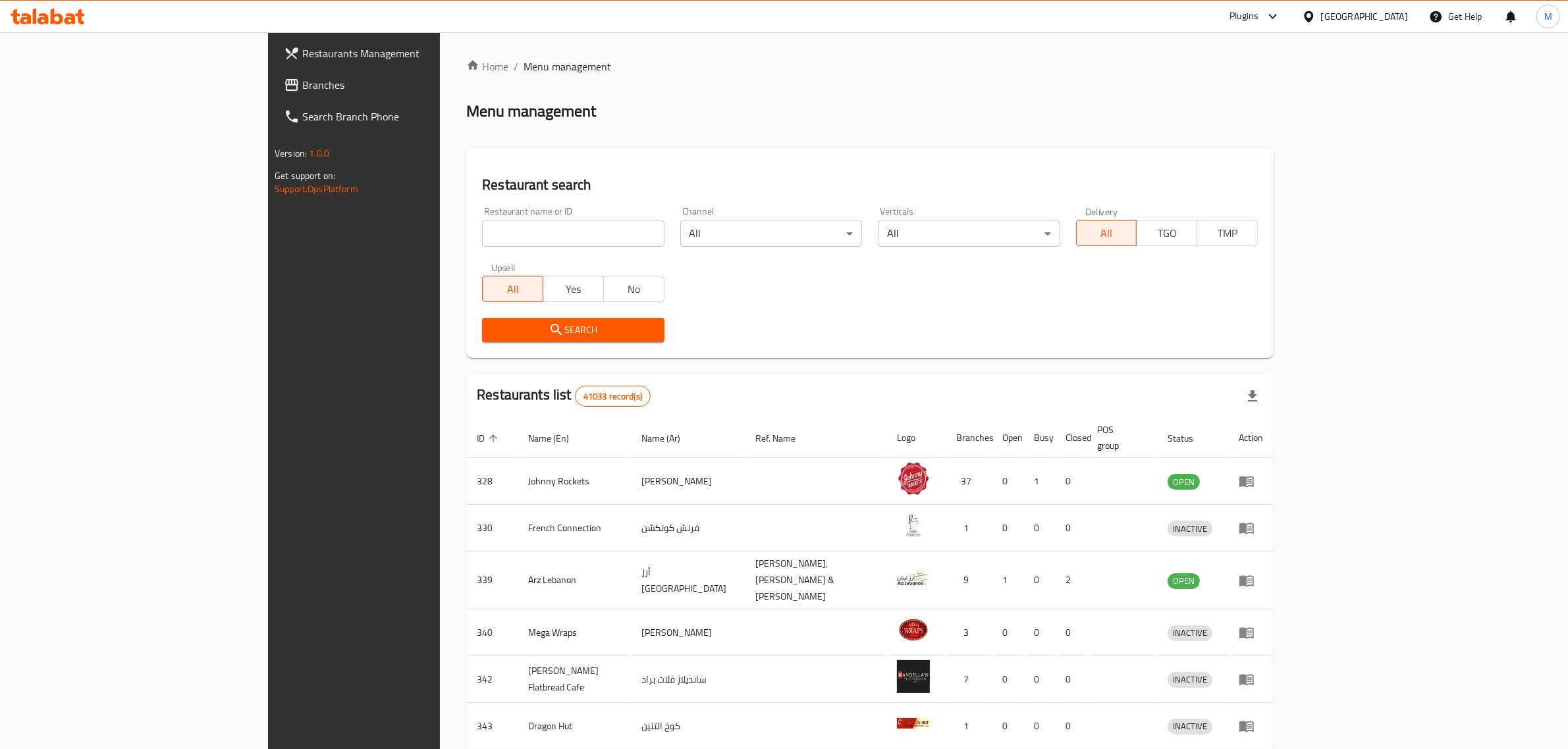
click at [303, 84] on span "Branches" at bounding box center [411, 84] width 217 height 16
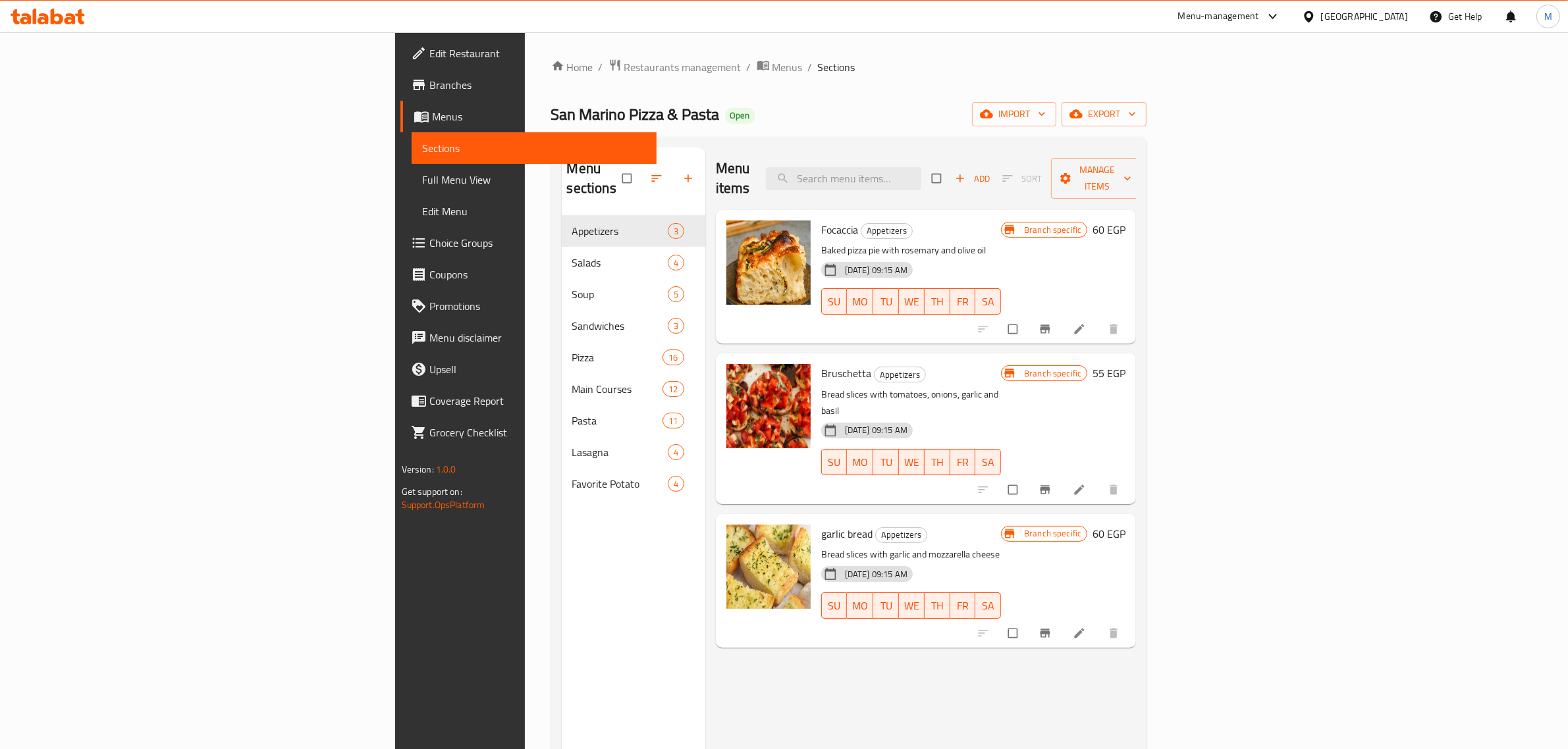
click at [422, 184] on span "Full Menu View" at bounding box center [534, 179] width 224 height 16
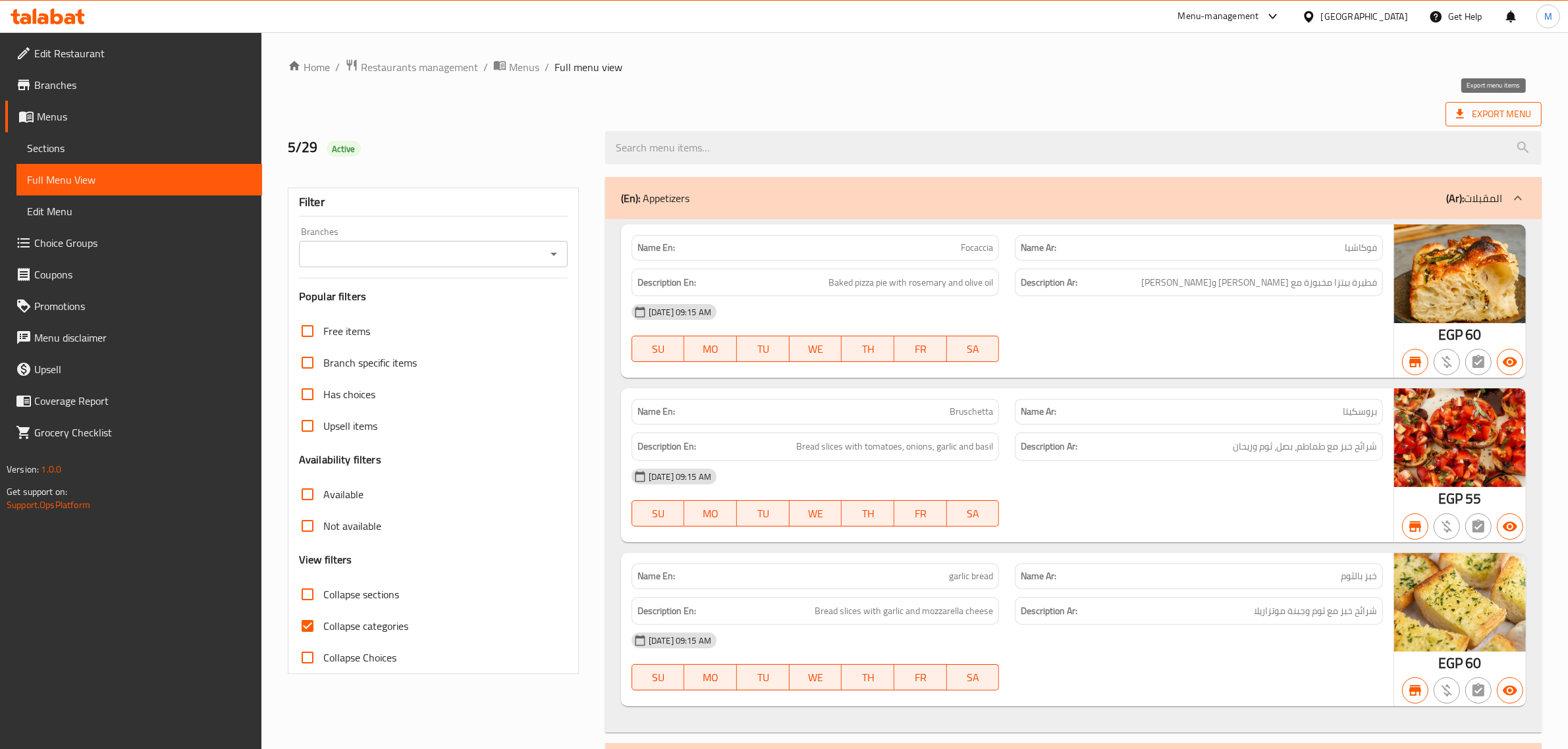
click at [1502, 120] on span "Export Menu" at bounding box center [1493, 114] width 75 height 16
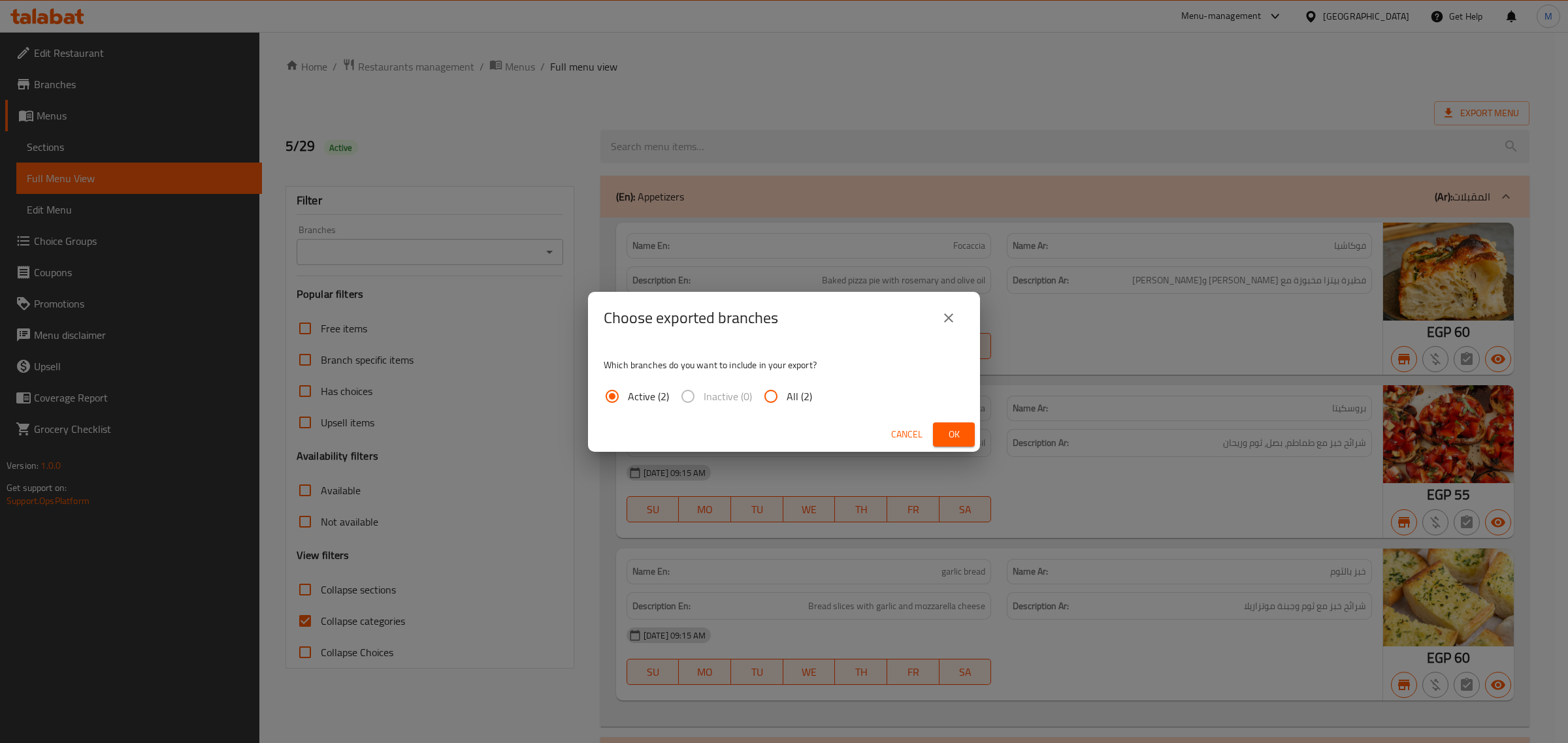
click at [953, 428] on span "Ok" at bounding box center [954, 434] width 21 height 16
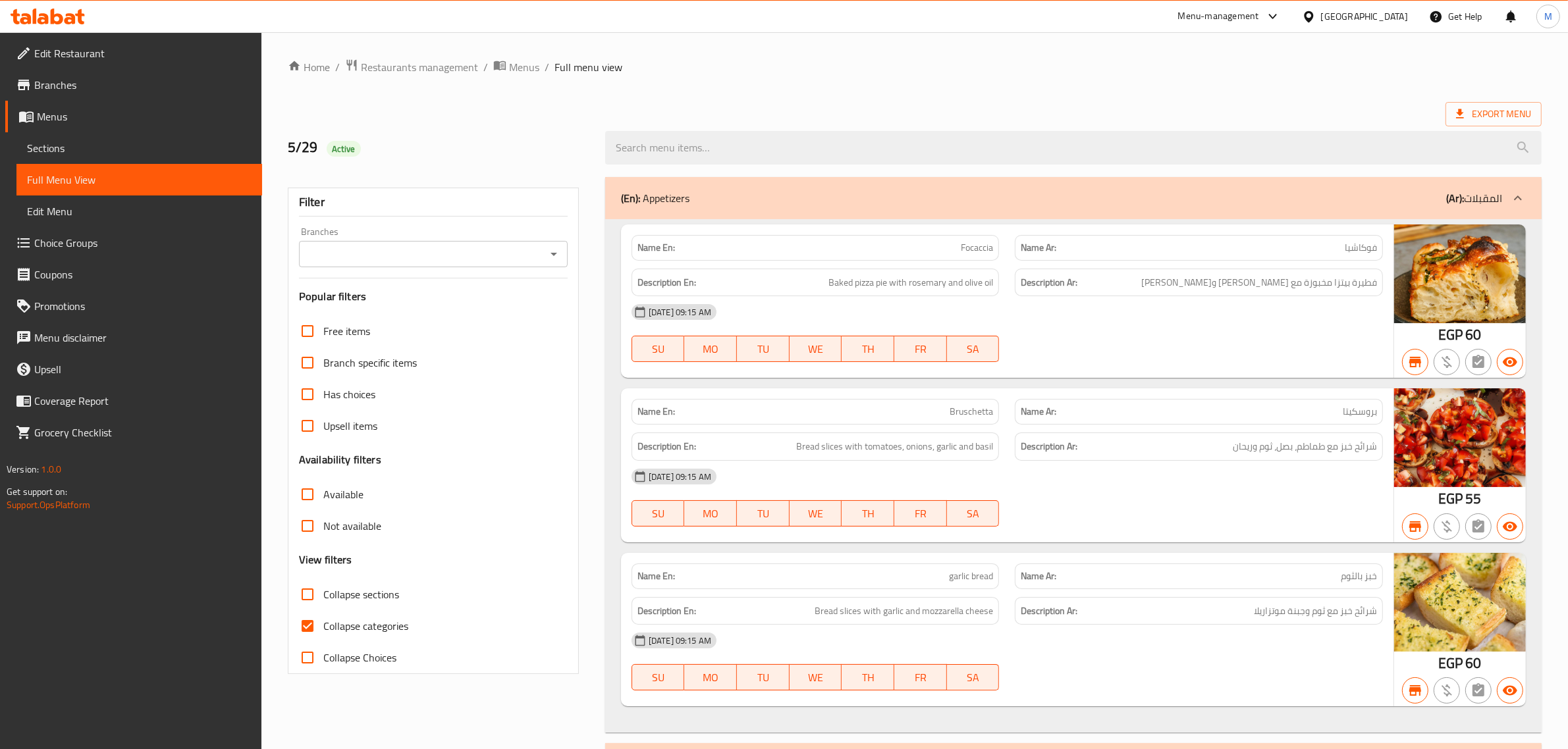
click at [559, 126] on div "5/29 Active" at bounding box center [438, 147] width 317 height 58
click at [77, 93] on link "Branches" at bounding box center [133, 84] width 257 height 32
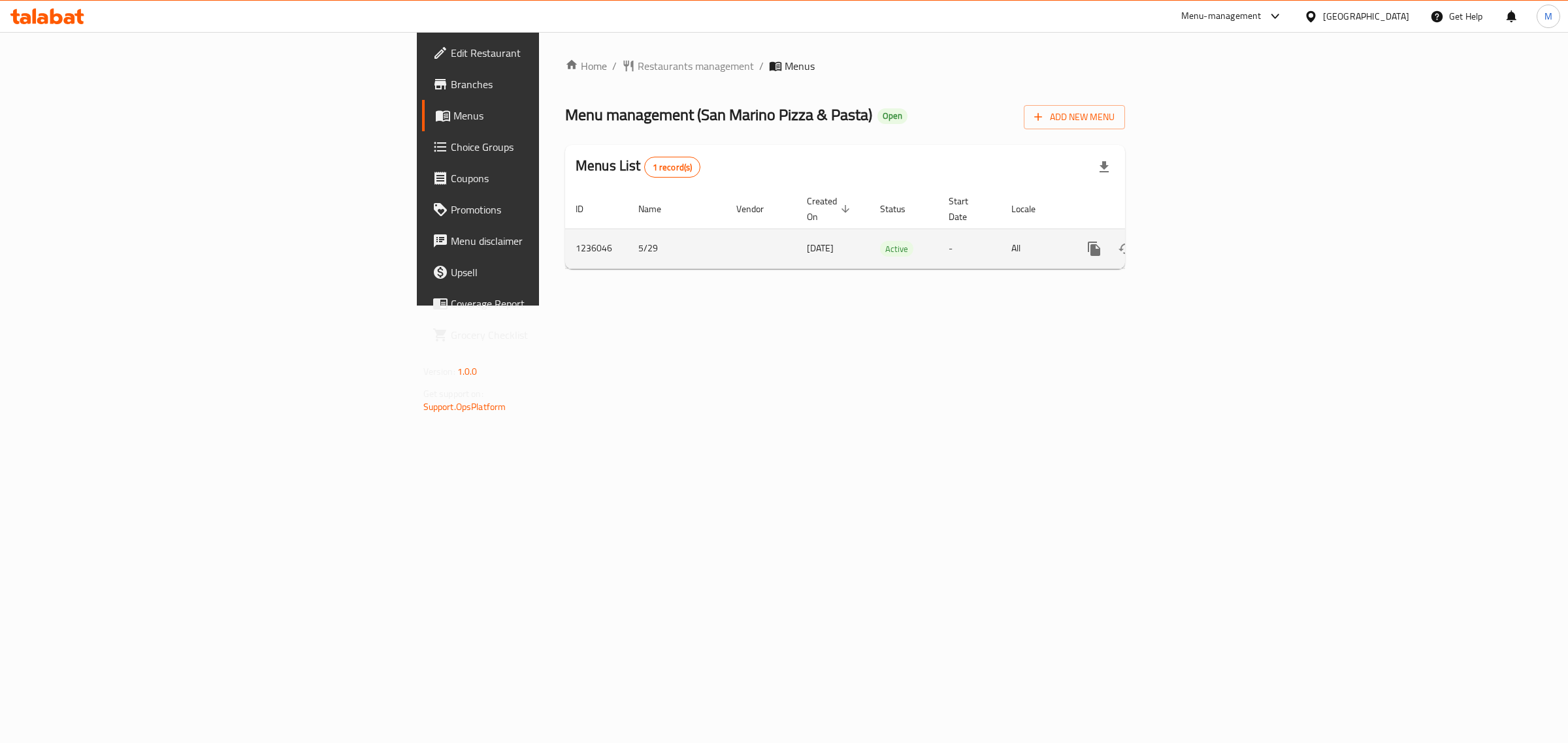
click at [565, 234] on td "1236046" at bounding box center [596, 248] width 63 height 39
click at [628, 234] on td "5/29" at bounding box center [677, 248] width 98 height 39
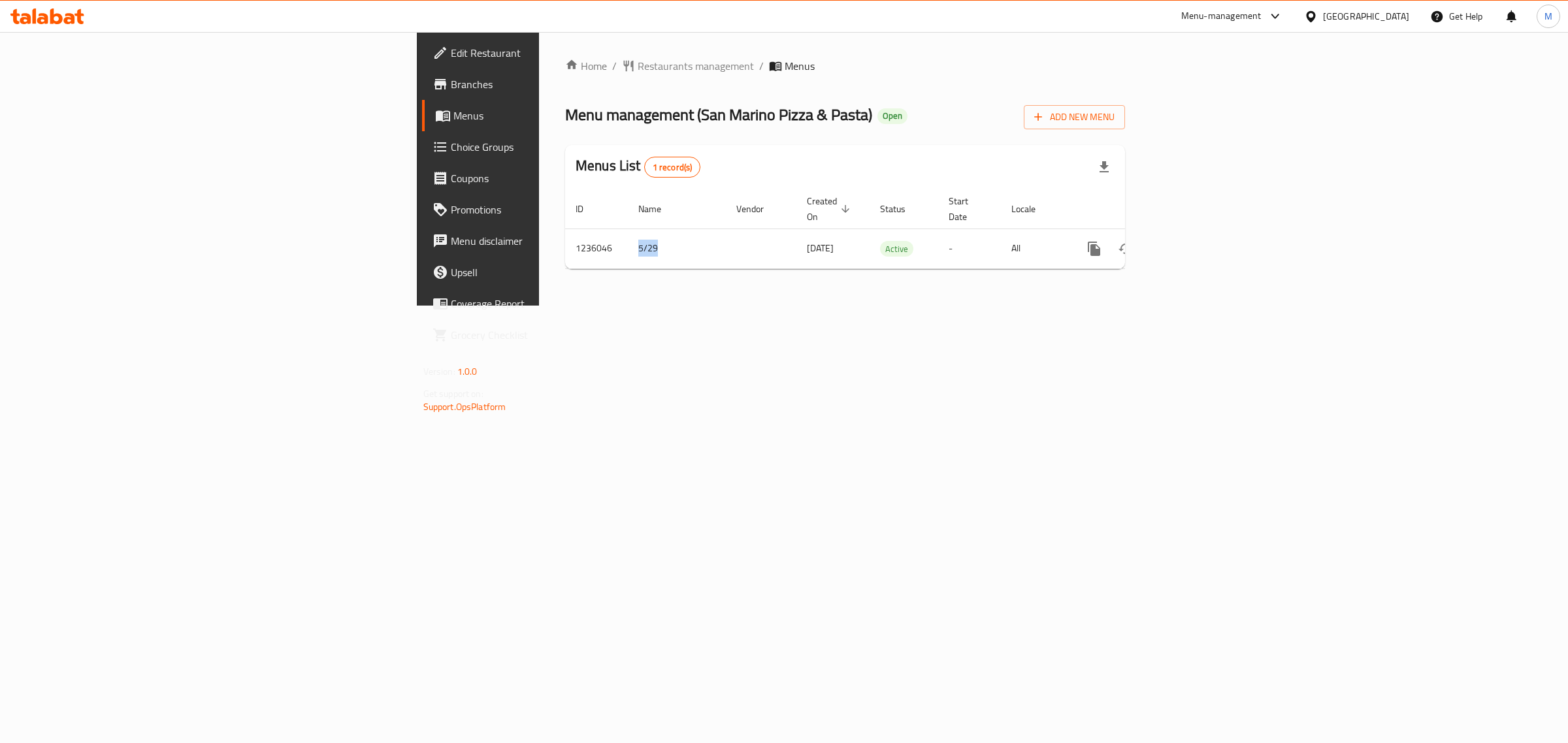
copy td "5/29"
click at [565, 235] on td "1236046" at bounding box center [596, 248] width 63 height 39
copy td "1236046"
click at [1196, 241] on icon "enhanced table" at bounding box center [1188, 248] width 15 height 15
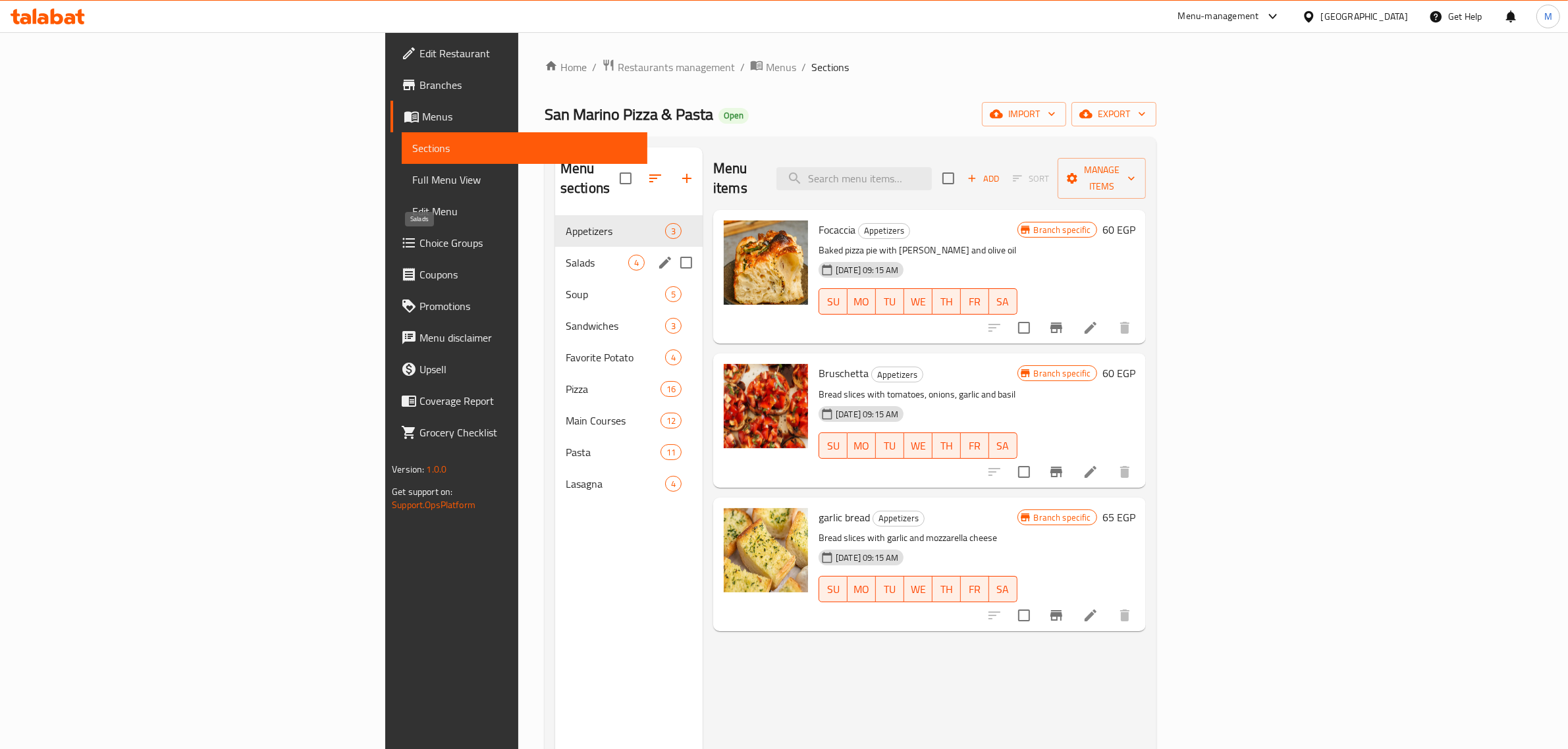
click at [566, 255] on span "Salads" at bounding box center [597, 263] width 62 height 16
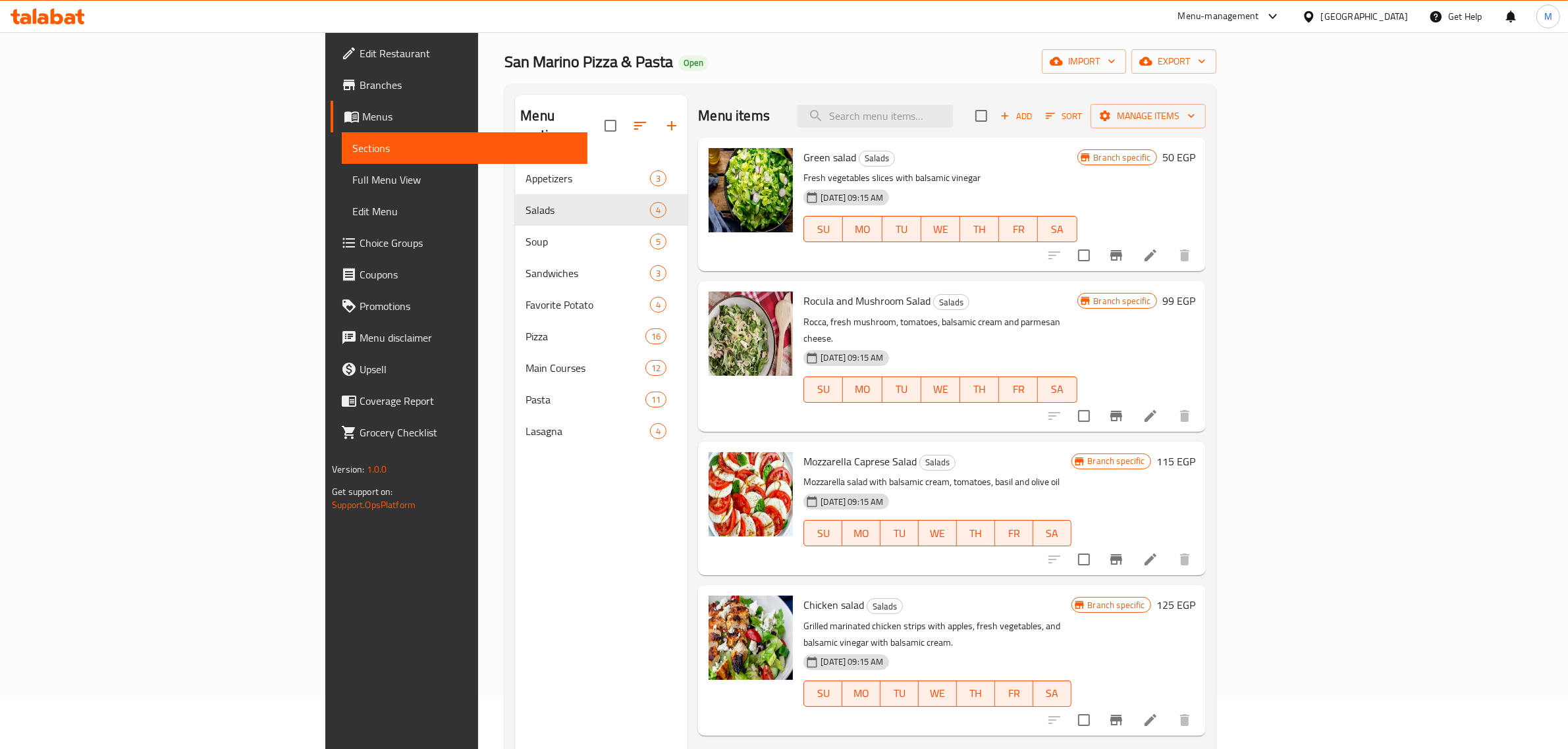
scroll to position [82, 0]
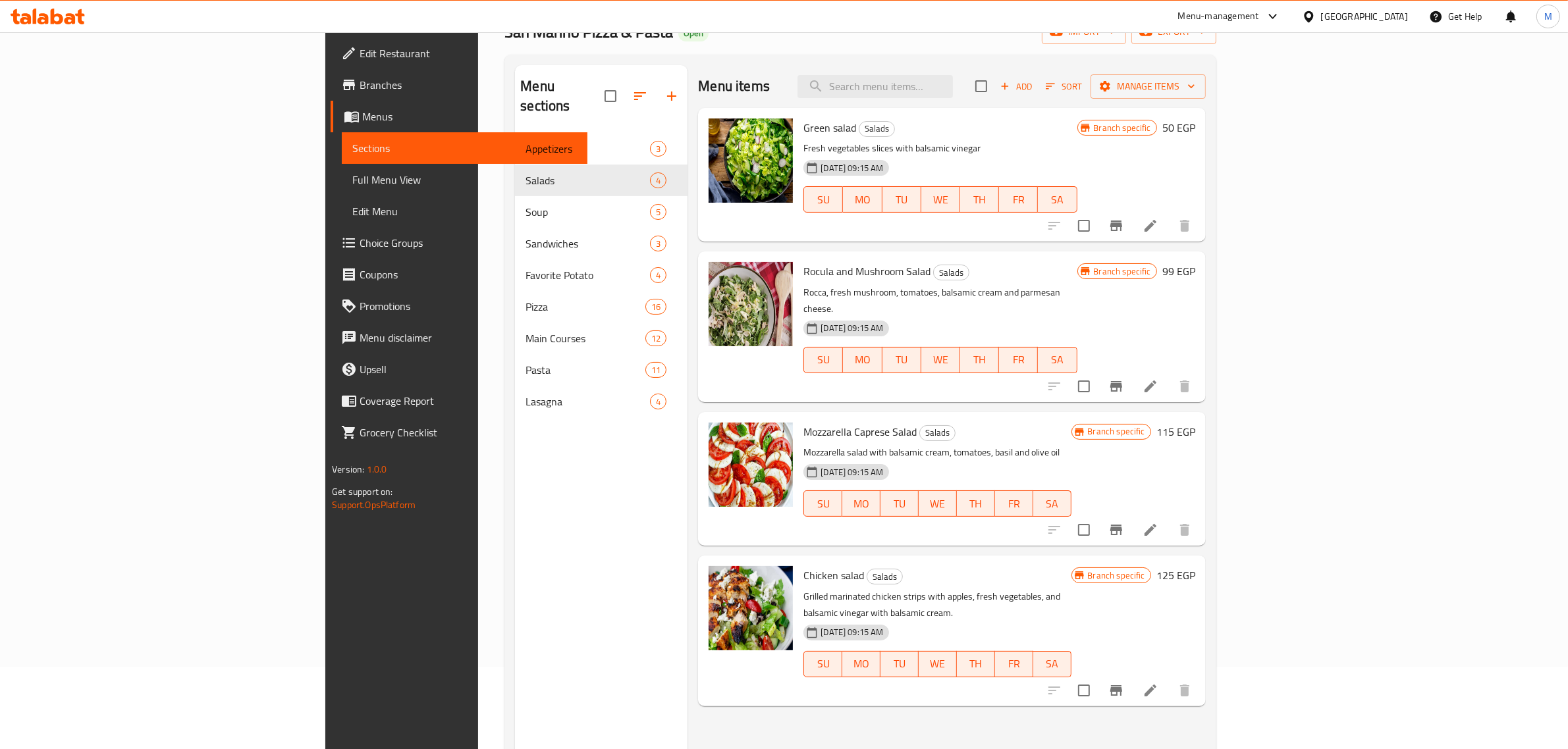
click at [803, 422] on span "Mozzarella Caprese Salad" at bounding box center [860, 432] width 114 height 19
copy h6 "Mozzarella Caprese Salad"
click at [823, 264] on span "Rocula and Mushroom Salad" at bounding box center [866, 271] width 127 height 19
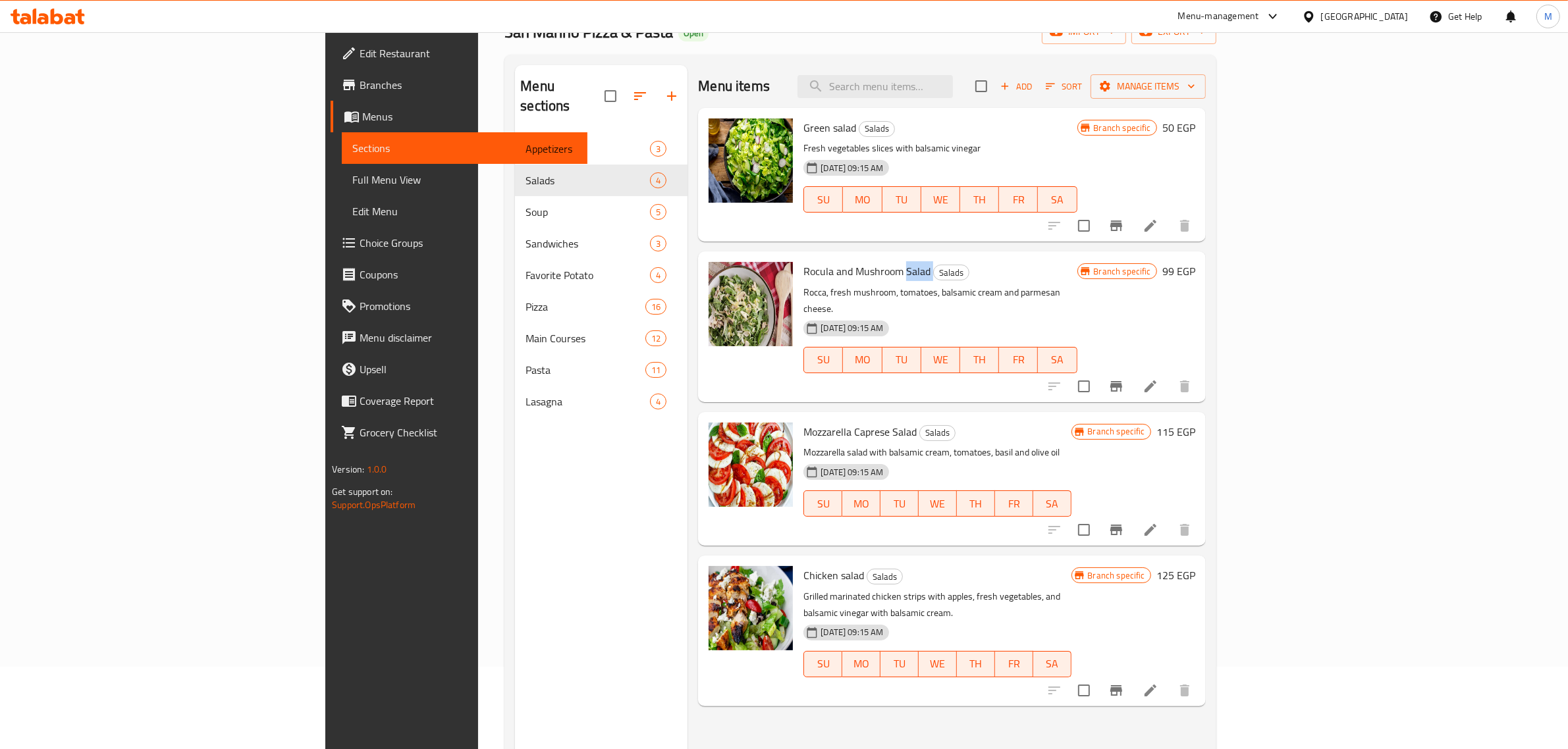
click at [823, 264] on span "Rocula and Mushroom Salad" at bounding box center [866, 271] width 127 height 19
copy h6 "Rocula and Mushroom Salad"
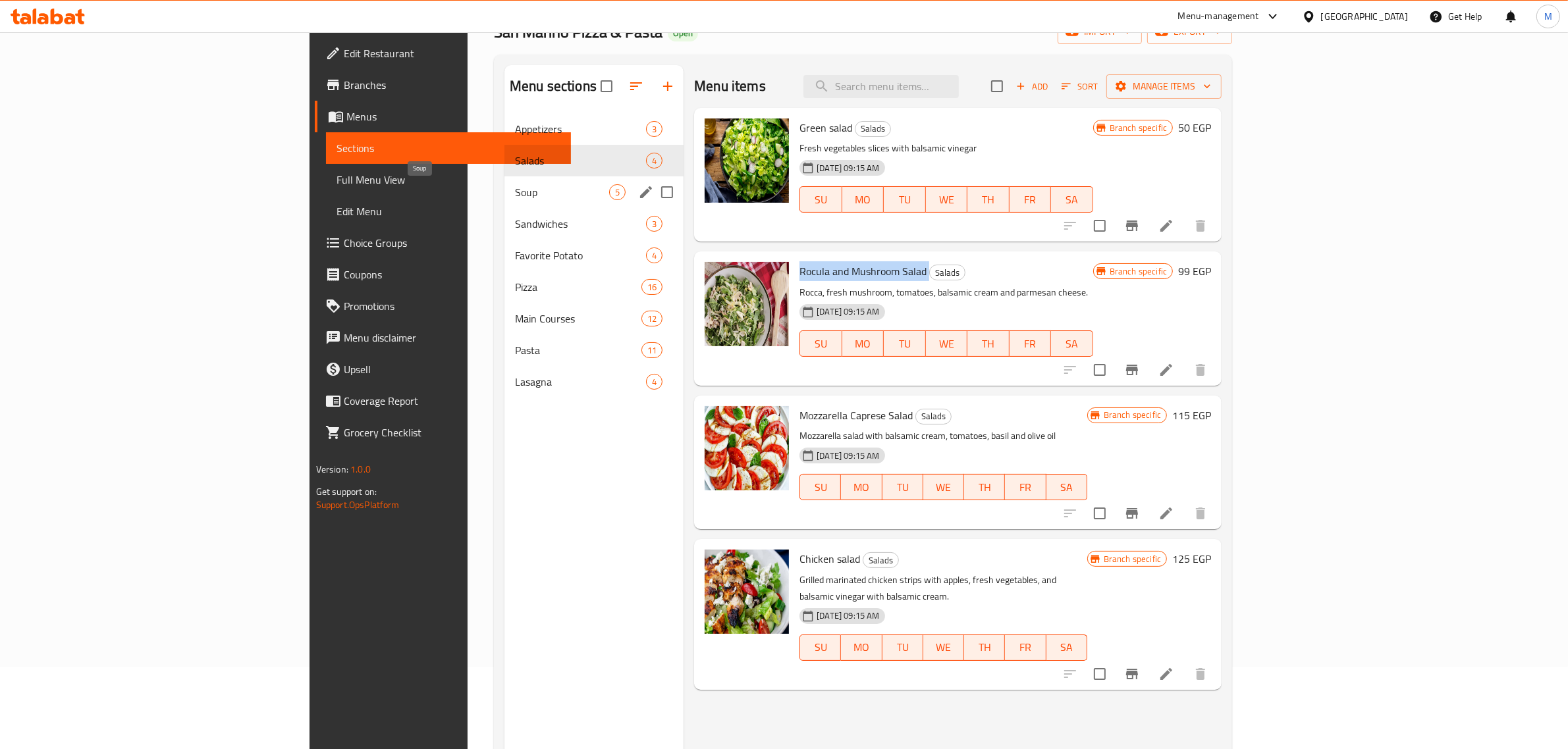
click at [515, 185] on span "Soup" at bounding box center [562, 192] width 94 height 16
